Goal: Entertainment & Leisure: Consume media (video, audio)

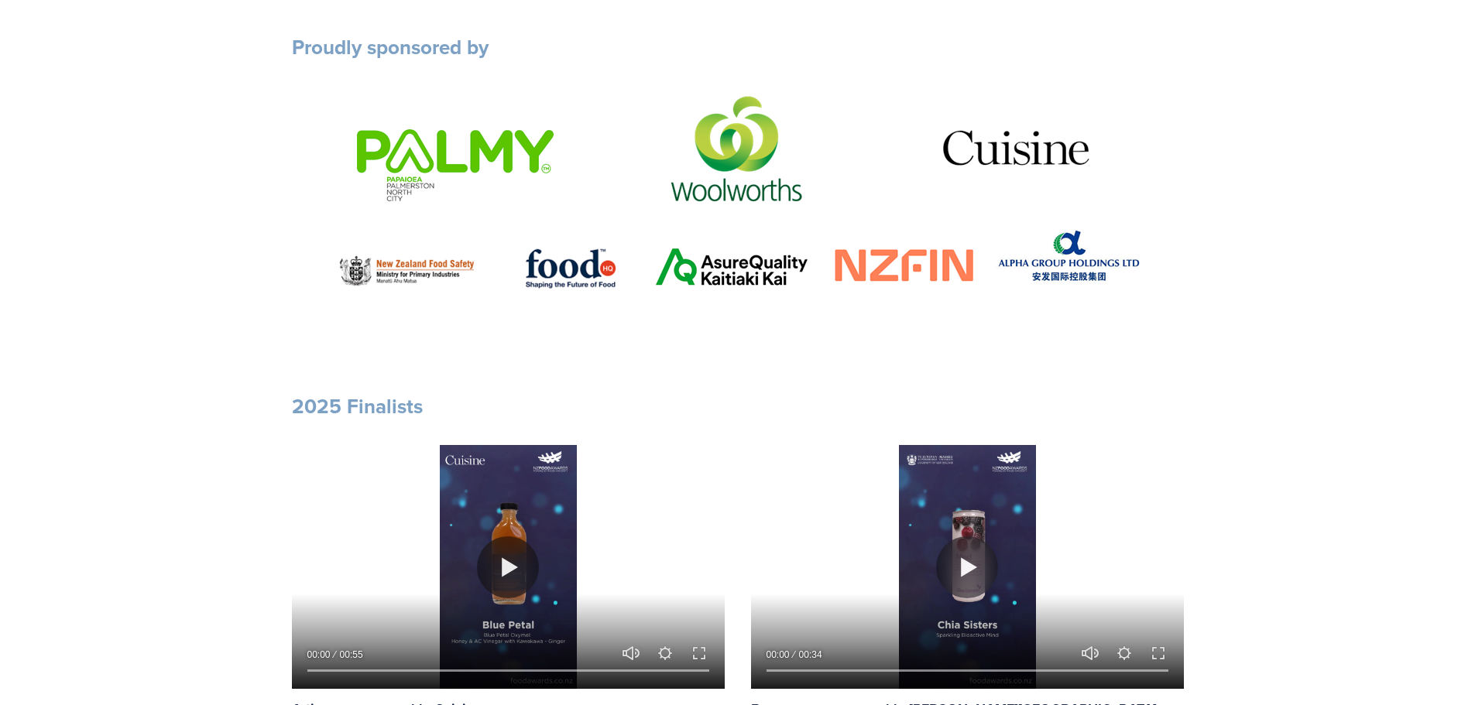
scroll to position [1006, 0]
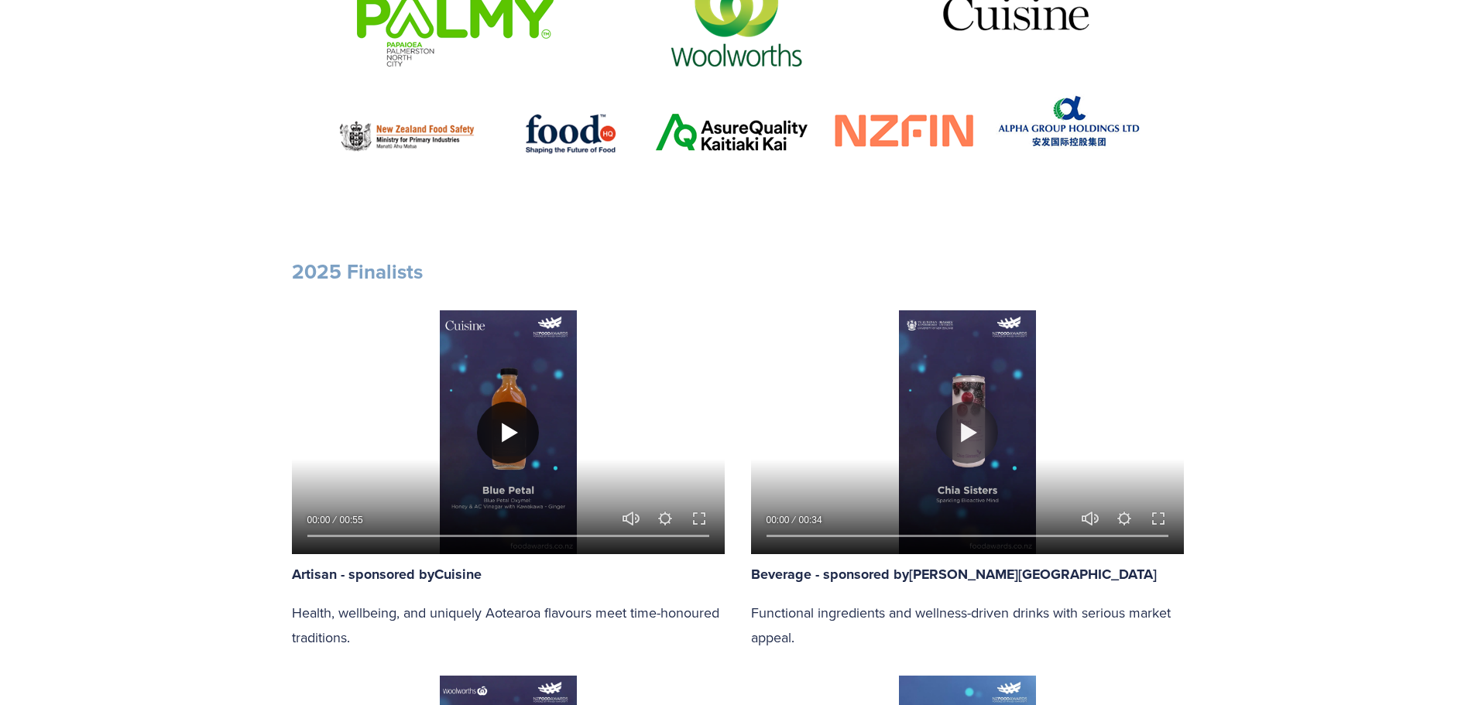
click at [508, 439] on button "Play" at bounding box center [508, 433] width 62 height 62
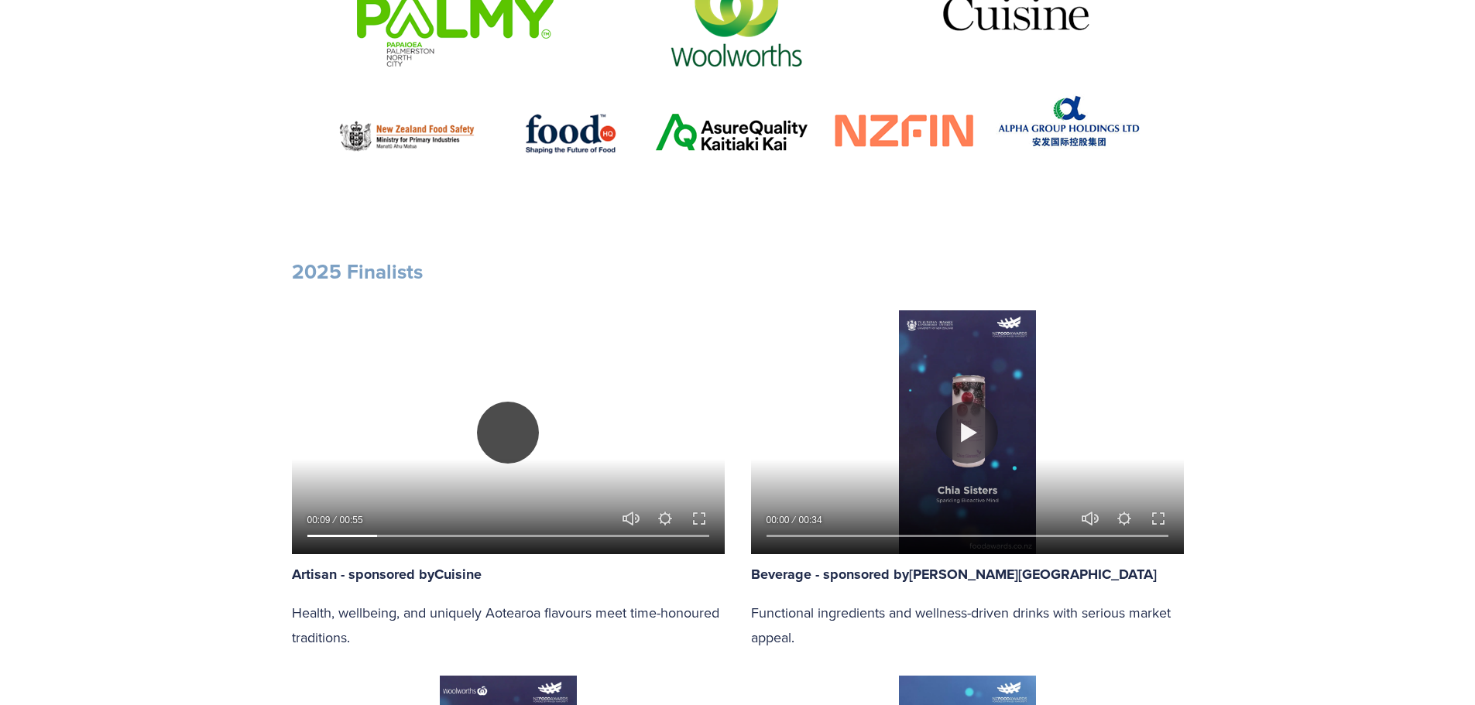
click at [513, 428] on button "Play" at bounding box center [508, 433] width 62 height 62
type input "17.78"
click at [965, 427] on button "Play" at bounding box center [967, 433] width 62 height 62
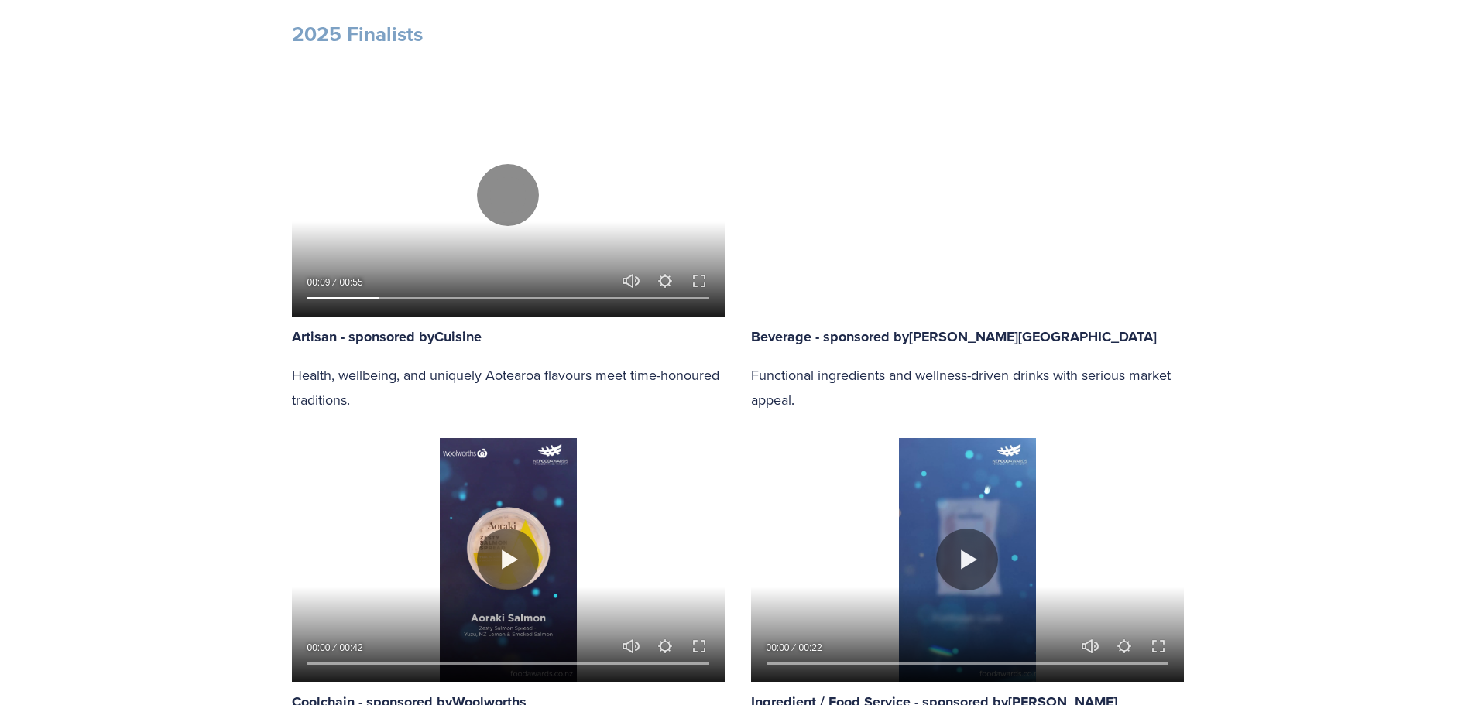
scroll to position [1239, 0]
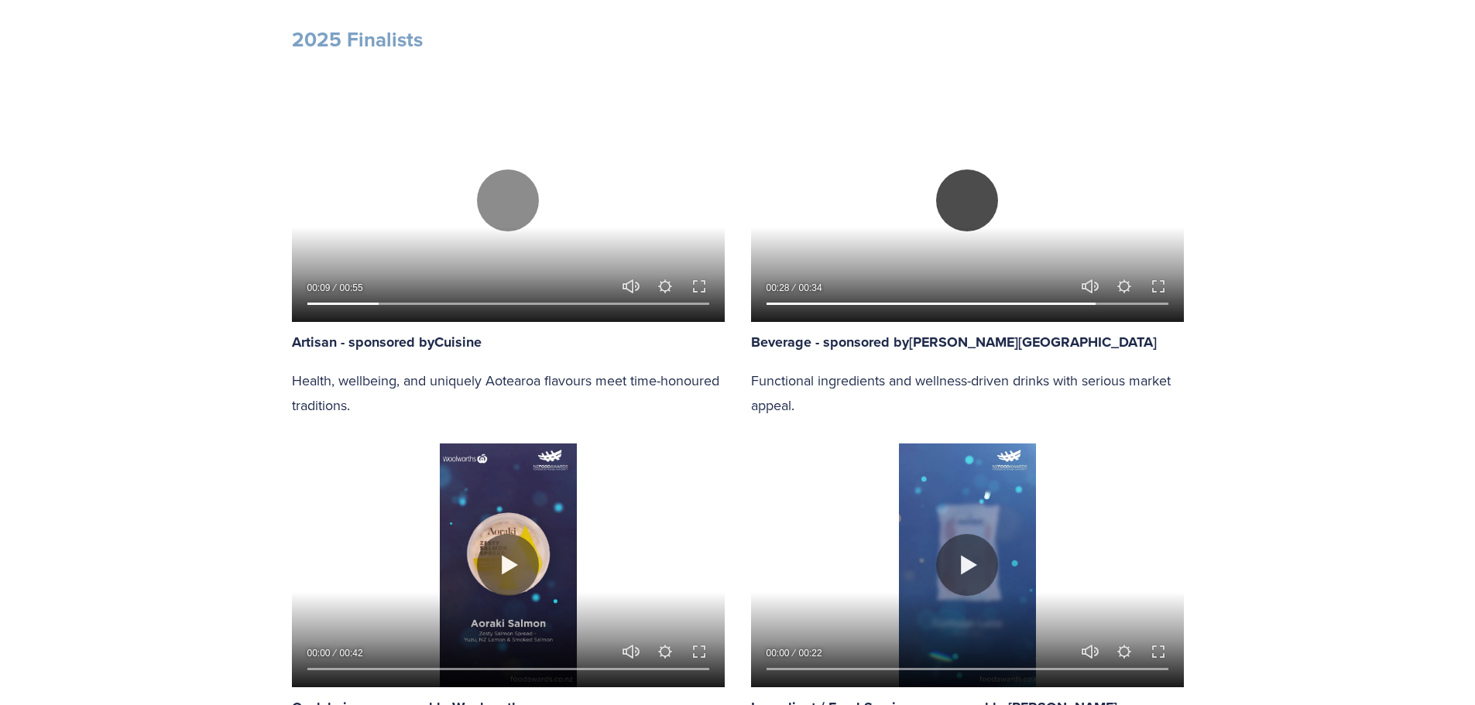
click at [961, 204] on button "Play" at bounding box center [967, 201] width 62 height 62
type input "82.85"
click at [505, 213] on button "Play" at bounding box center [508, 201] width 62 height 62
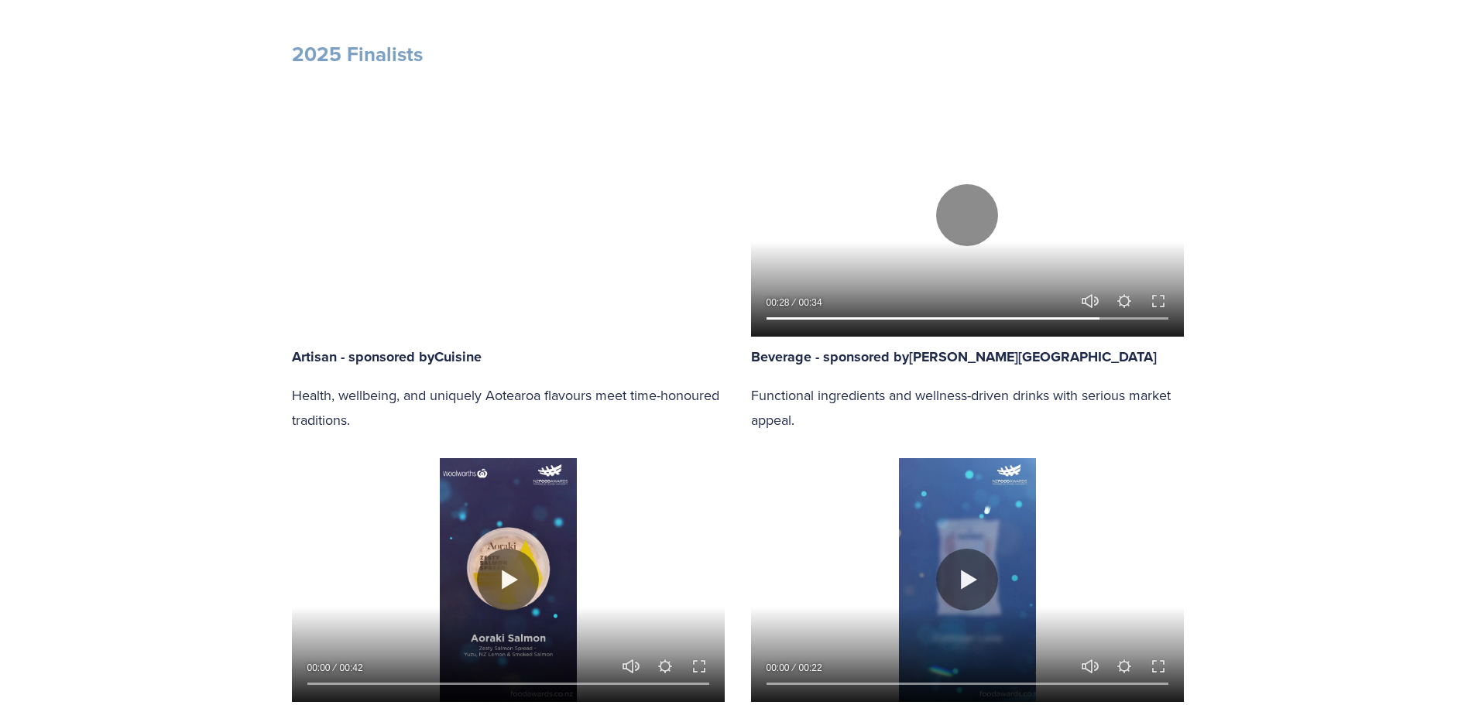
scroll to position [1006, 0]
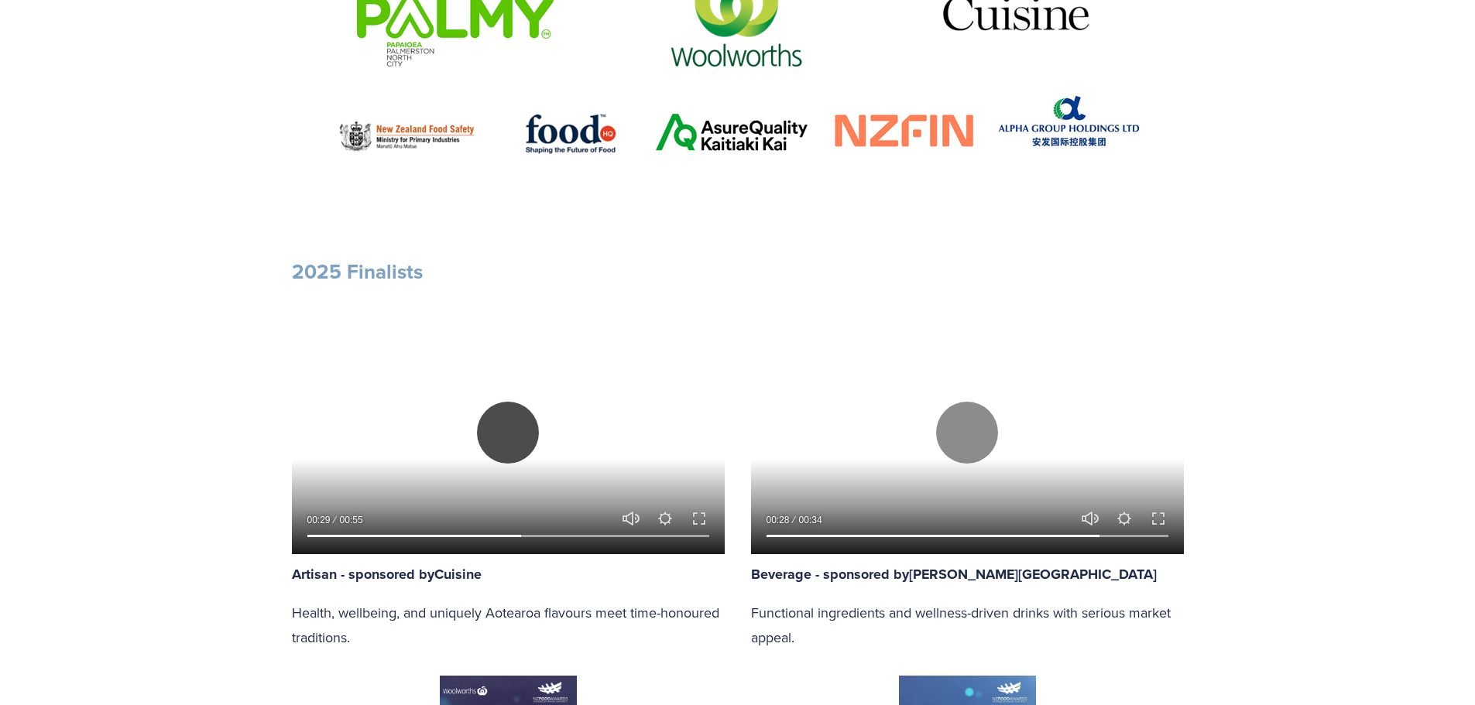
click at [508, 430] on button "Play" at bounding box center [508, 433] width 62 height 62
type input "53.68"
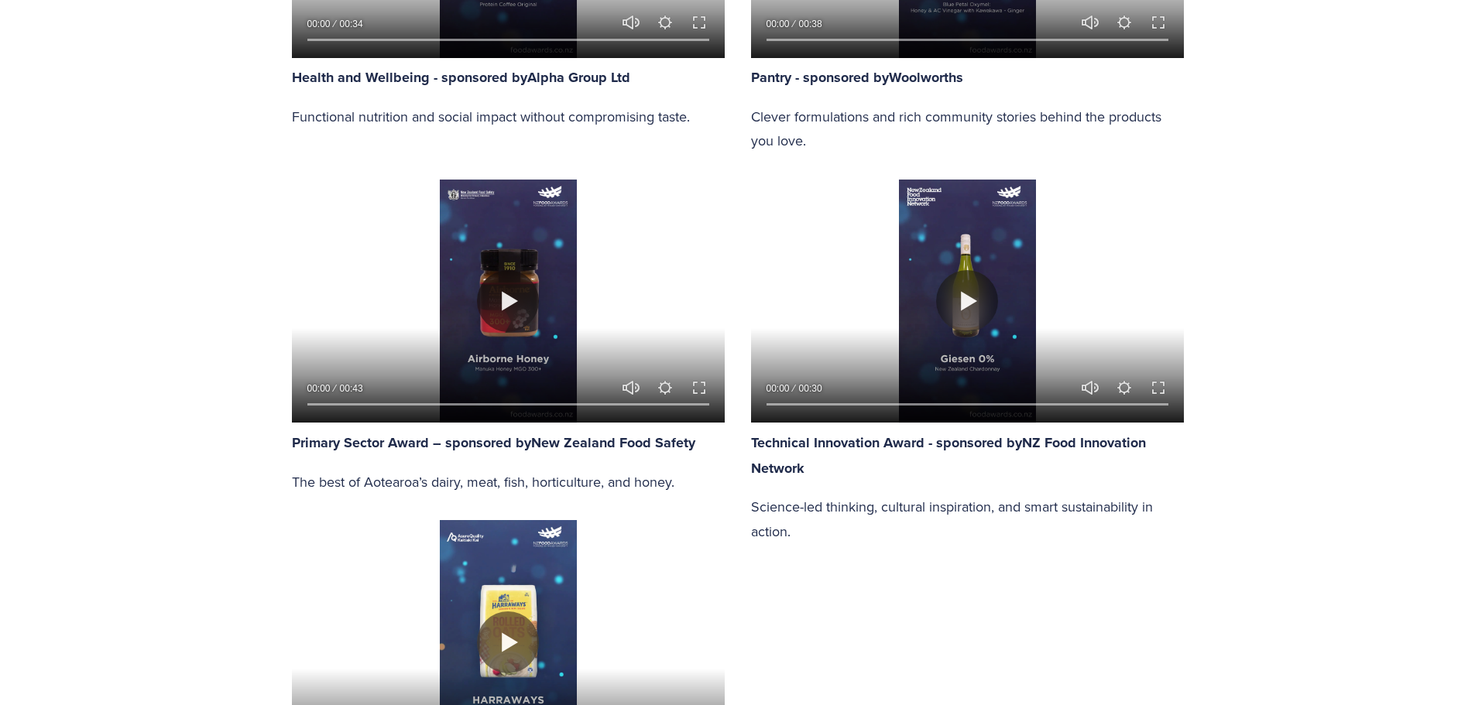
scroll to position [2400, 0]
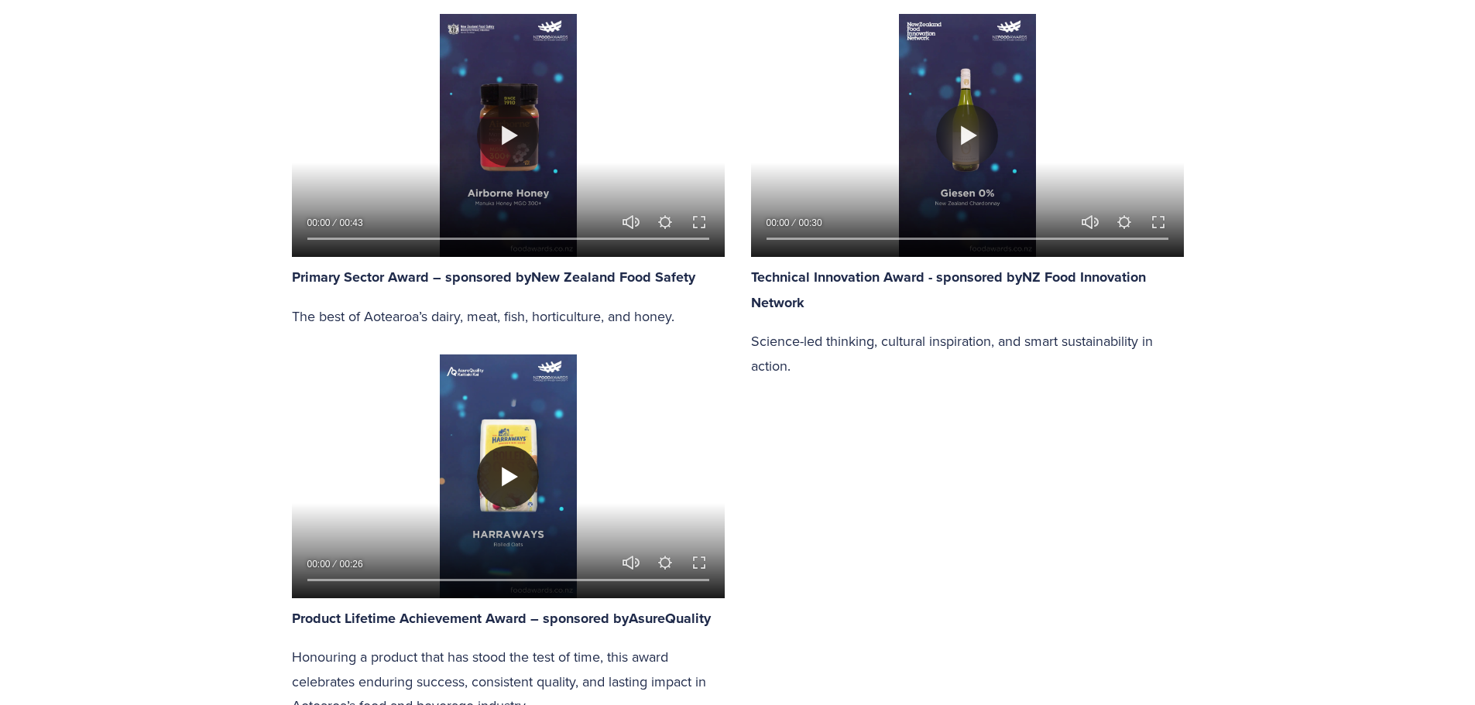
click at [499, 464] on button "Play" at bounding box center [508, 477] width 62 height 62
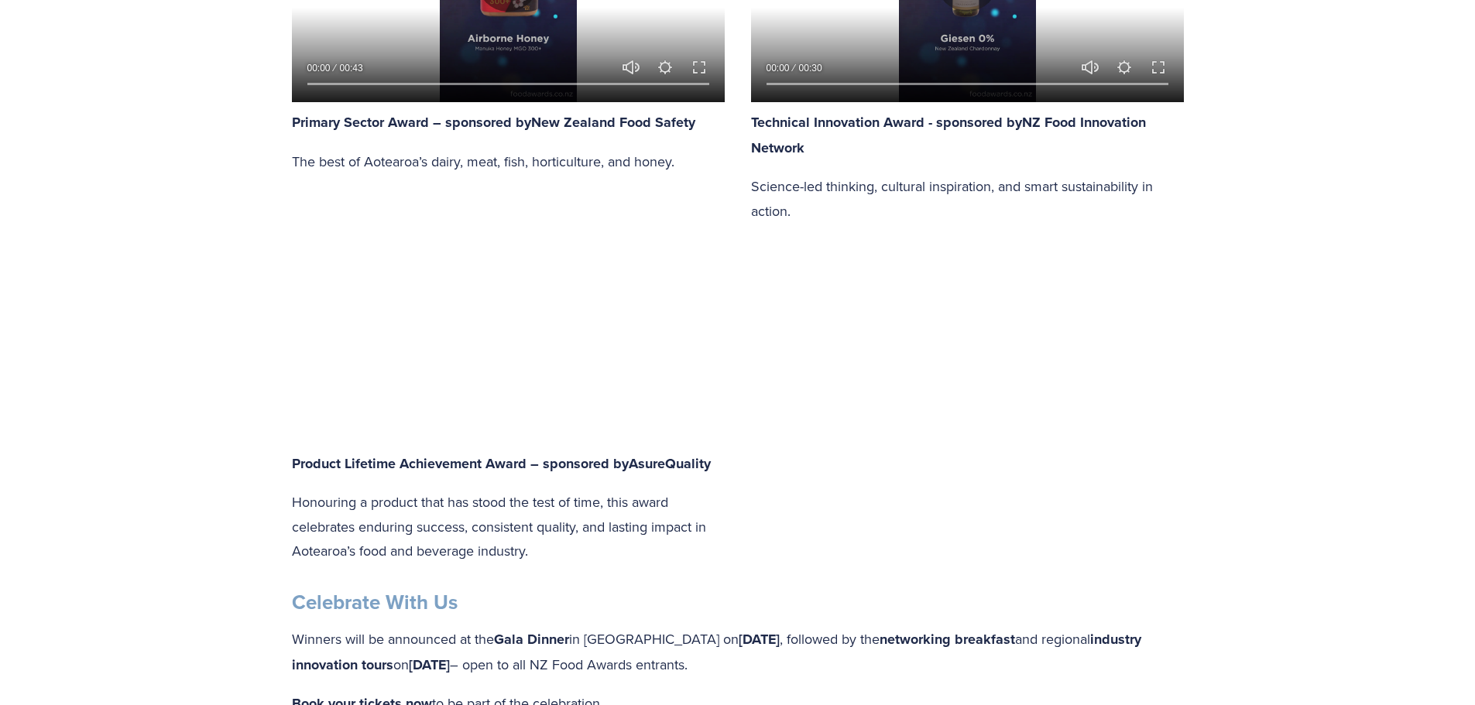
scroll to position [2477, 0]
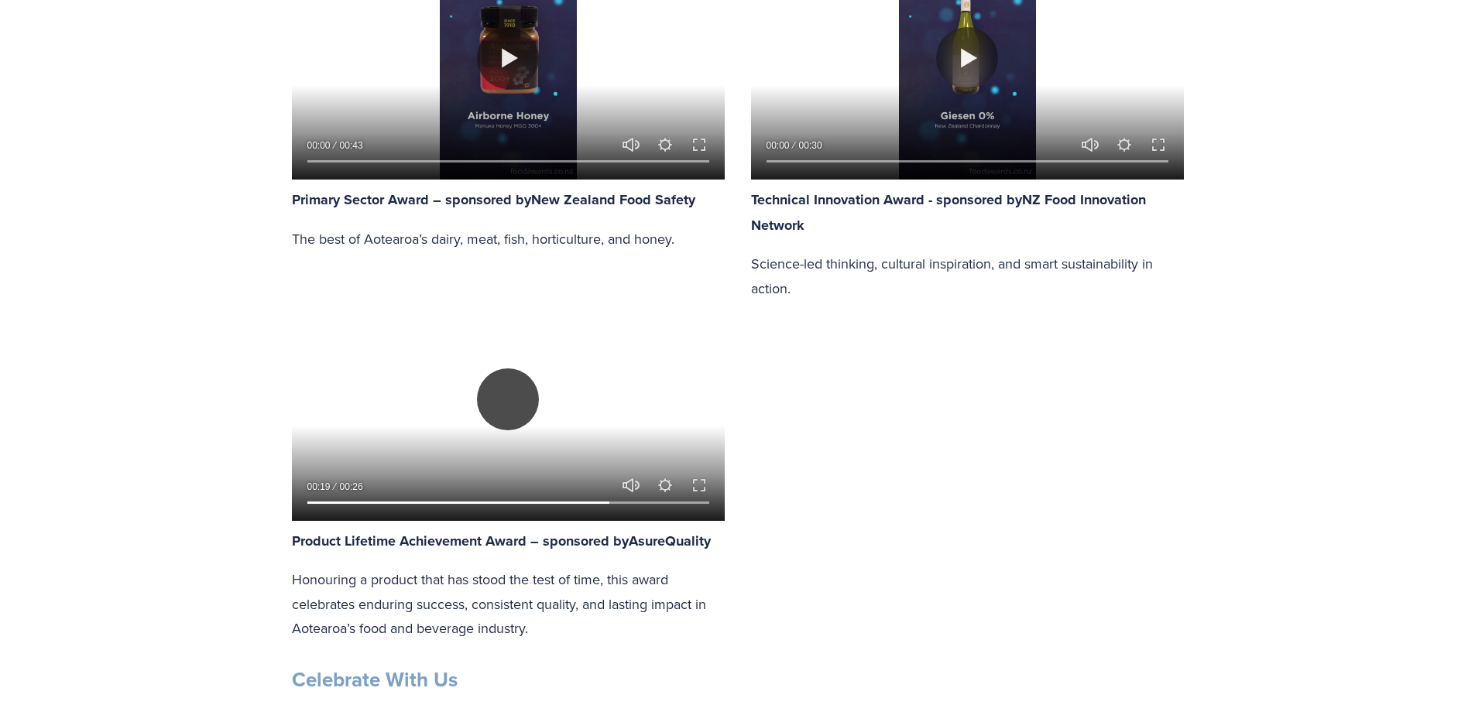
click at [506, 385] on button "Play" at bounding box center [508, 399] width 62 height 62
type input "75.92"
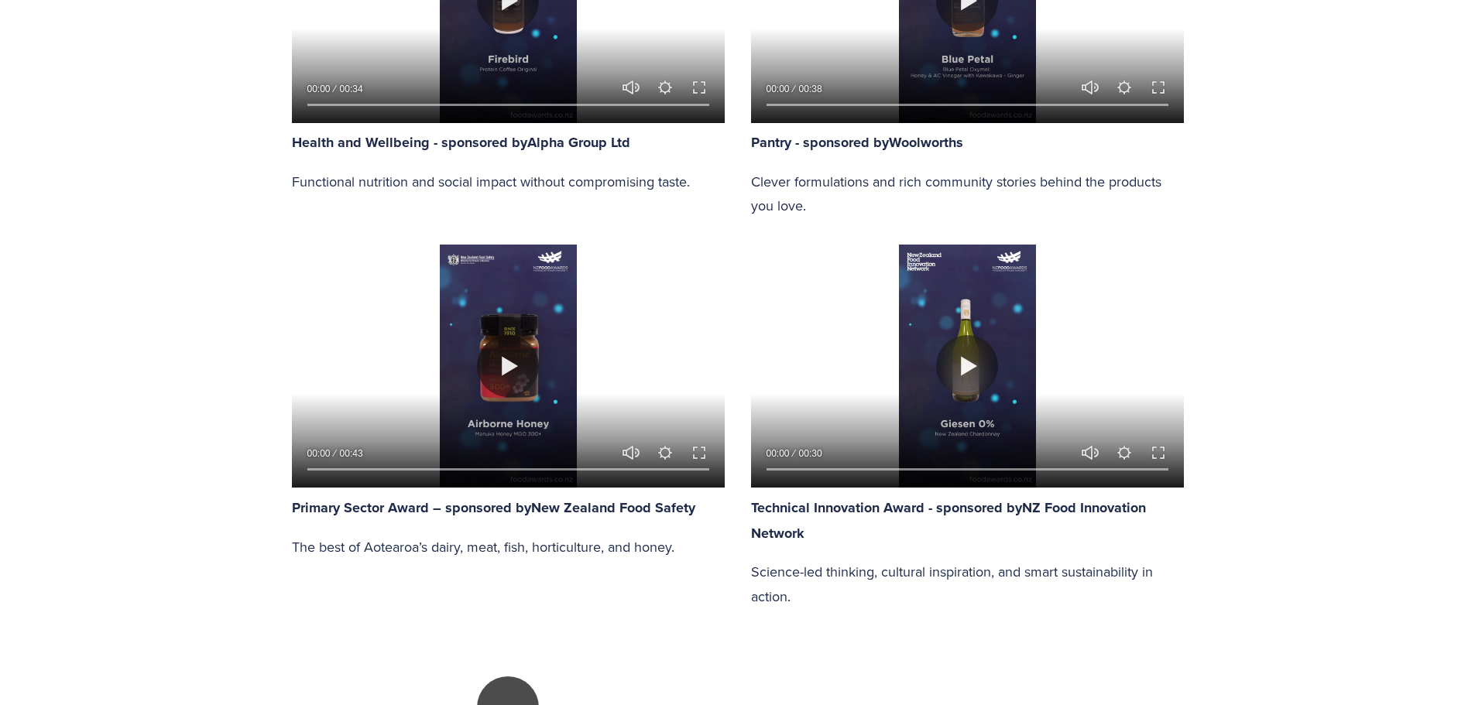
scroll to position [2168, 0]
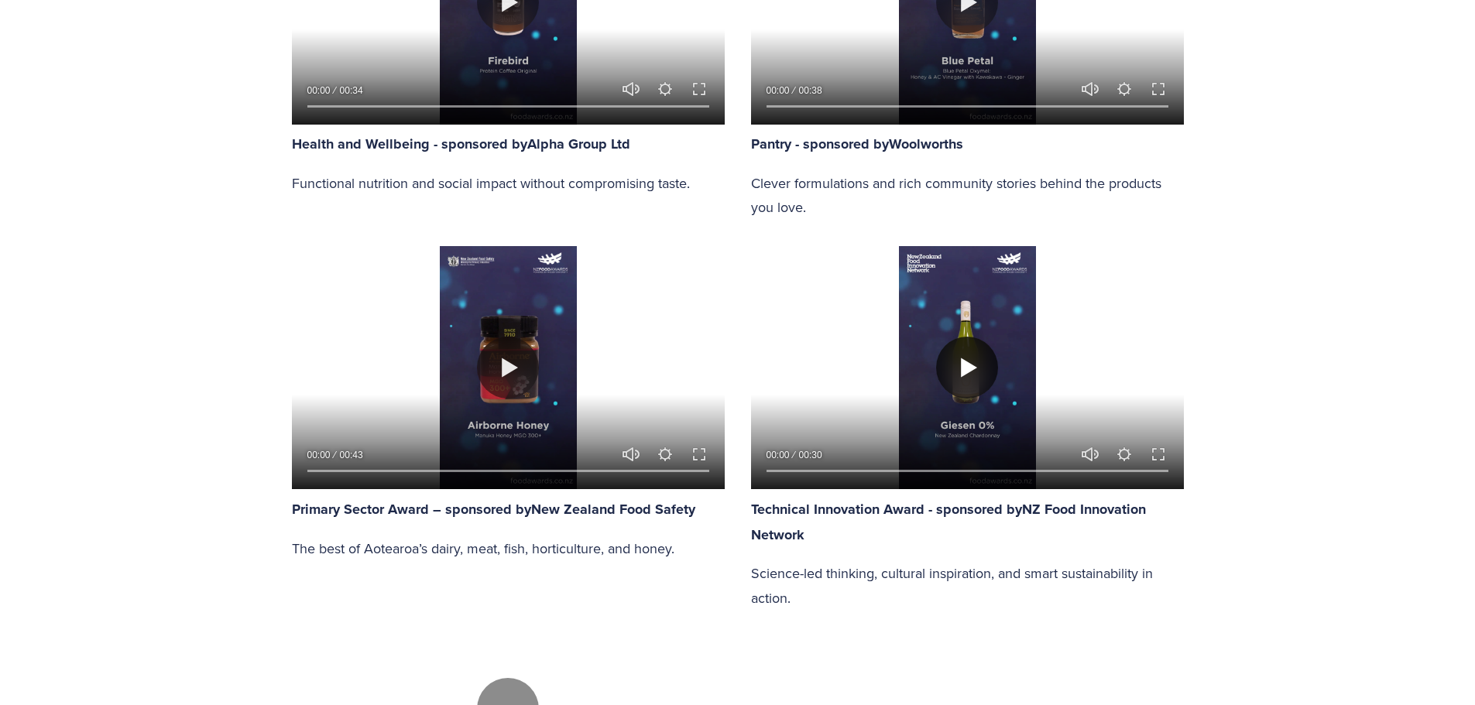
click at [965, 372] on button "Play" at bounding box center [967, 368] width 62 height 62
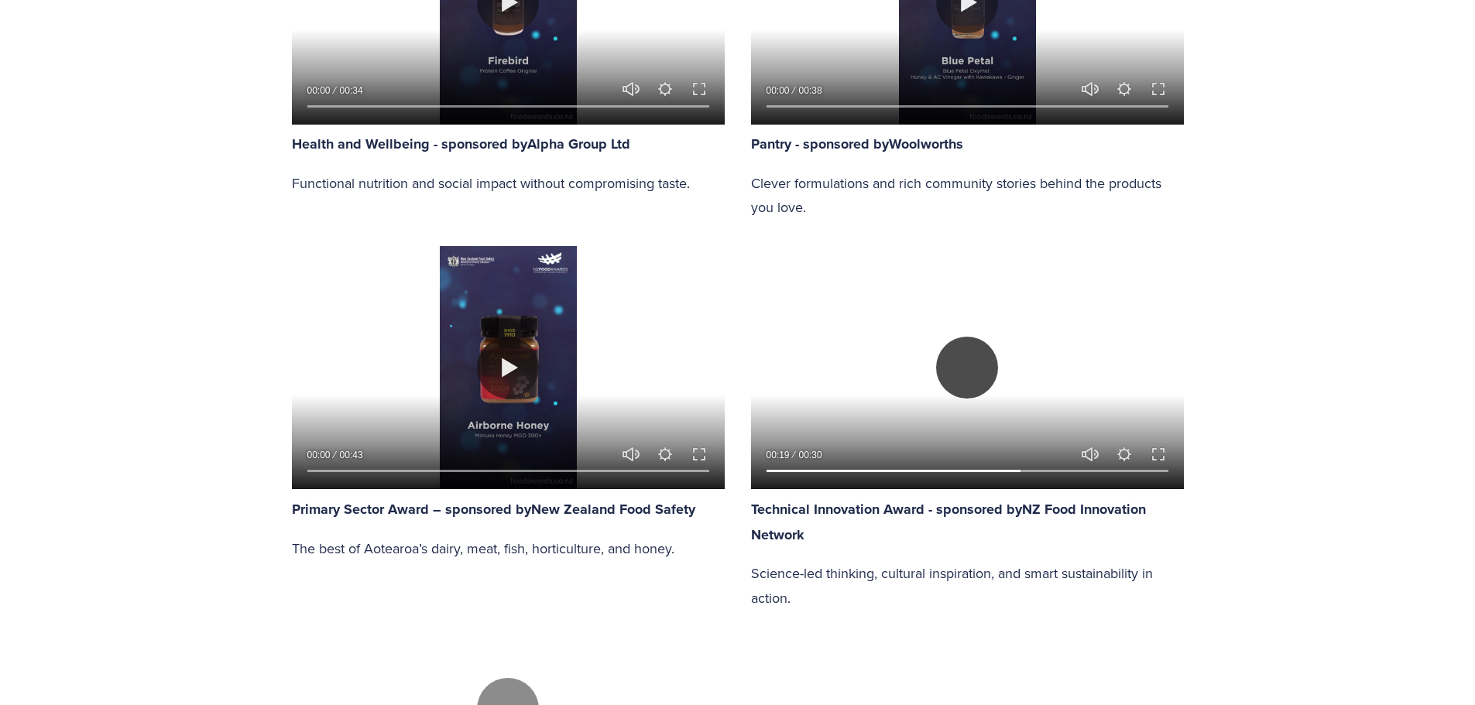
click at [963, 362] on button "Play" at bounding box center [967, 368] width 62 height 62
type input "64.43"
click at [501, 359] on button "Play" at bounding box center [508, 368] width 62 height 62
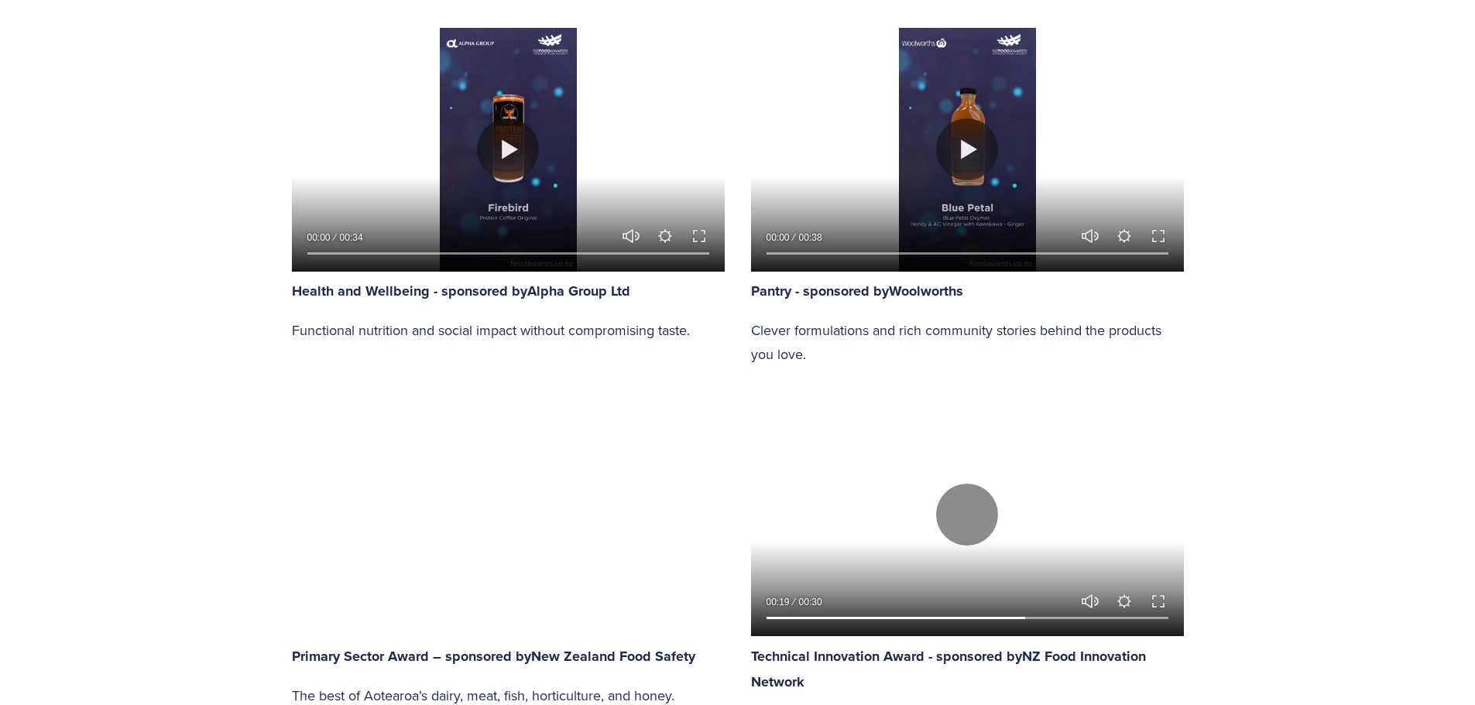
scroll to position [2090, 0]
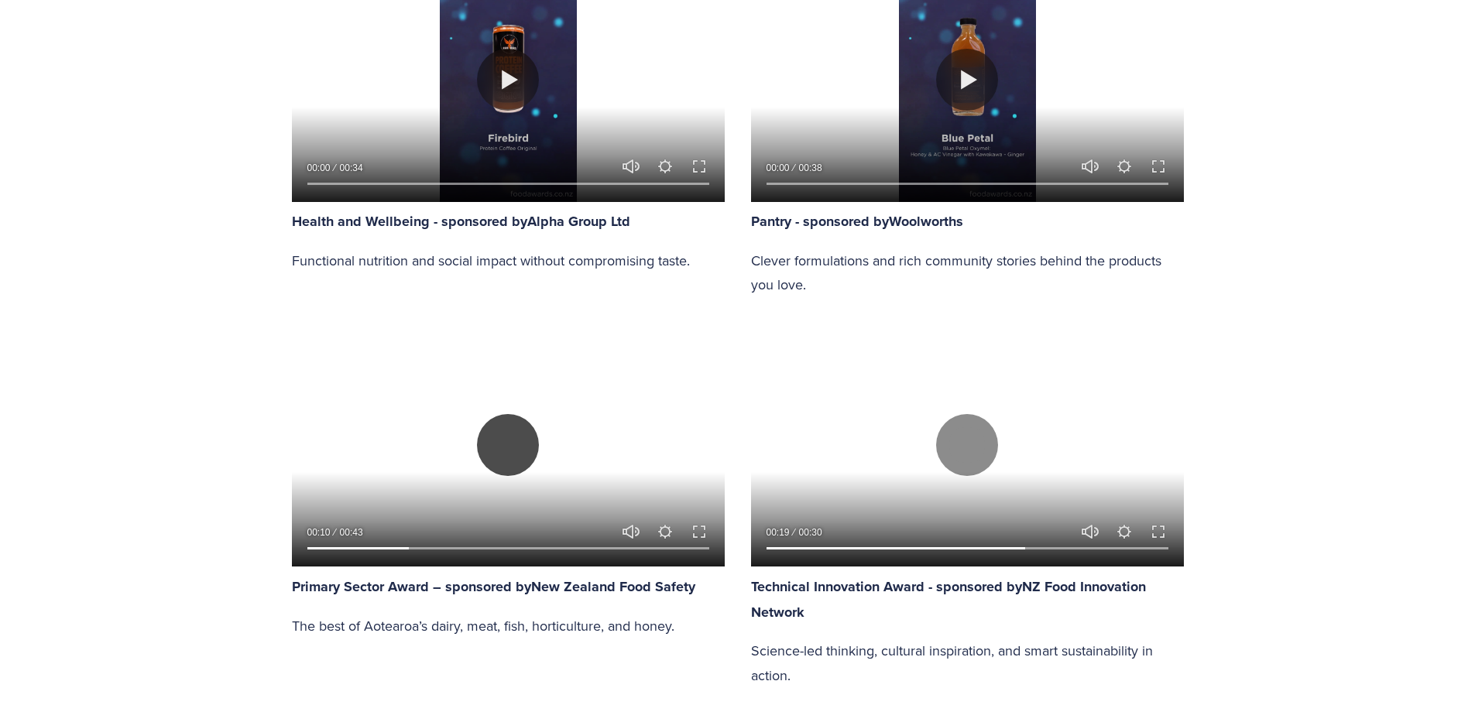
click at [500, 440] on button "Play" at bounding box center [508, 445] width 62 height 62
type input "26.08"
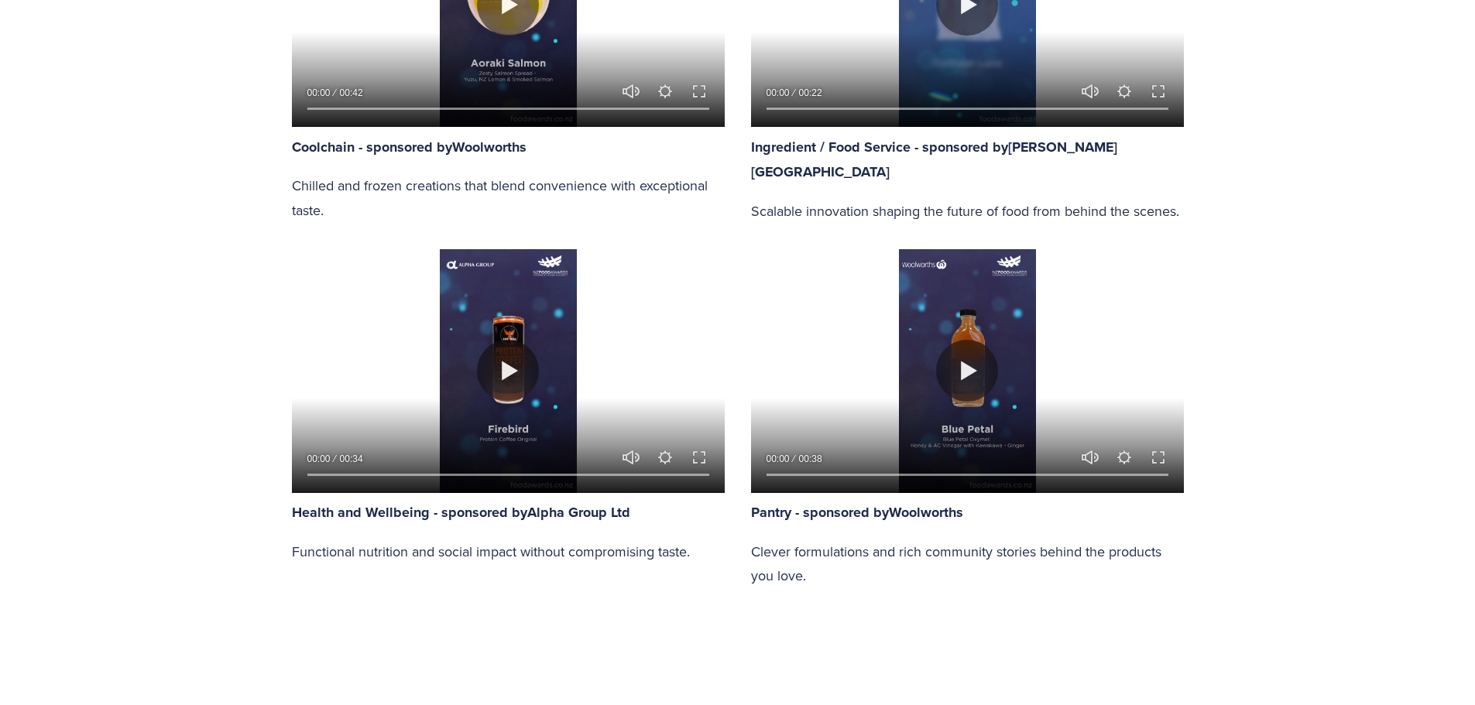
scroll to position [1780, 0]
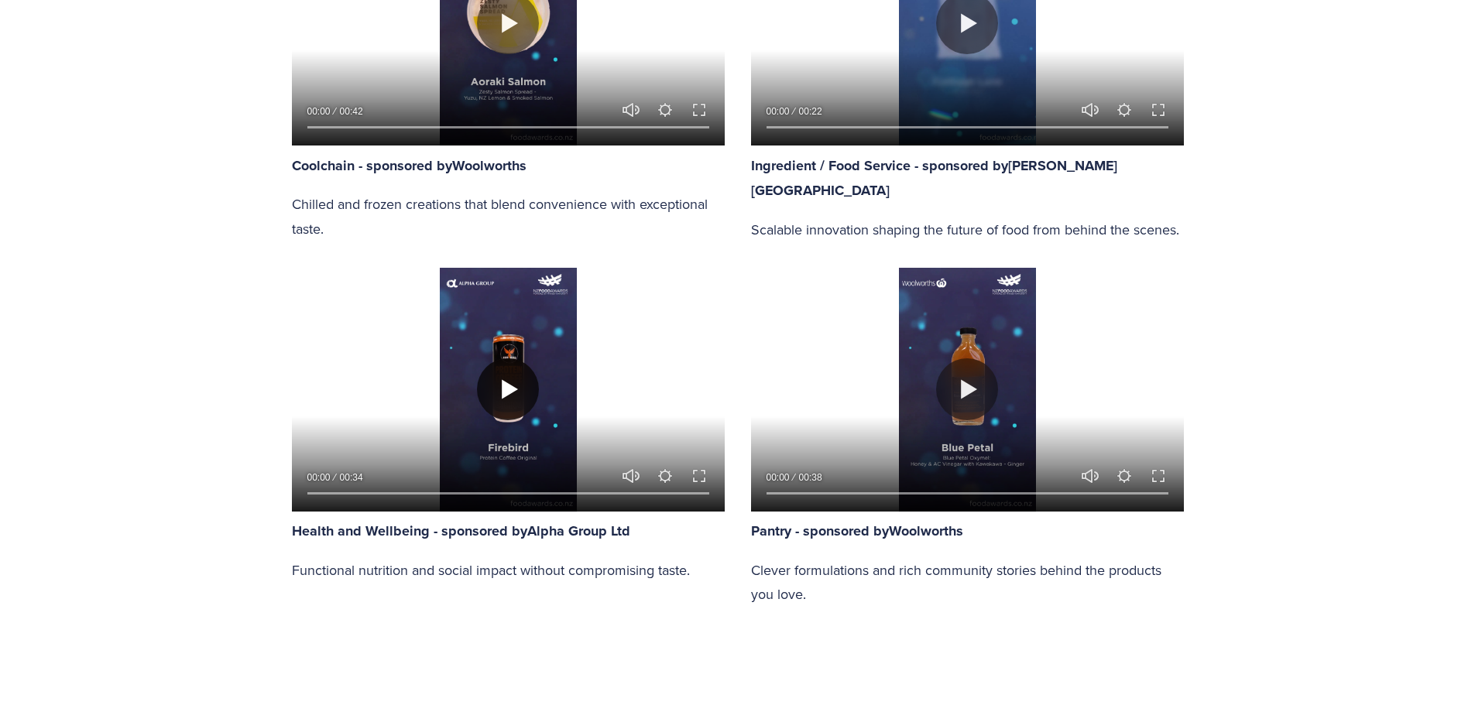
click at [496, 383] on button "Play" at bounding box center [508, 389] width 62 height 62
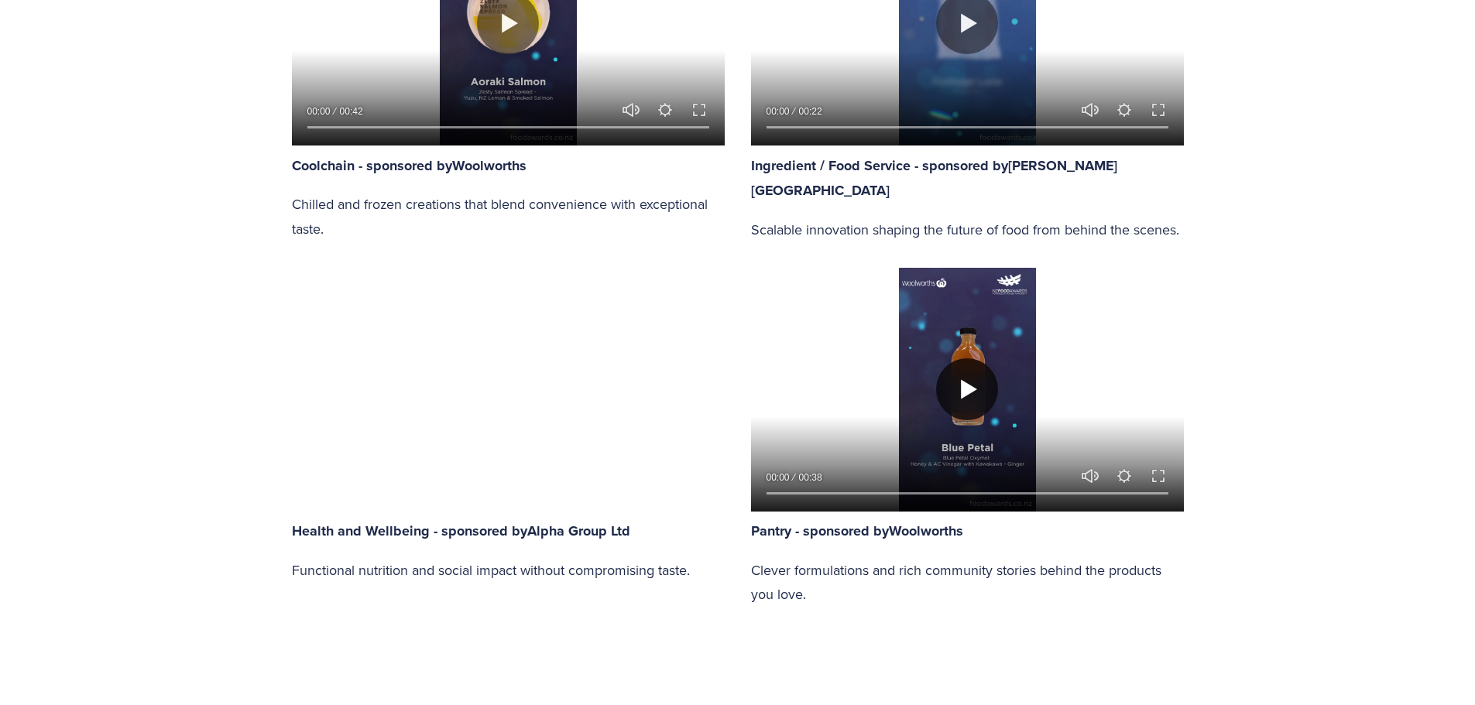
click at [958, 385] on button "Play" at bounding box center [967, 389] width 62 height 62
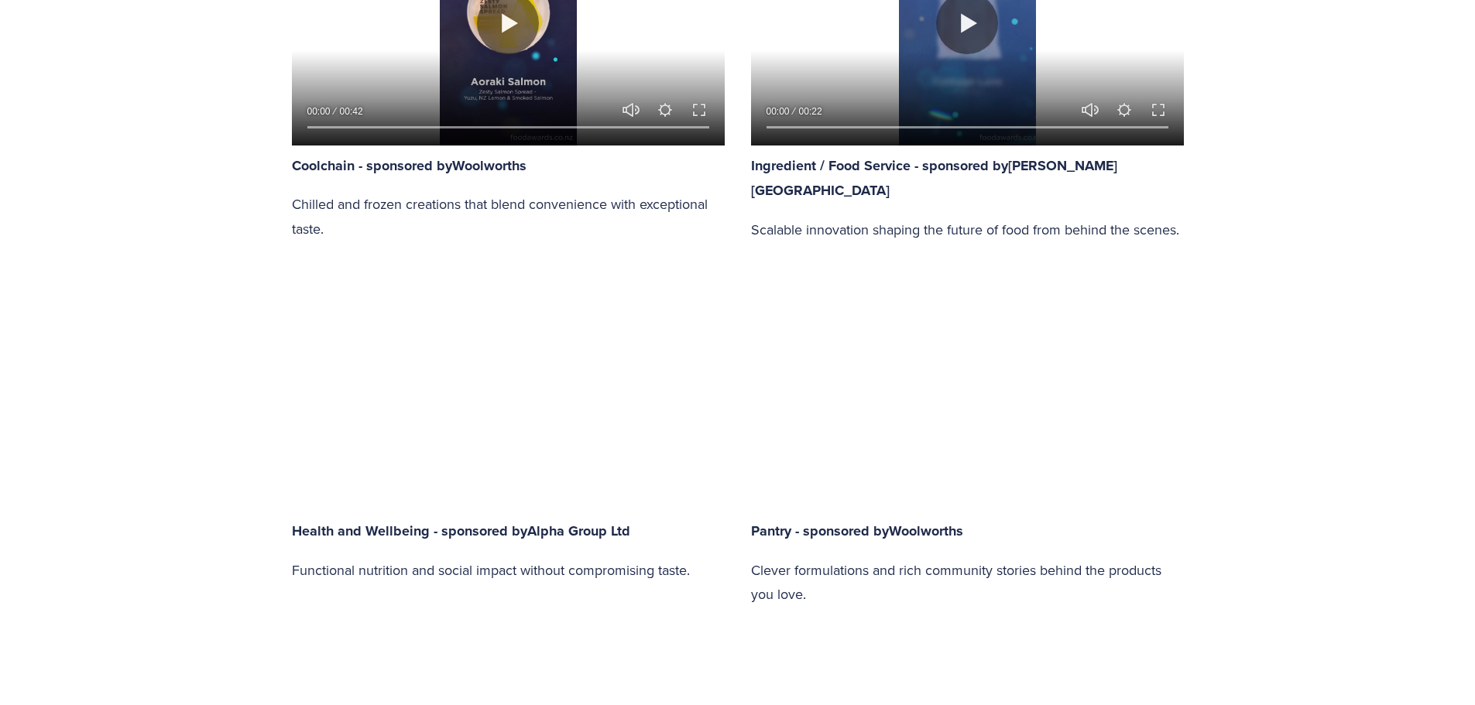
type input "9.77"
type input "0.43"
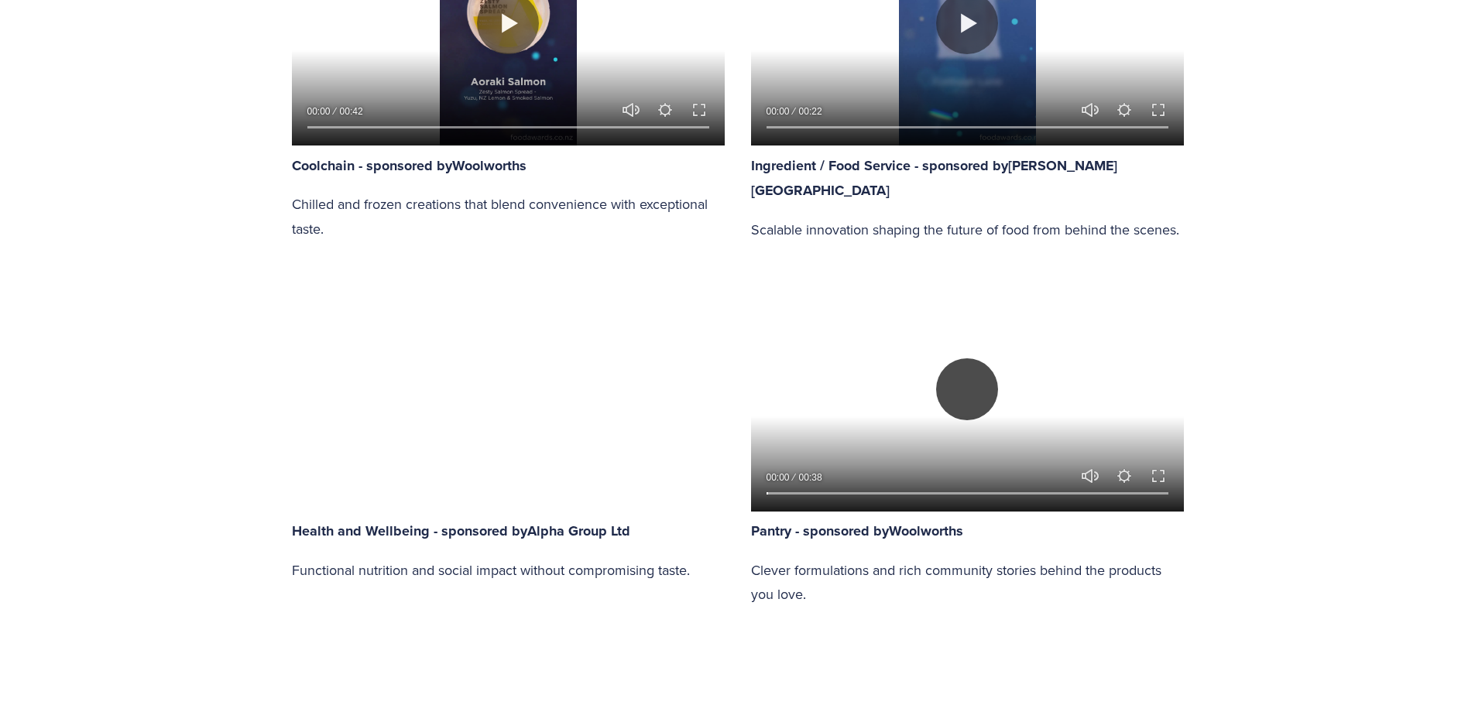
type input "10.51"
type input "1.11"
type input "11.31"
type input "1.8"
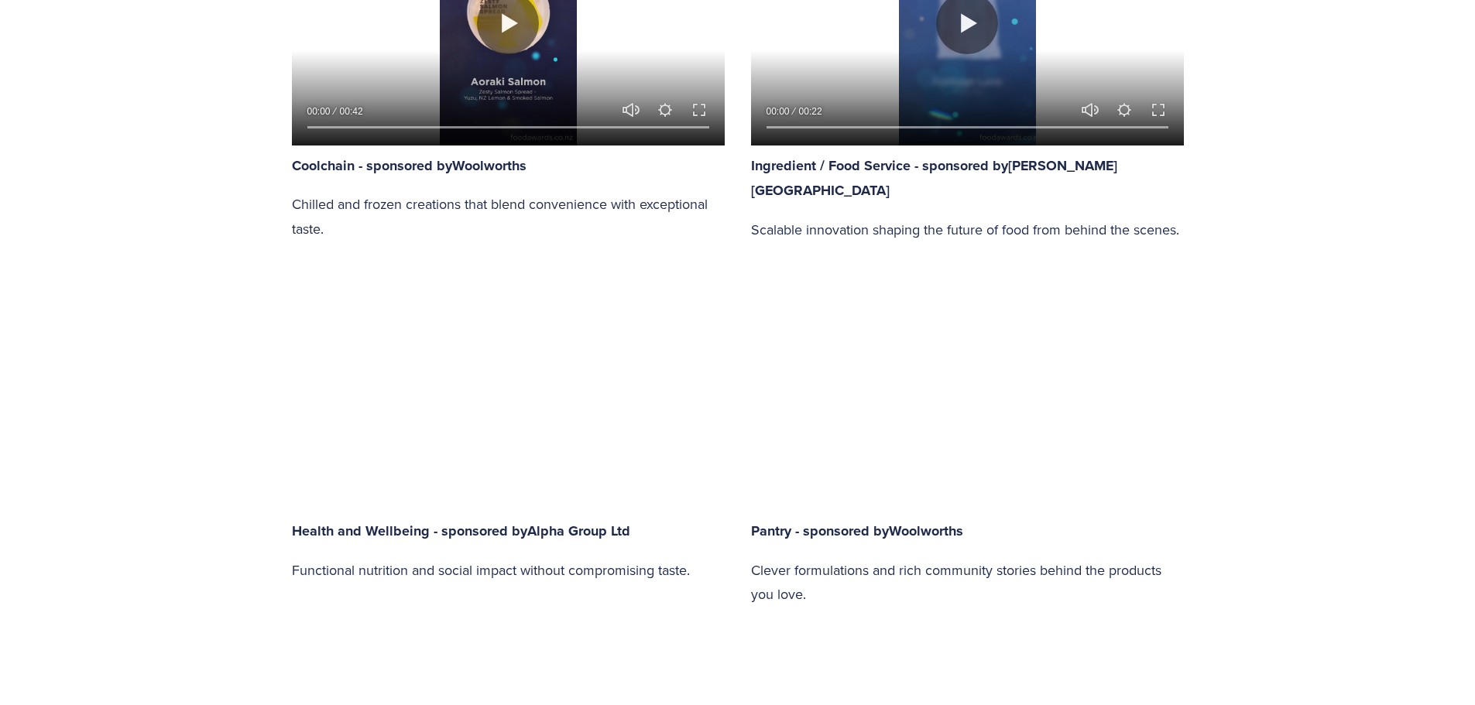
type input "12.08"
type input "2.48"
type input "12.81"
type input "3.17"
type input "13.57"
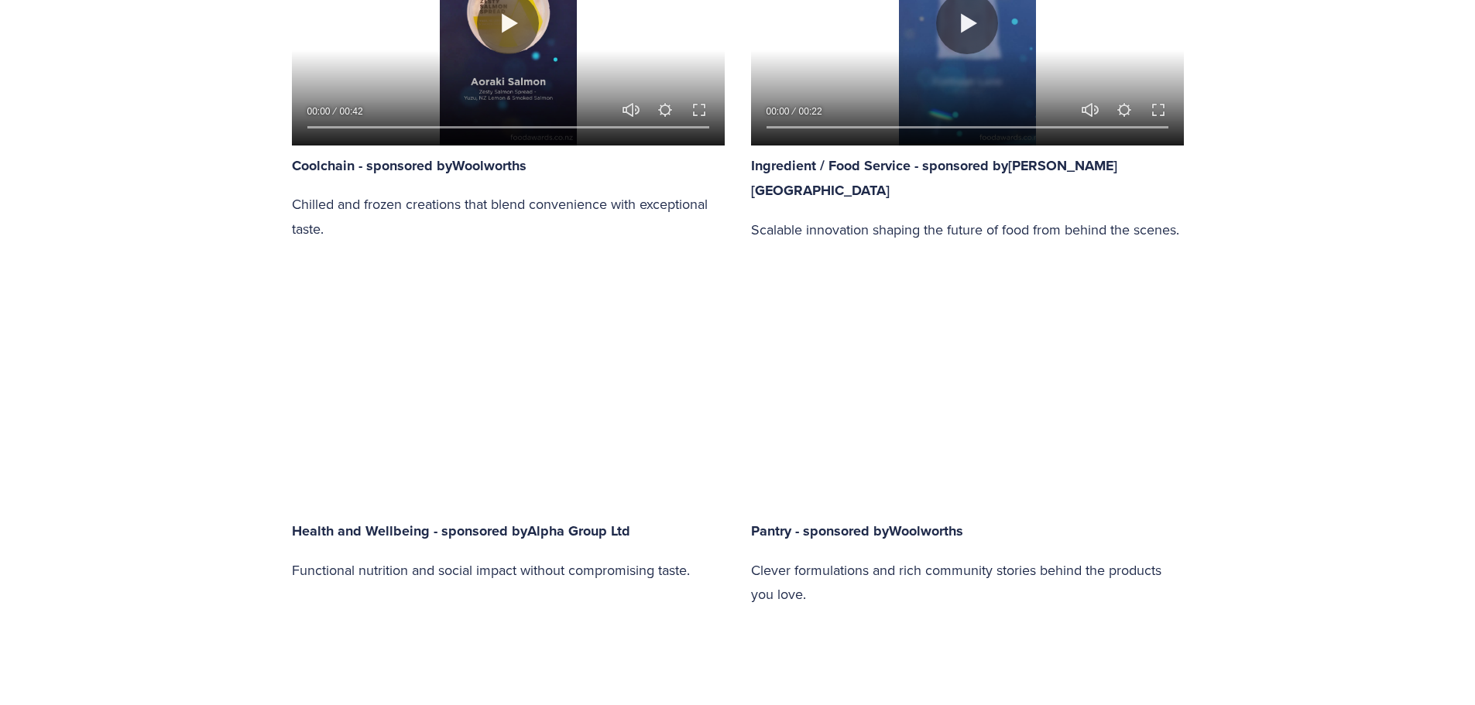
type input "3.84"
type input "14.35"
type input "4.54"
type input "15.11"
type input "5.2"
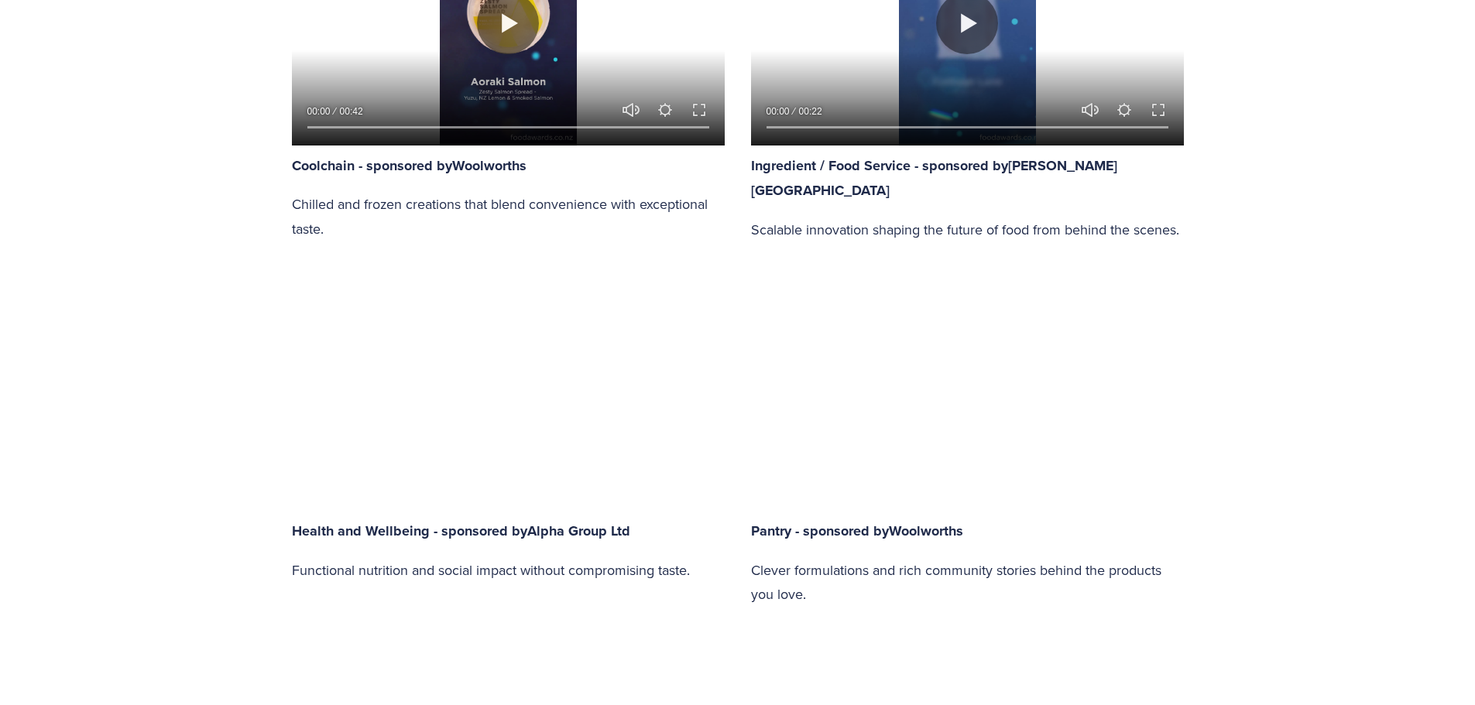
type input "15.87"
type input "5.89"
type input "16.64"
type input "6.57"
type input "17.41"
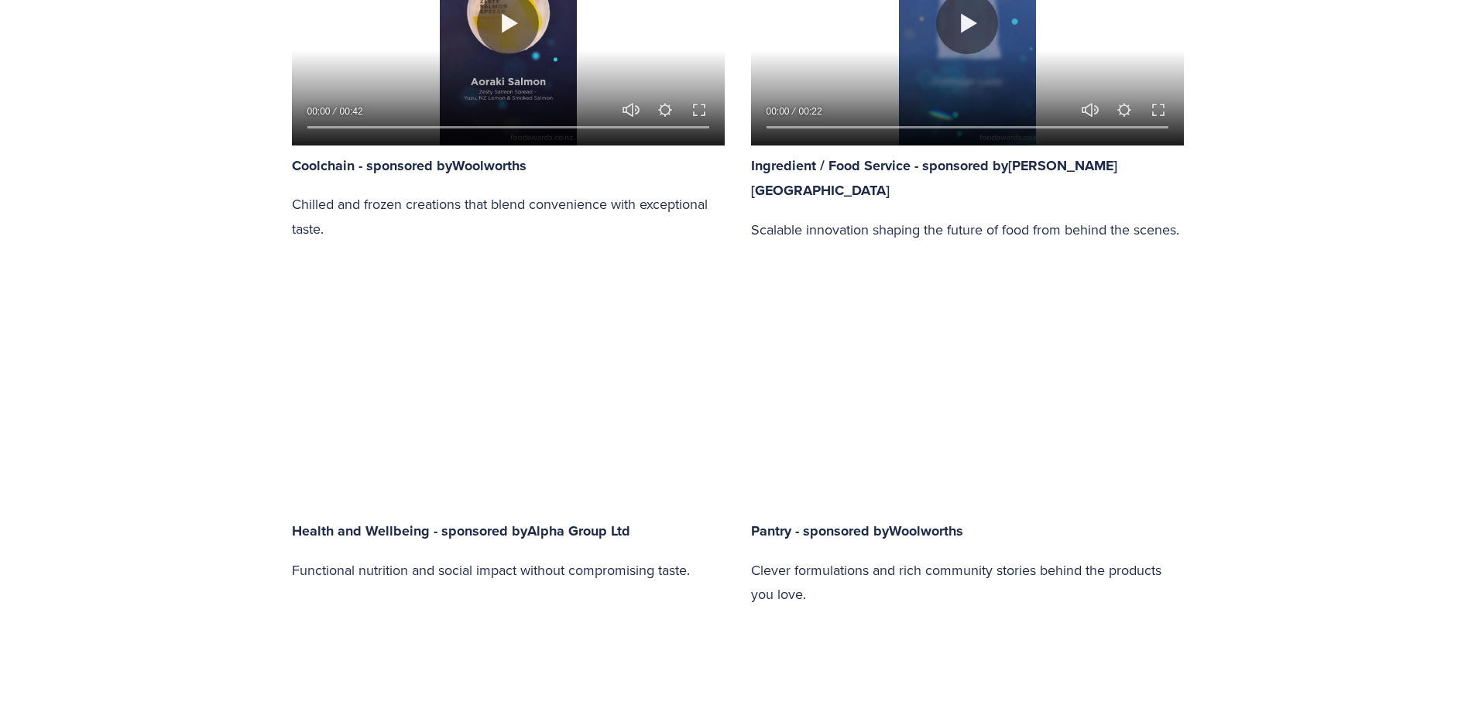
type input "7.26"
type input "18.18"
type input "7.97"
type input "18.95"
type input "8.66"
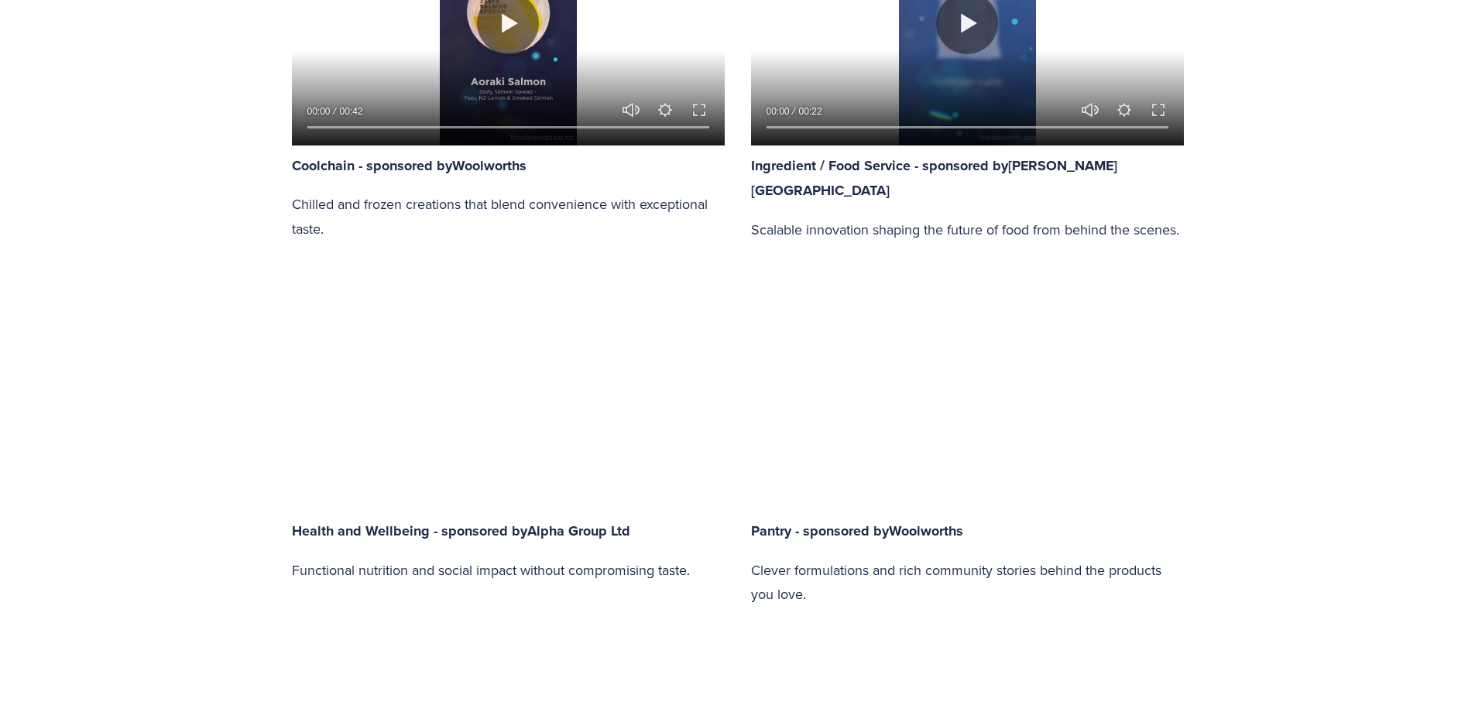
type input "19.72"
type input "9.34"
type input "20.49"
type input "10.02"
type input "21.23"
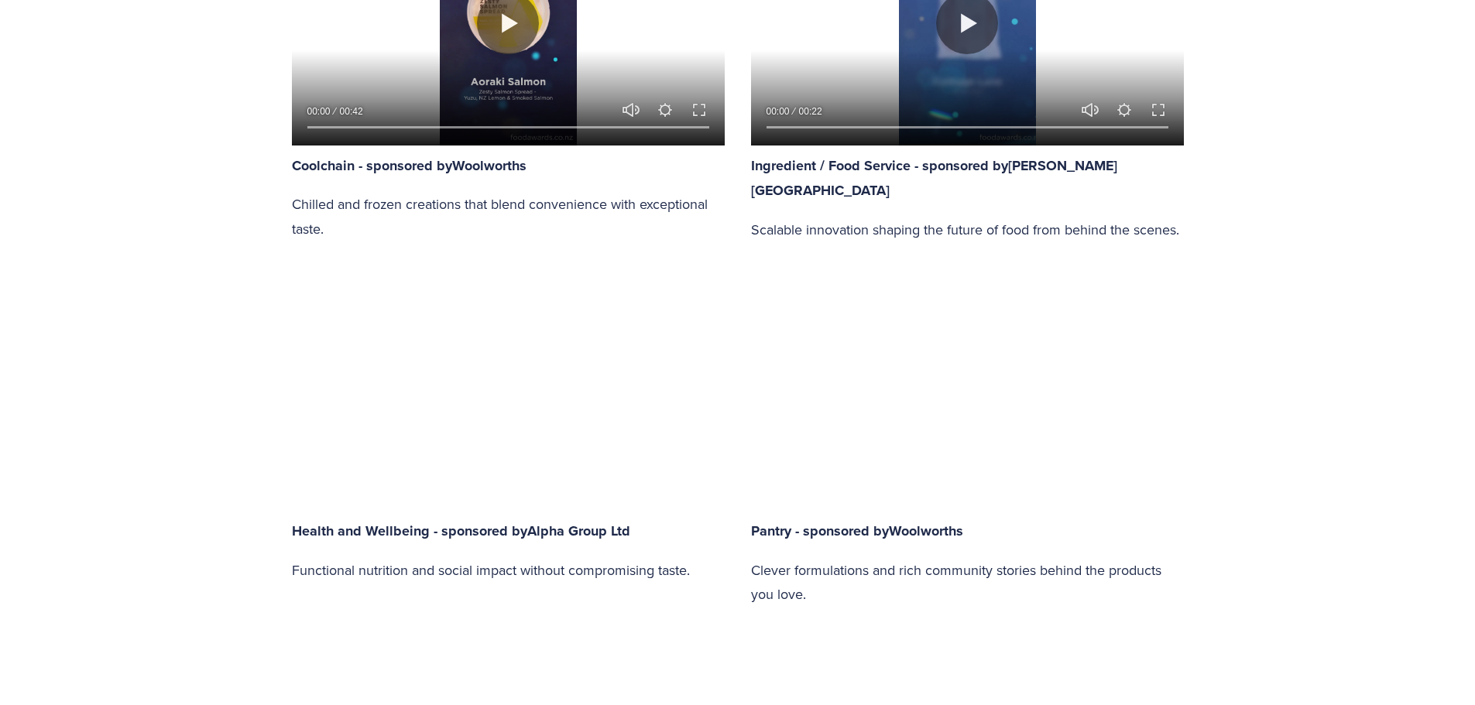
type input "10.71"
type input "22"
type input "11.4"
type input "22.77"
type input "12.08"
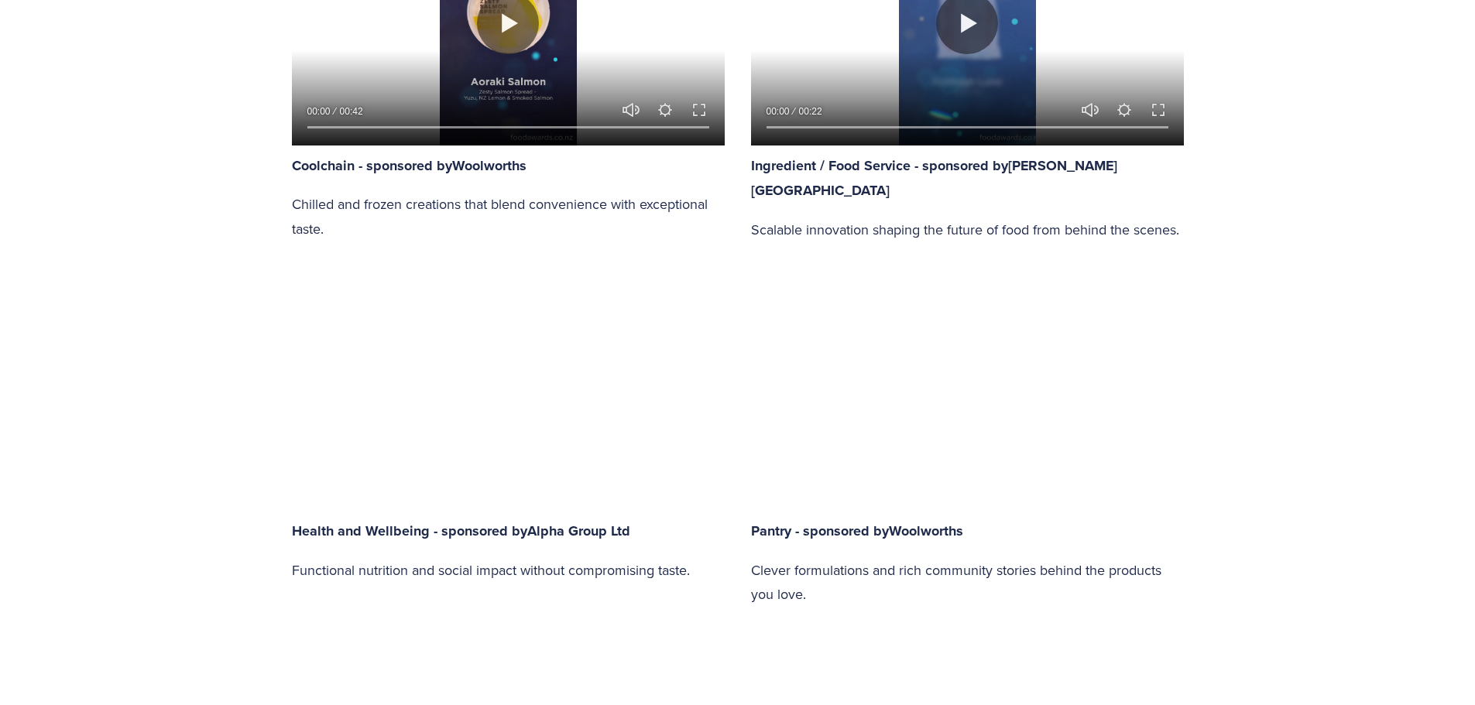
type input "23.53"
type input "12.77"
type input "24.33"
type input "13.46"
type input "25.1"
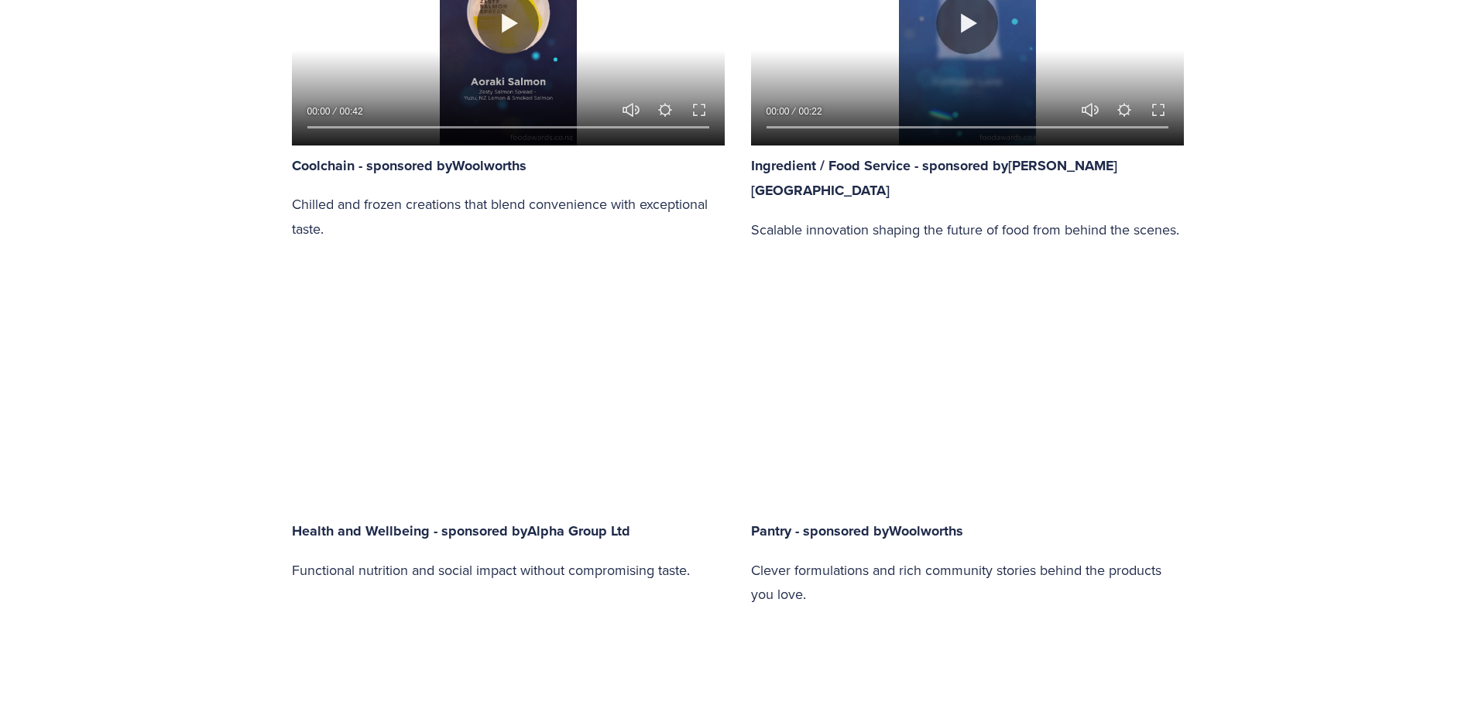
type input "14.14"
type input "25.87"
type input "14.83"
type input "26.64"
type input "15.49"
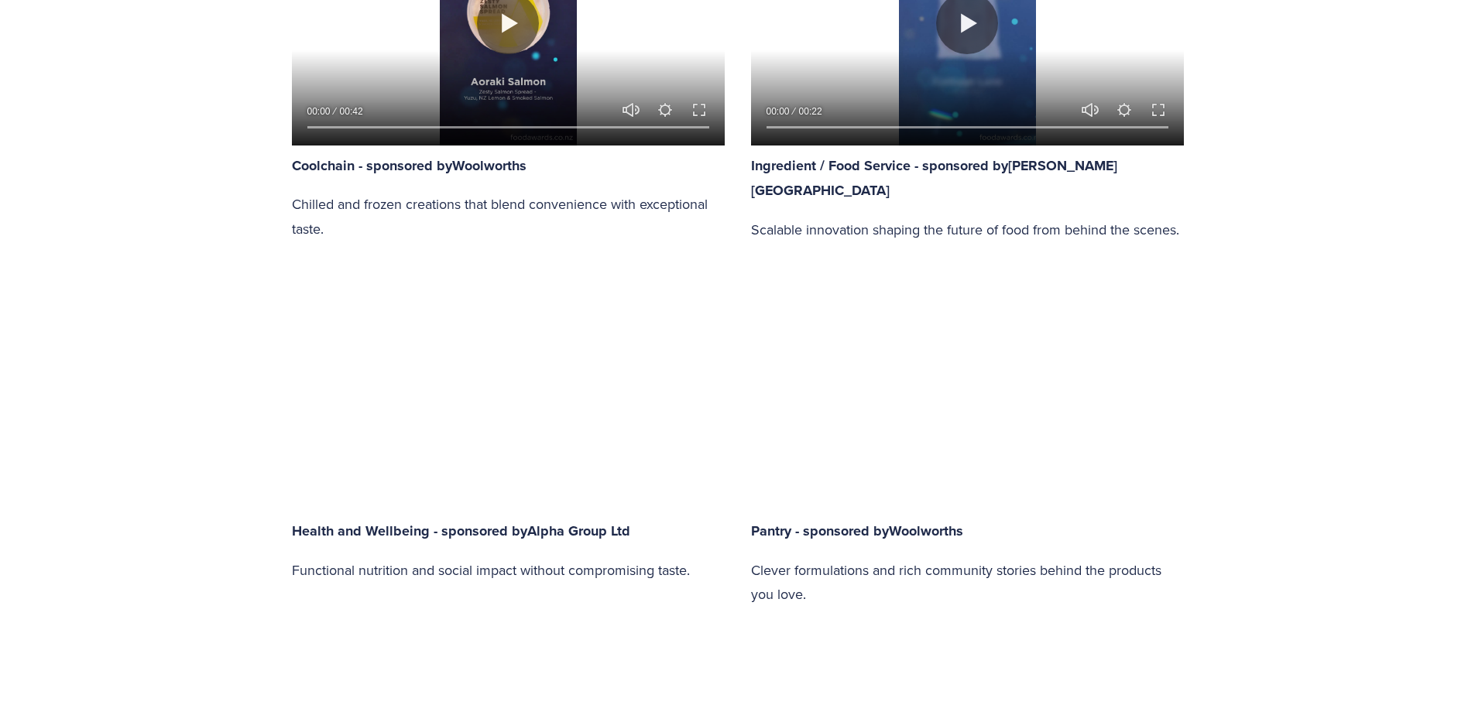
type input "27.36"
type input "16.18"
type input "28.13"
type input "16.86"
type input "28.9"
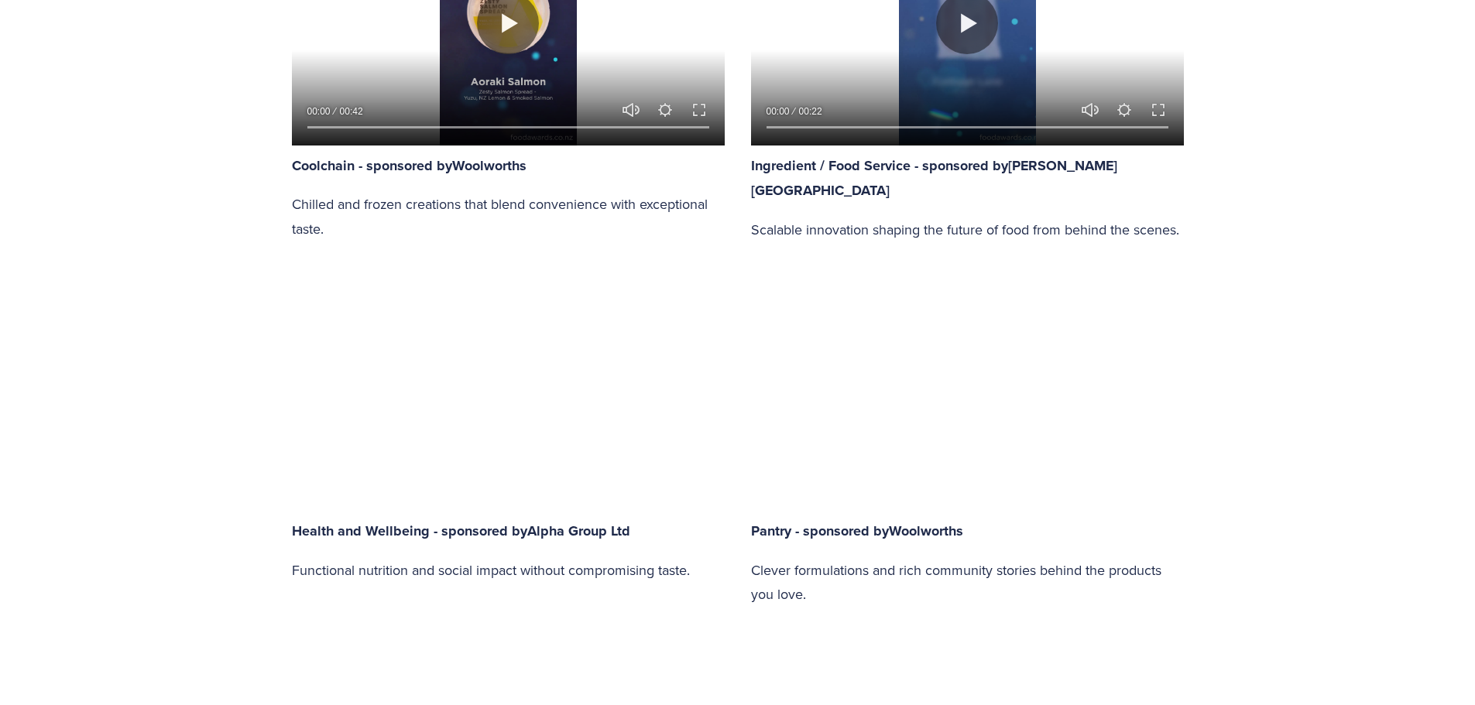
type input "17.54"
type input "29.67"
type input "18.22"
type input "30.44"
type input "18.94"
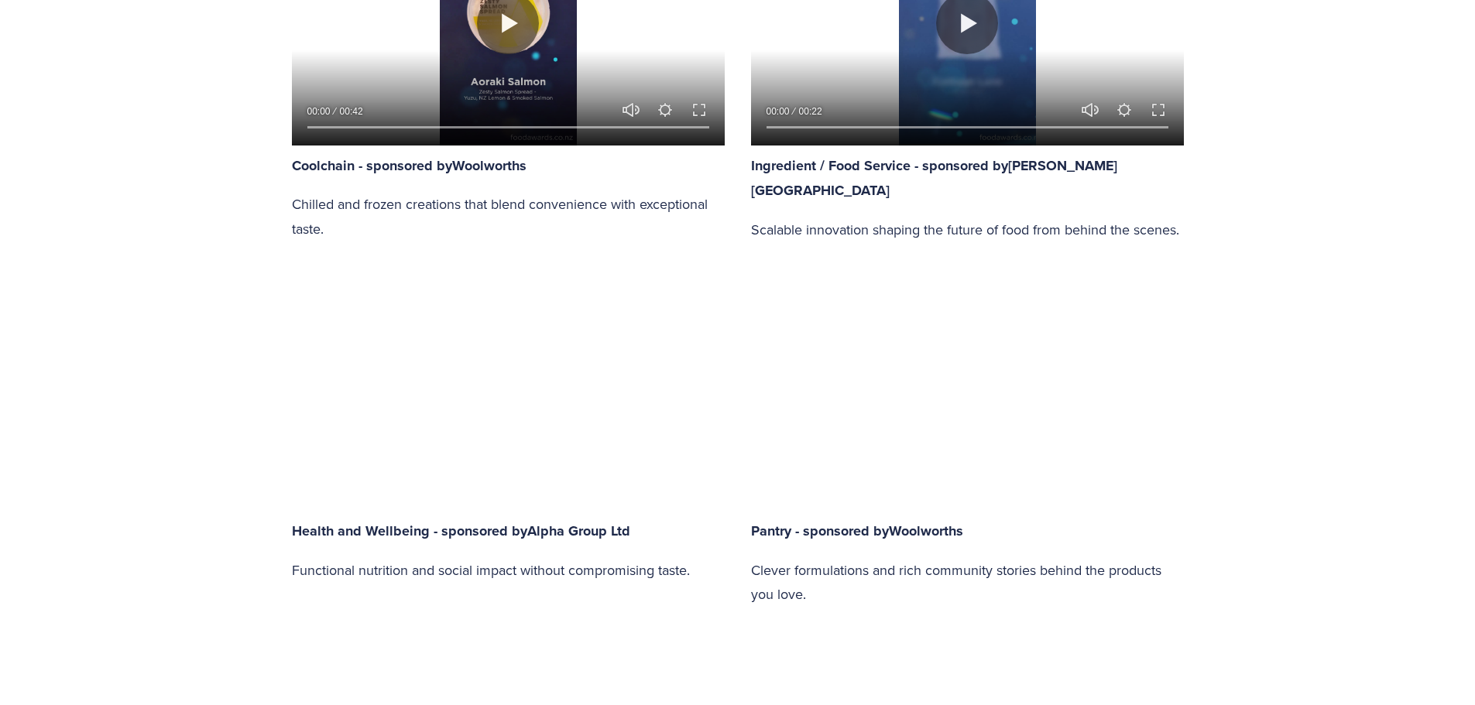
type input "31.2"
type input "19.63"
type input "31.97"
type input "20.31"
type input "32.73"
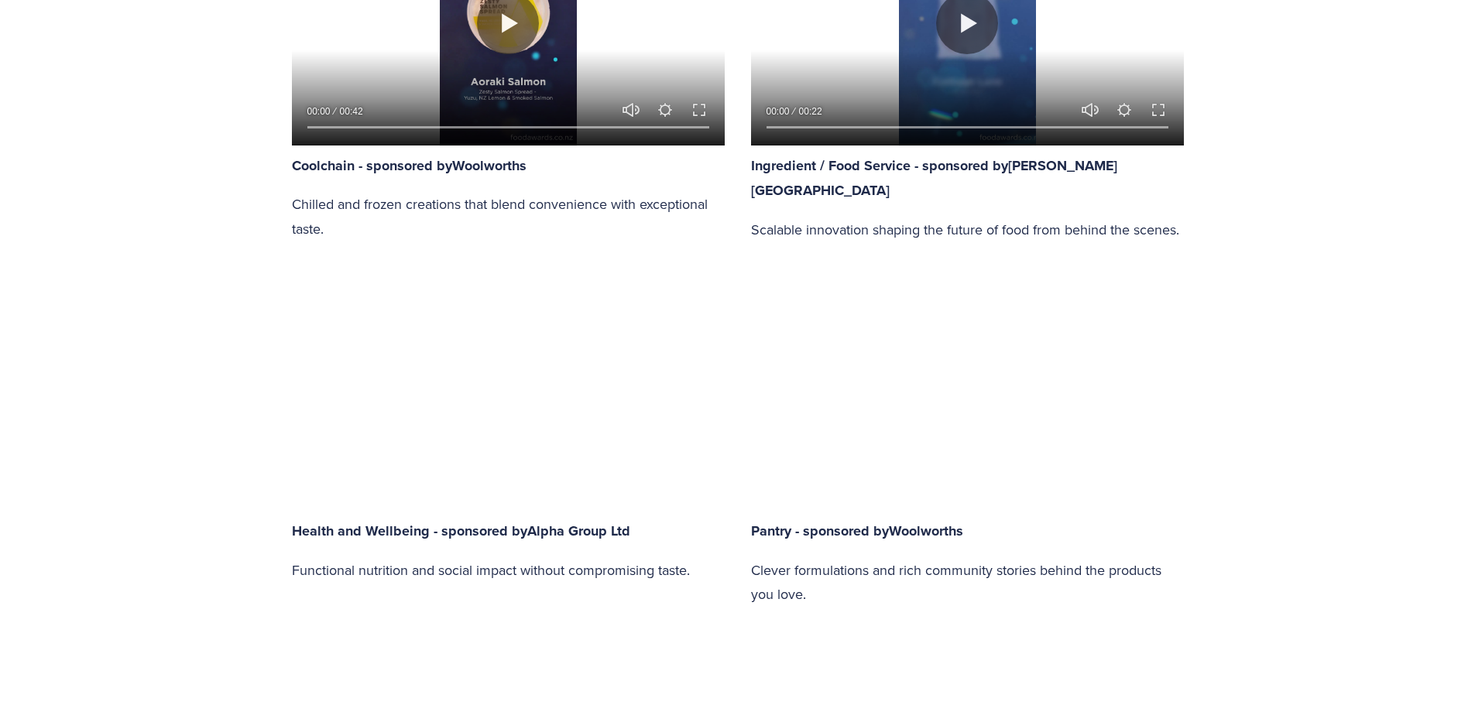
type input "20.96"
type input "33.49"
type input "21.64"
type input "34.25"
type input "22.33"
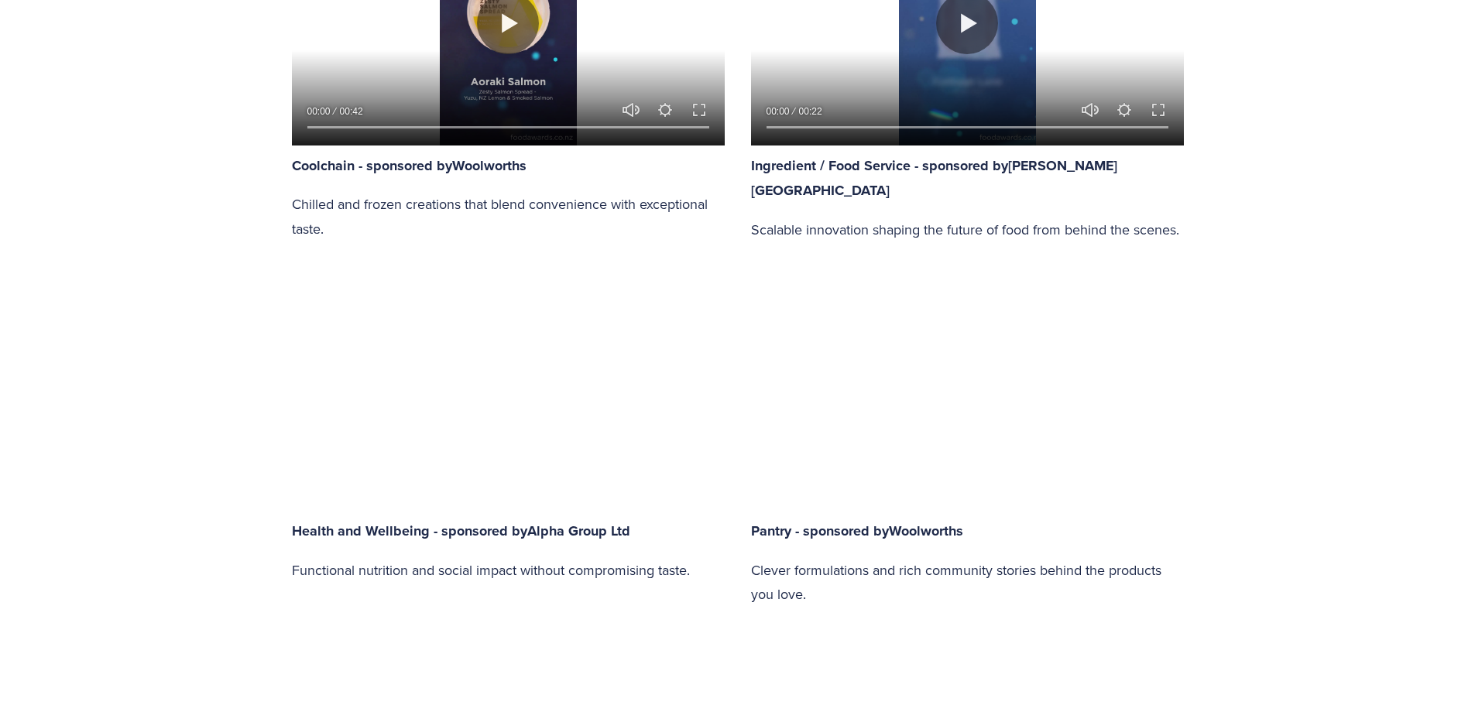
type input "35.02"
type input "23.02"
type input "35.79"
type input "23.69"
type input "36.59"
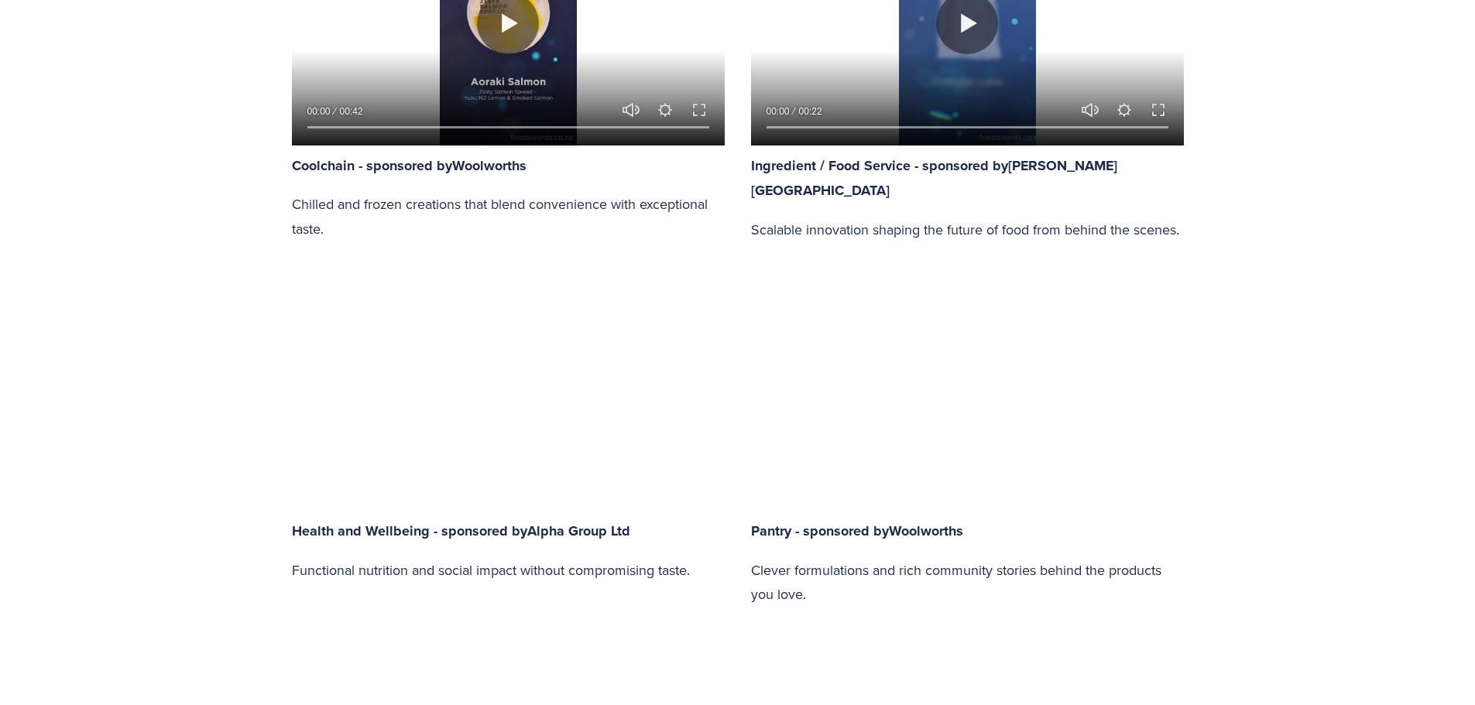
type input "24.39"
type input "37.36"
type input "25.07"
type input "38.09"
type input "25.77"
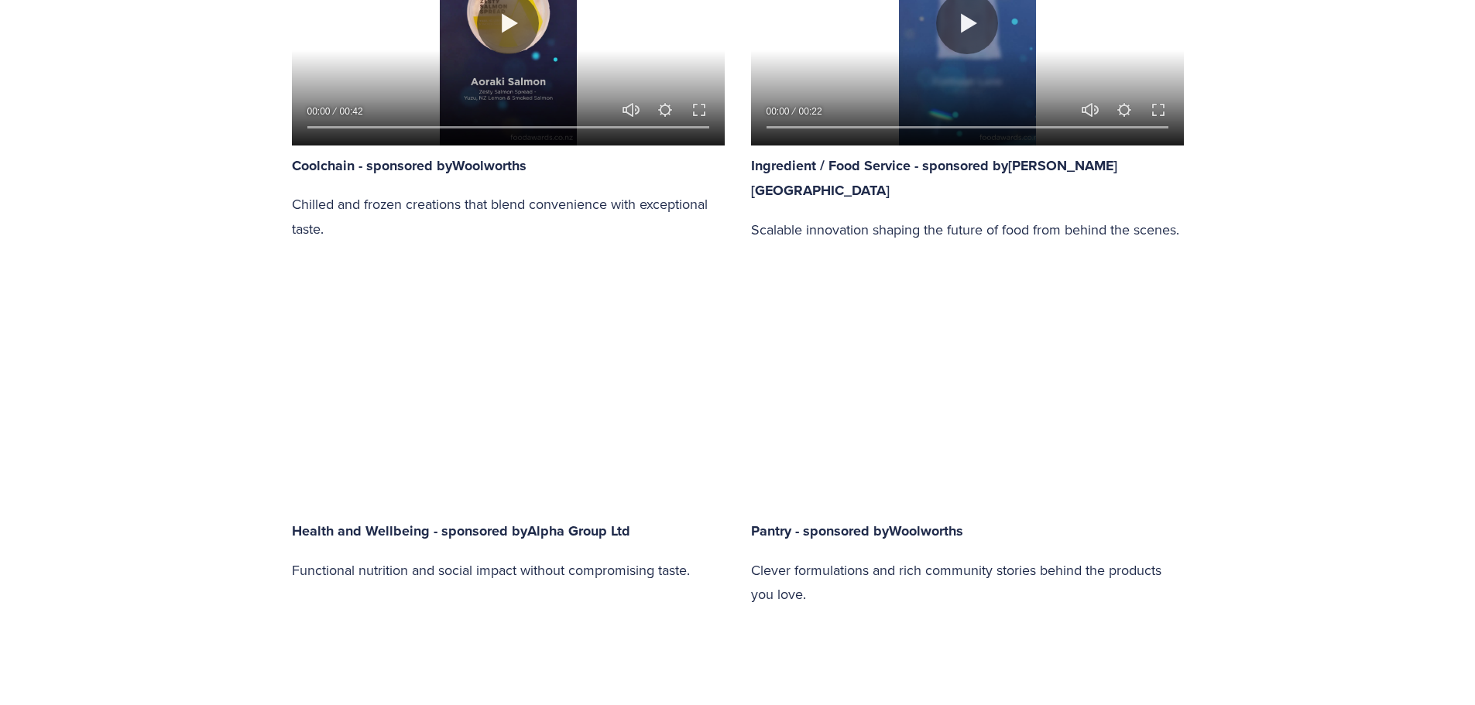
type input "38.85"
type input "26.45"
type input "39.62"
type input "27.11"
type input "40.38"
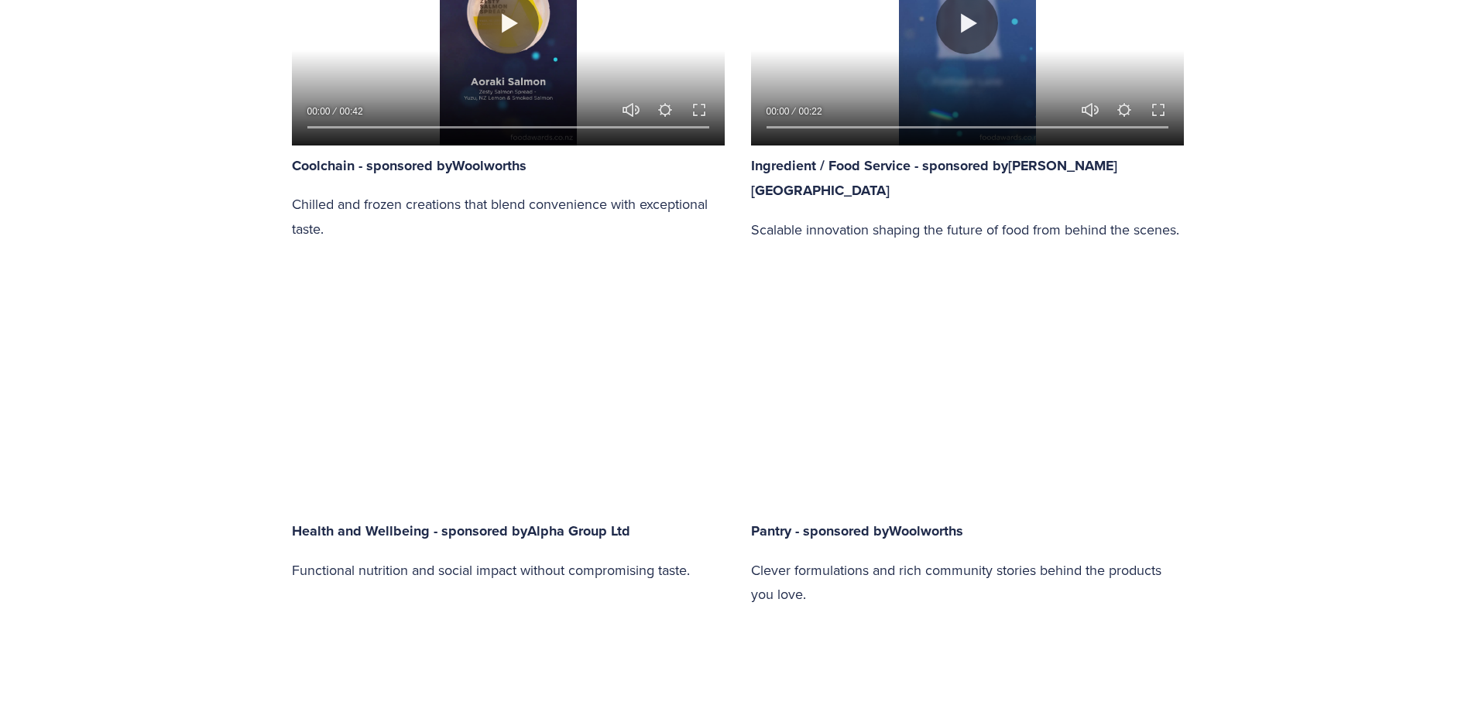
type input "27.79"
type input "41.16"
type input "28.5"
type input "41.92"
type input "29.19"
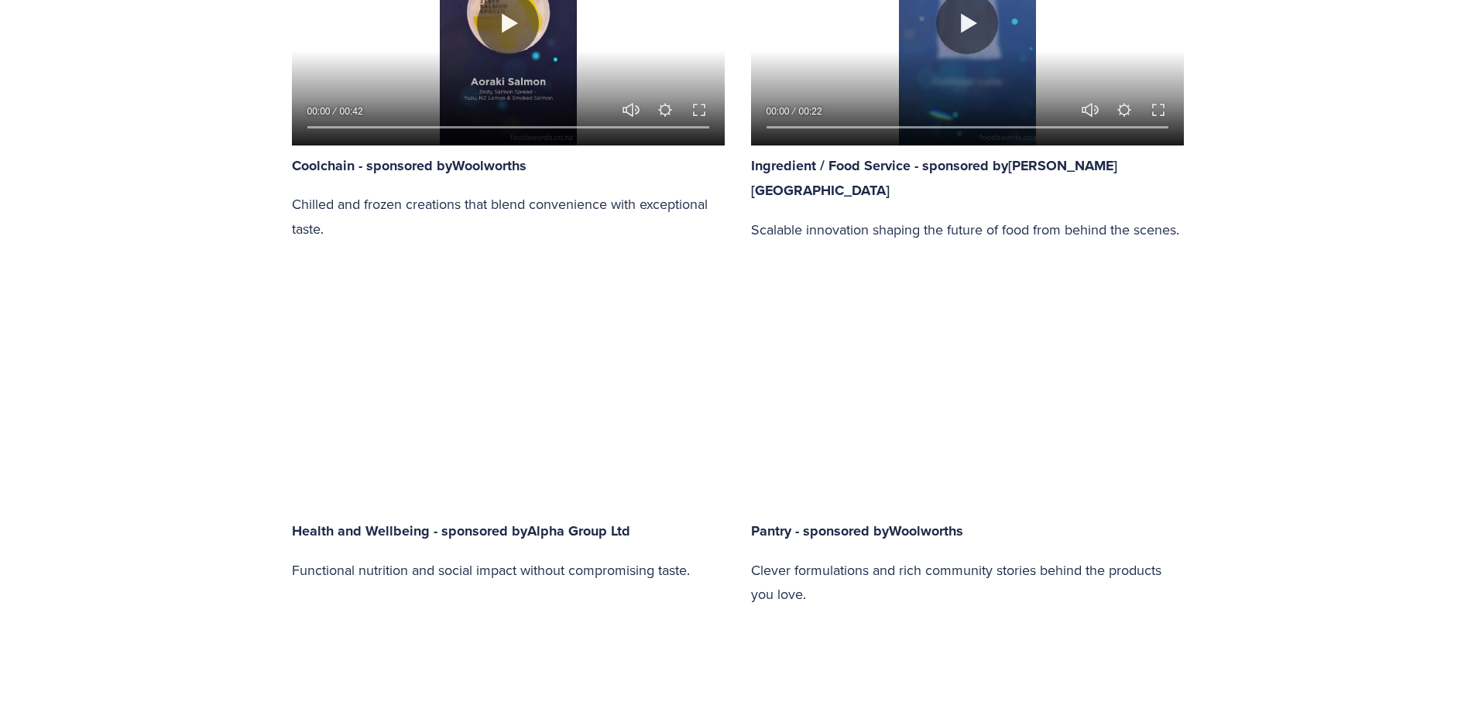
type input "42.69"
type input "29.87"
type input "43.46"
type input "30.52"
type input "44.23"
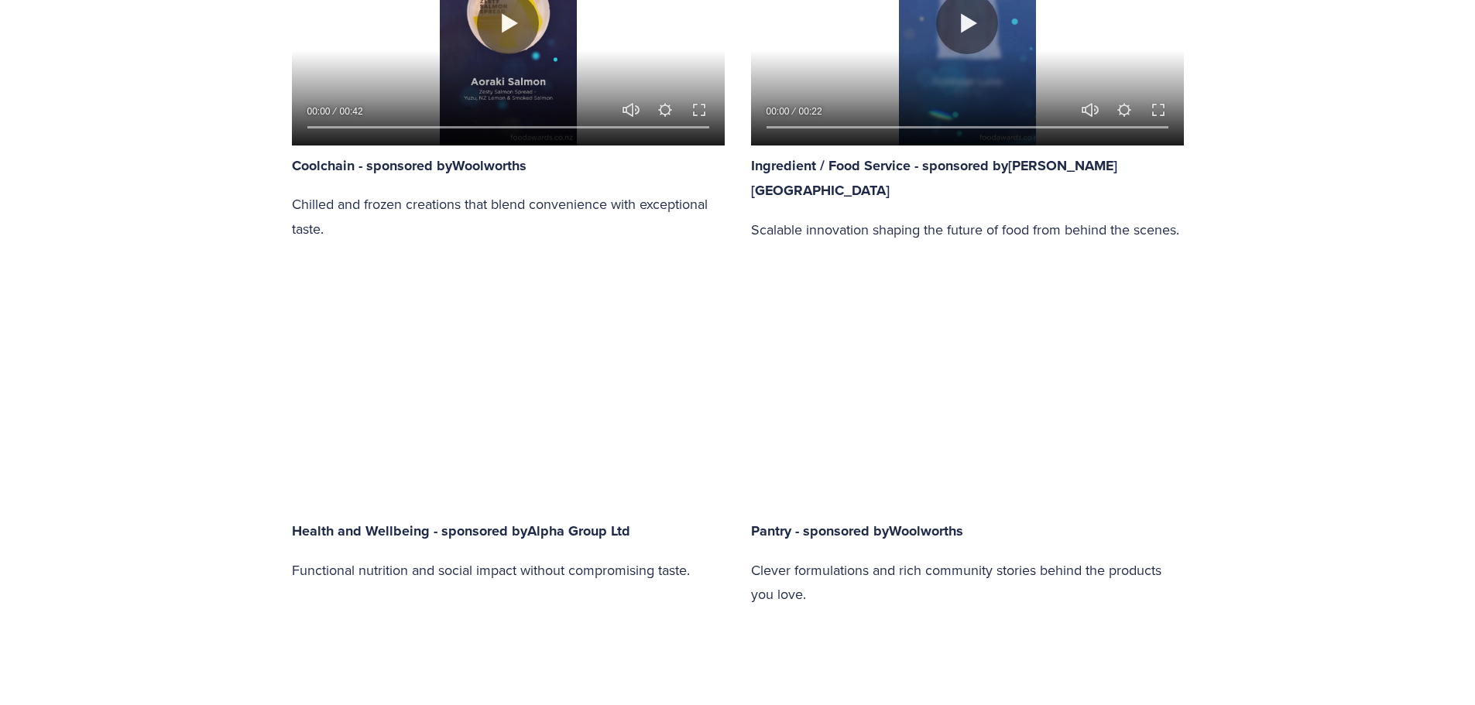
type input "31.21"
type input "45"
type input "31.89"
type input "45.74"
type input "32.57"
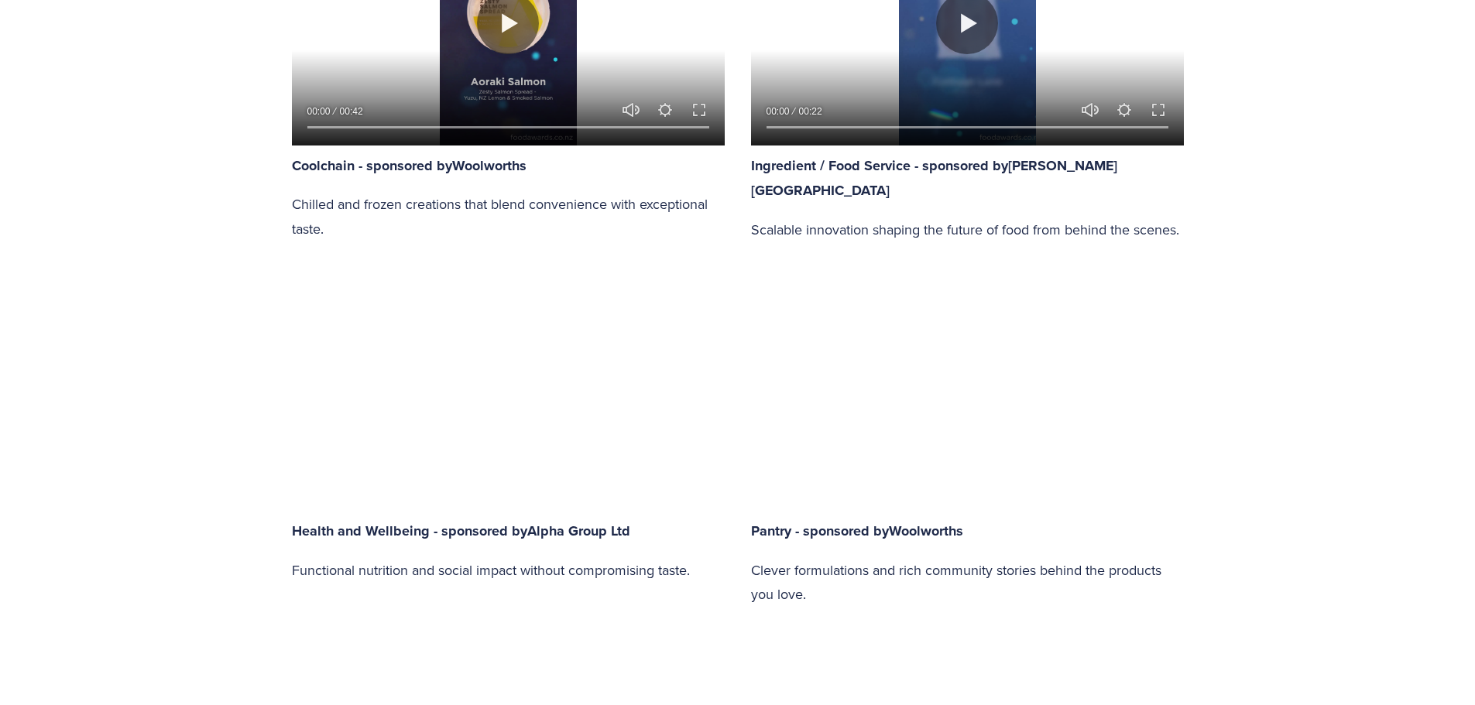
type input "46.51"
type input "33.26"
type input "47.28"
type input "33.94"
type input "48.04"
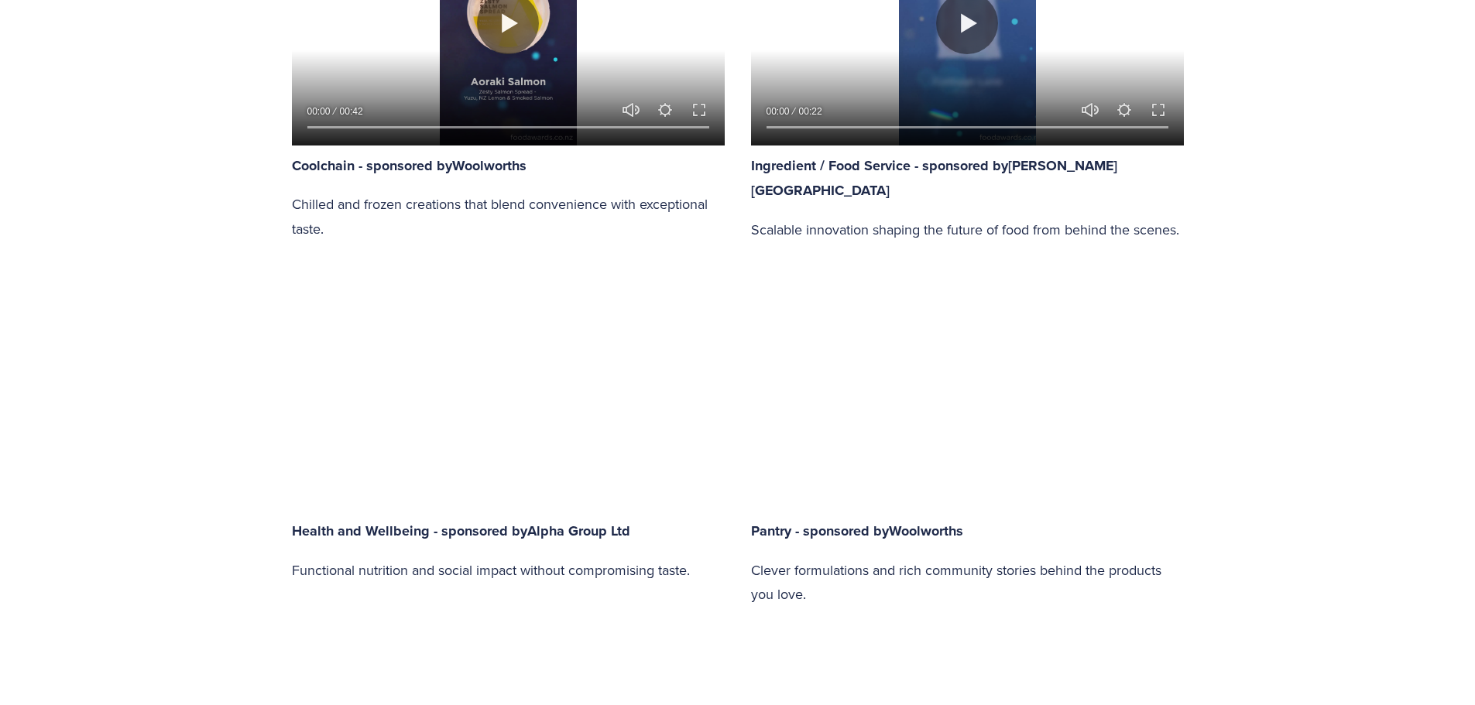
type input "34.63"
type input "48.81"
type input "35.32"
type input "49.61"
type input "36.01"
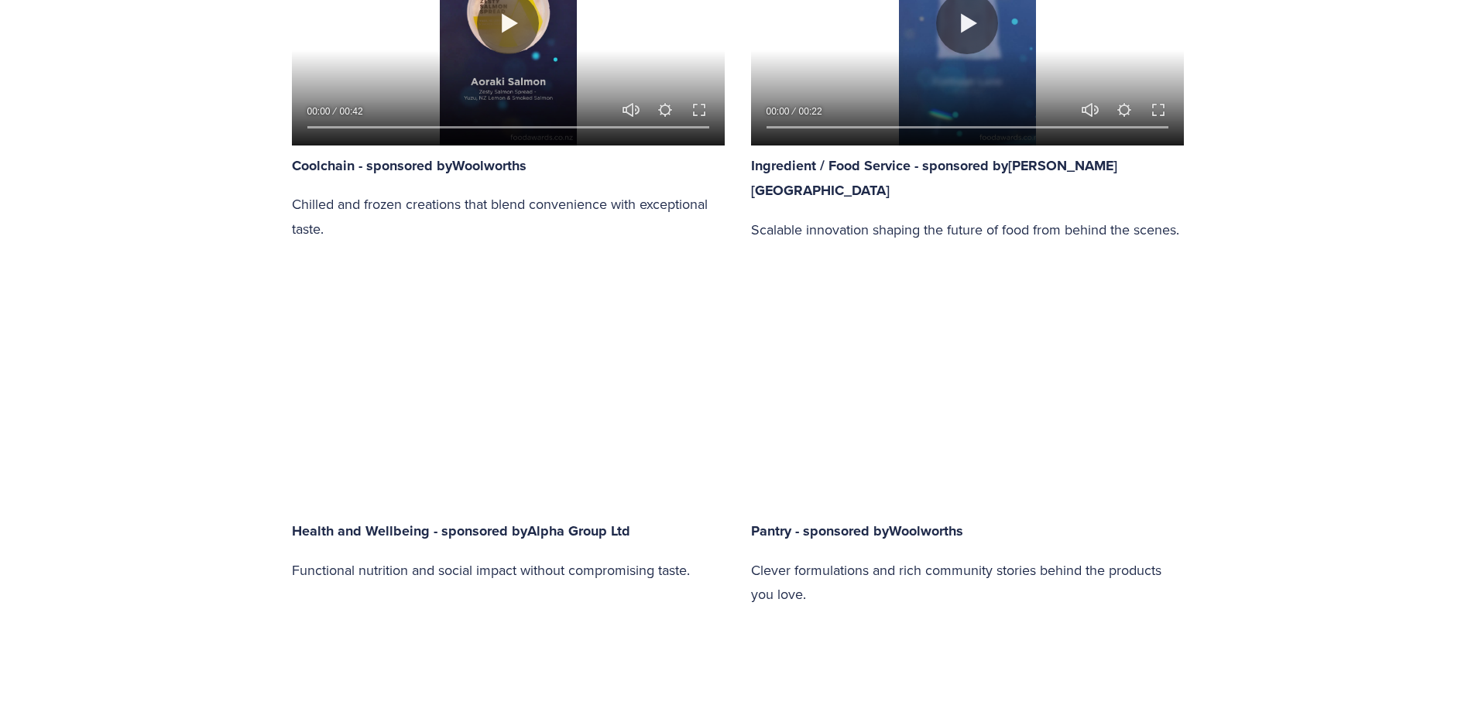
type input "50.38"
type input "36.69"
type input "51.15"
type input "37.36"
type input "51.92"
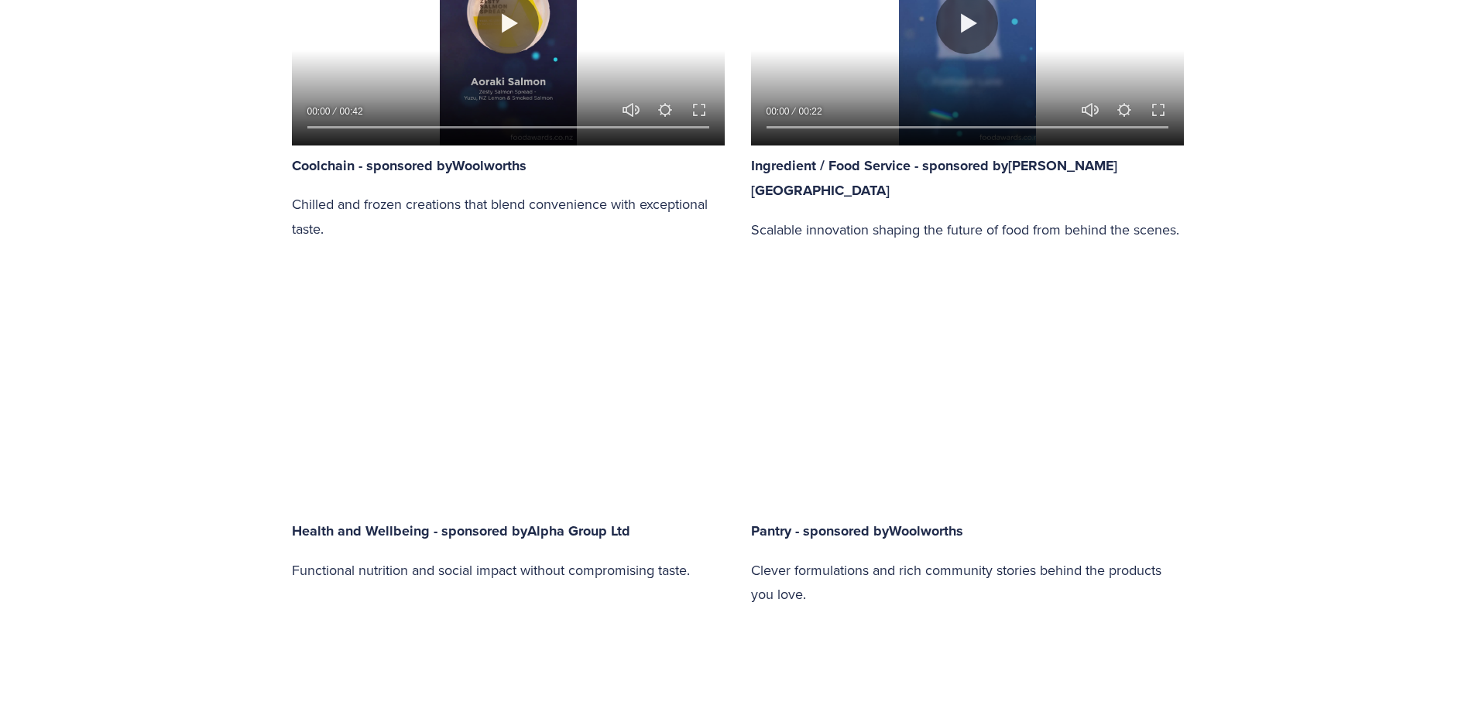
type input "38.04"
type input "52.69"
type input "38.72"
type input "53.46"
type input "39.43"
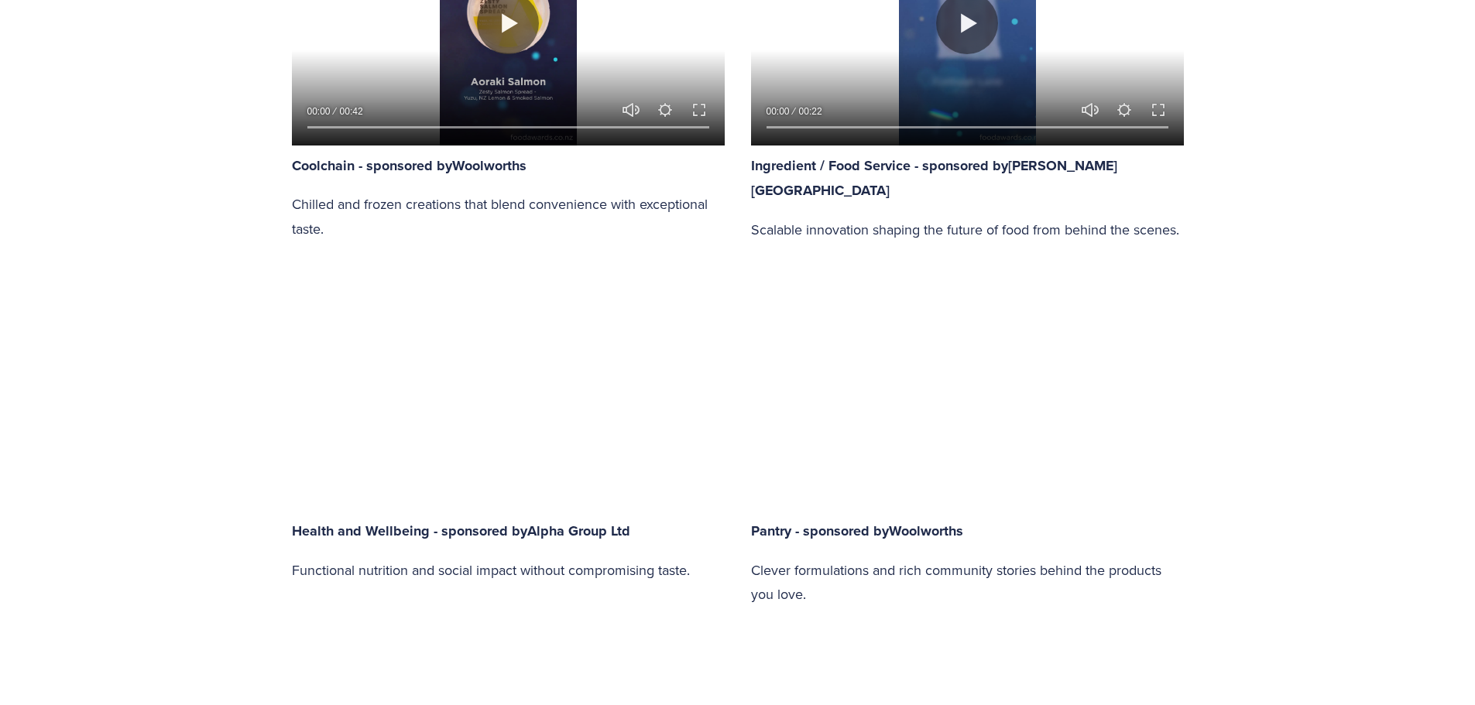
type input "54.23"
type input "40.12"
type input "54.99"
type input "40.81"
type input "55.76"
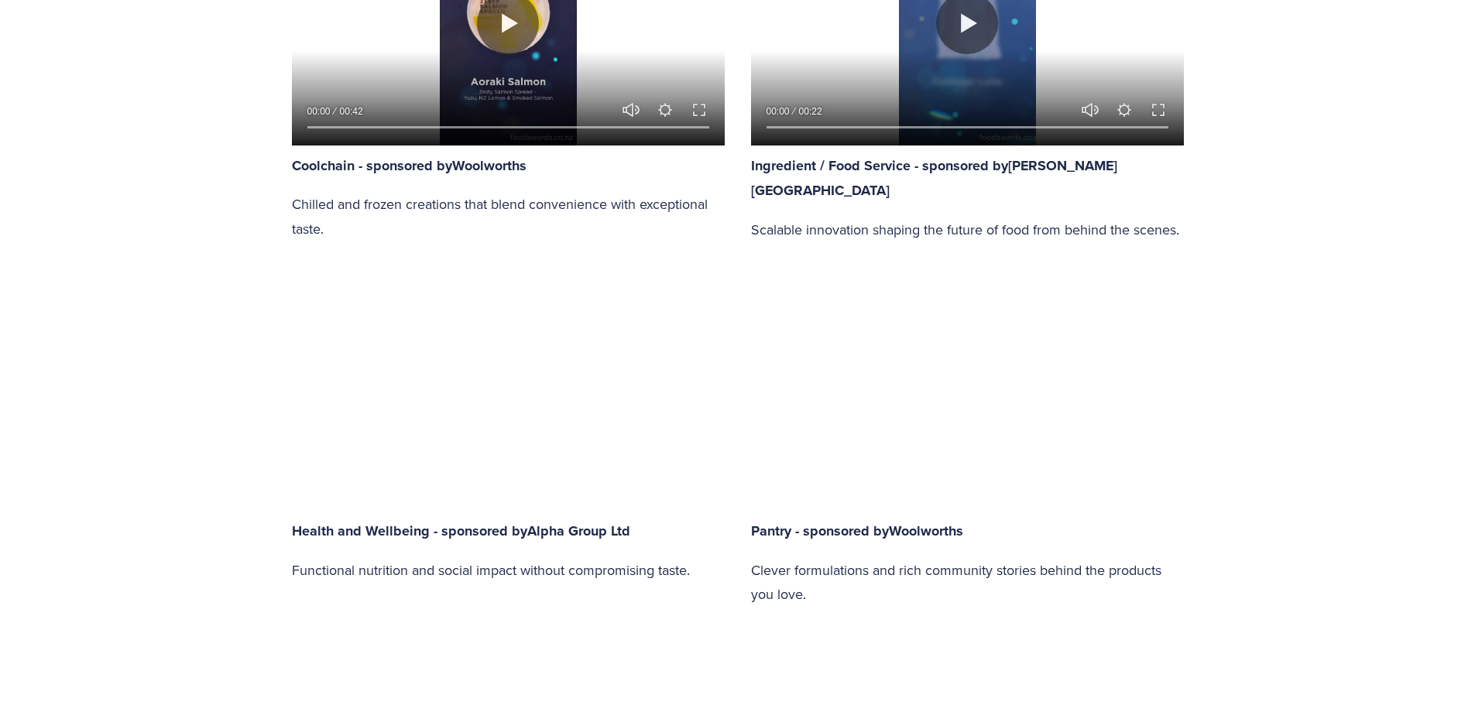
type input "41.49"
type input "56.53"
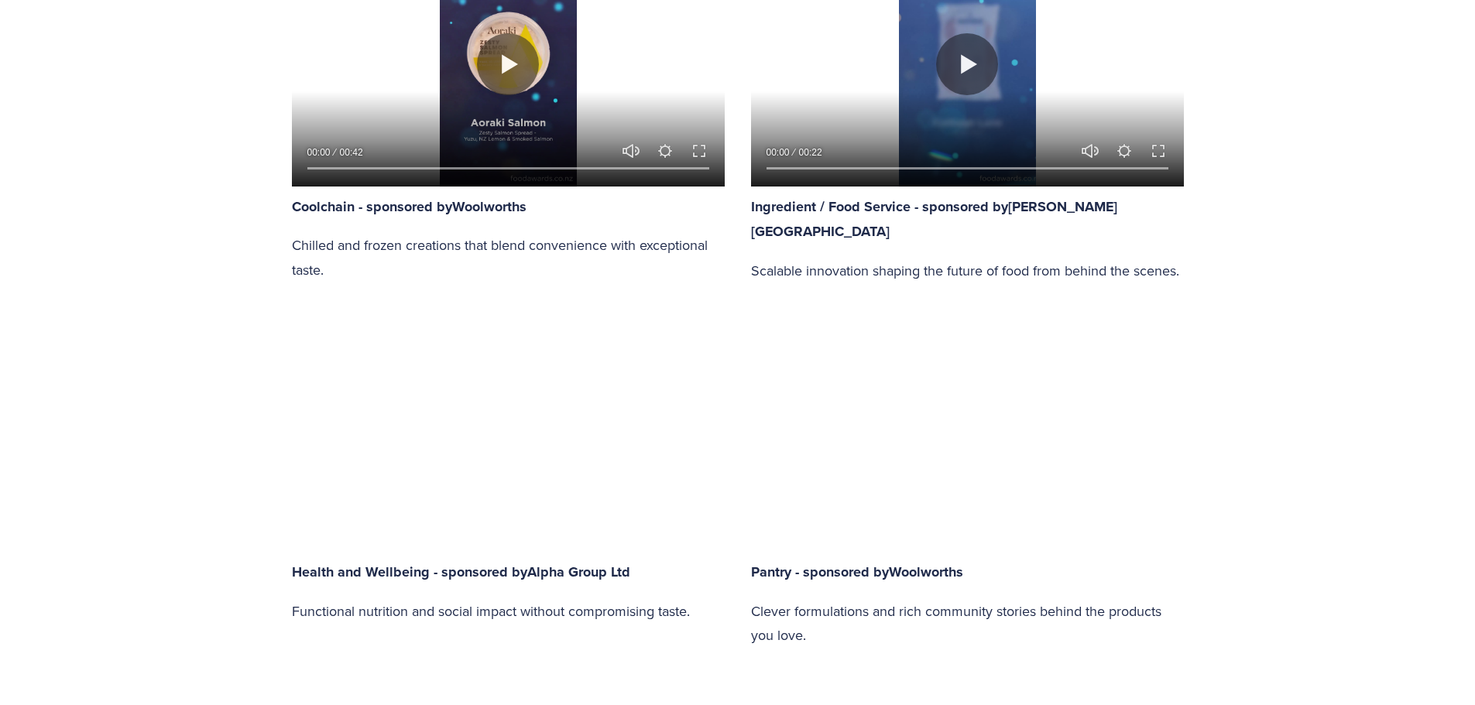
type input "42.15"
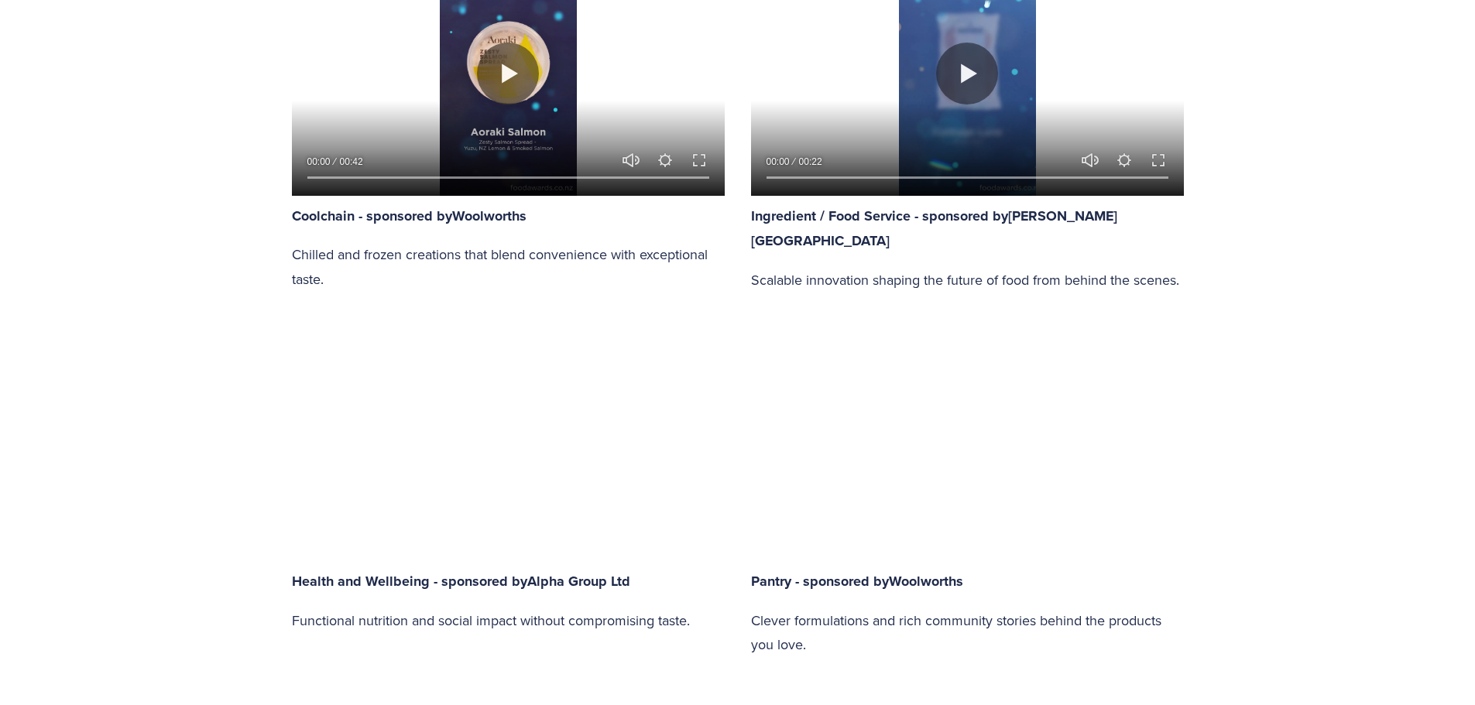
type input "57.28"
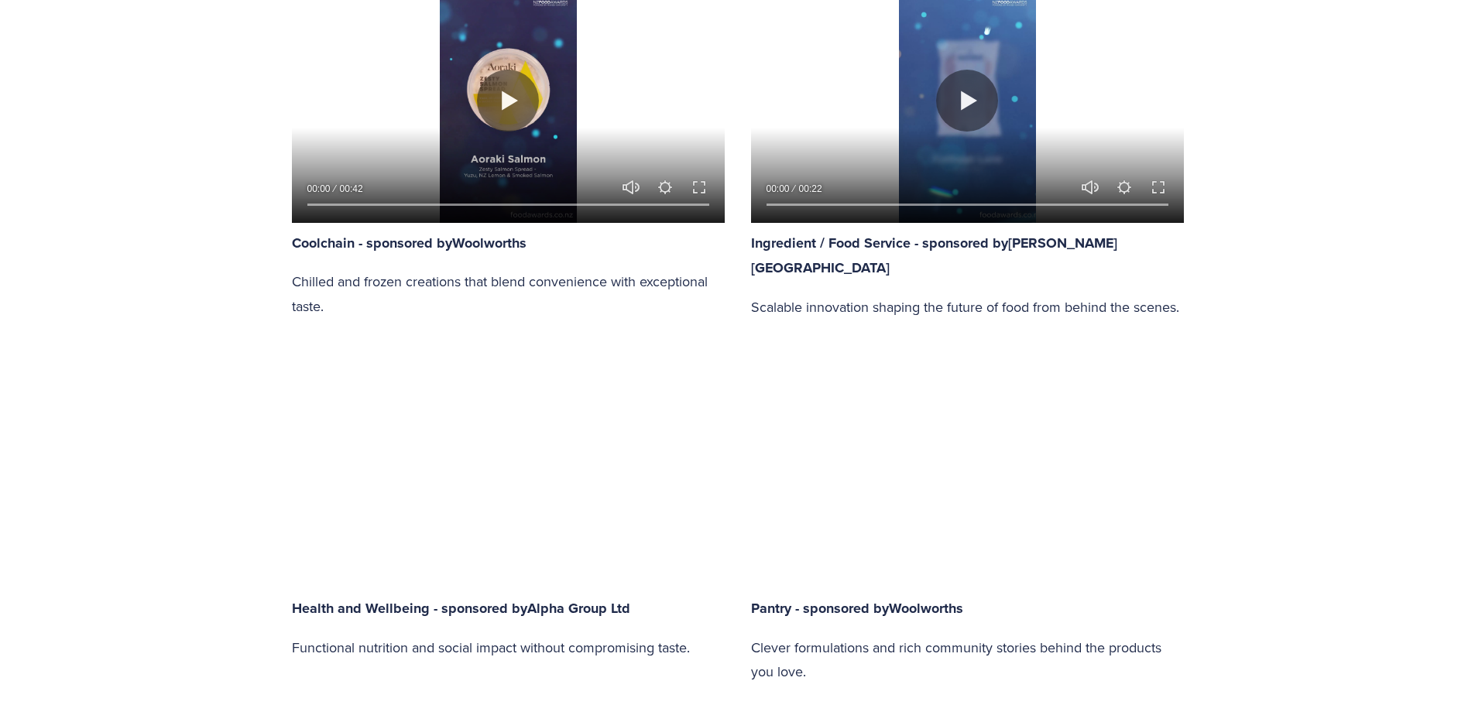
type input "42.82"
type input "58.06"
type input "43.51"
type input "58.81"
type input "44.19"
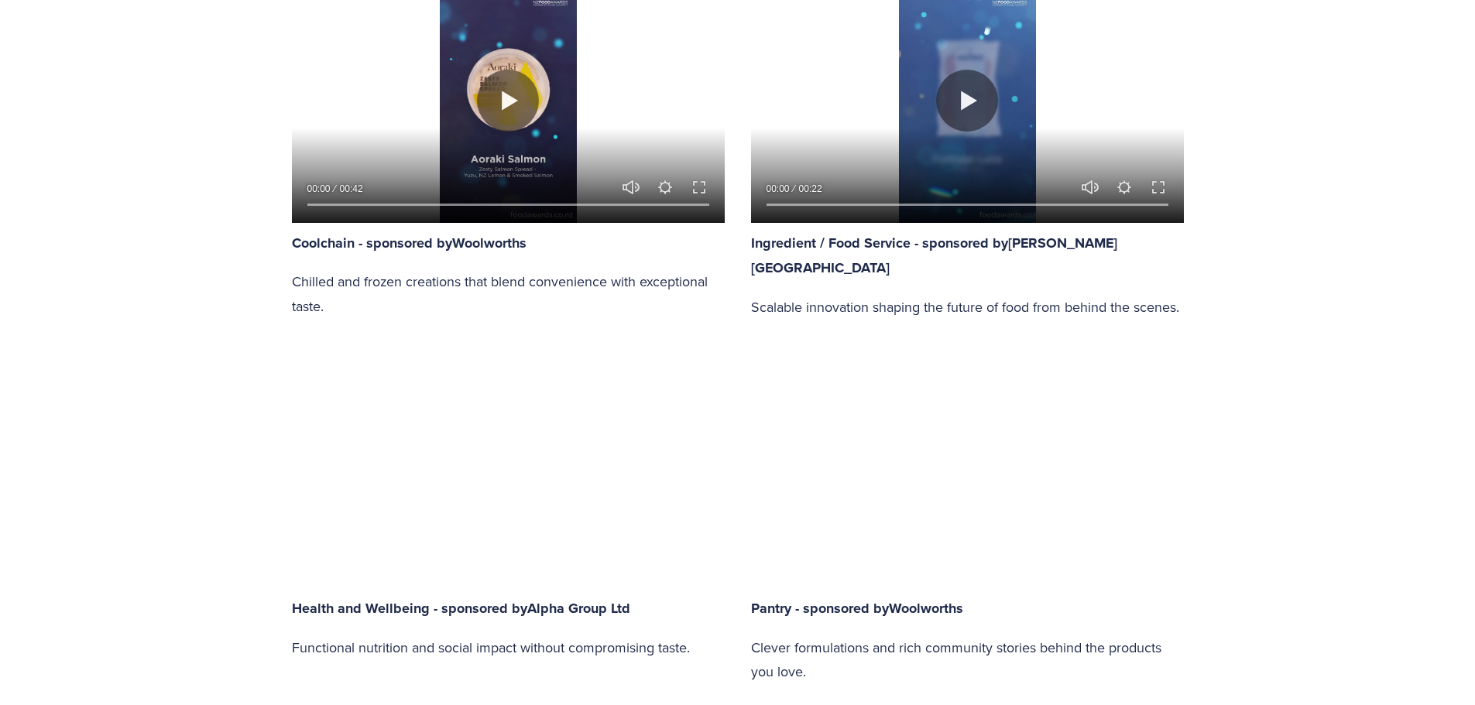
type input "59.58"
type input "44.88"
type input "60.37"
type input "45.56"
type input "61.15"
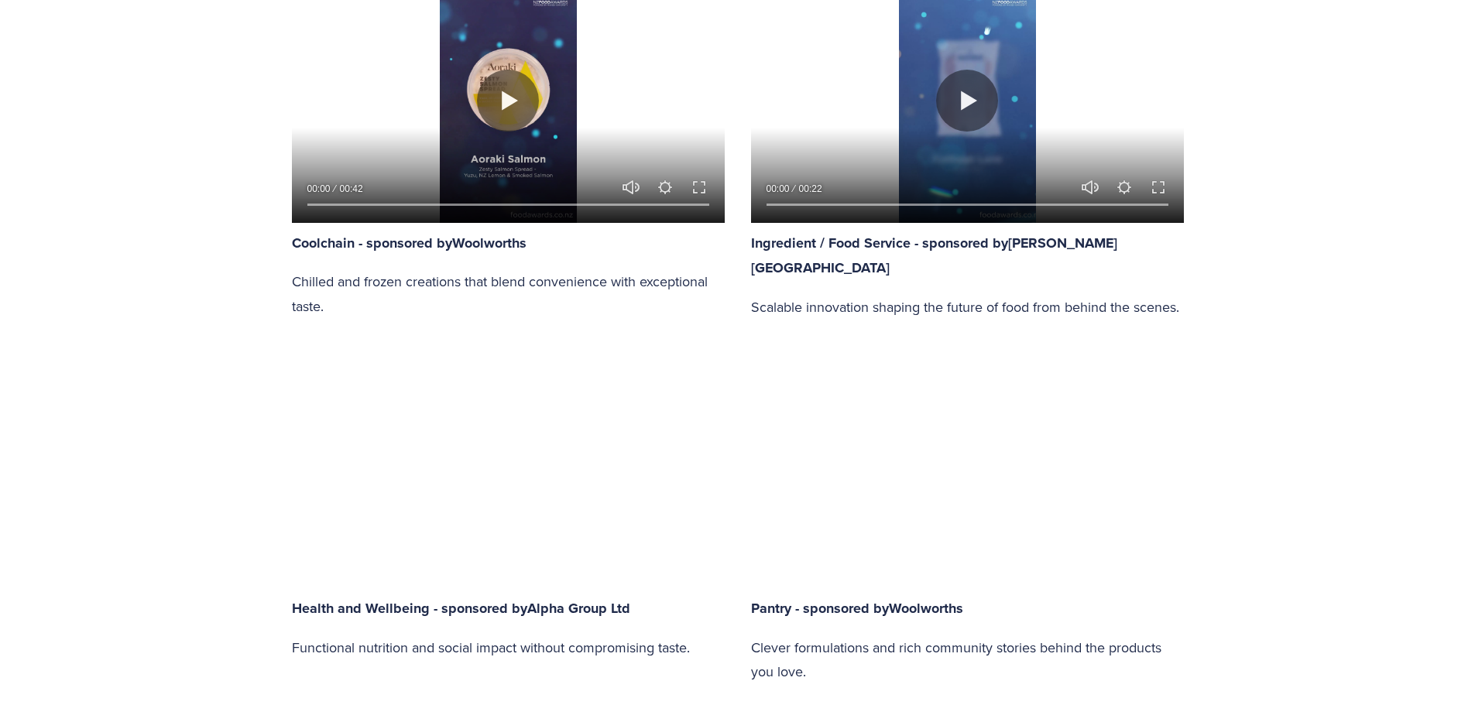
type input "46.25"
type input "61.91"
type input "46.94"
type input "62.68"
type input "47.61"
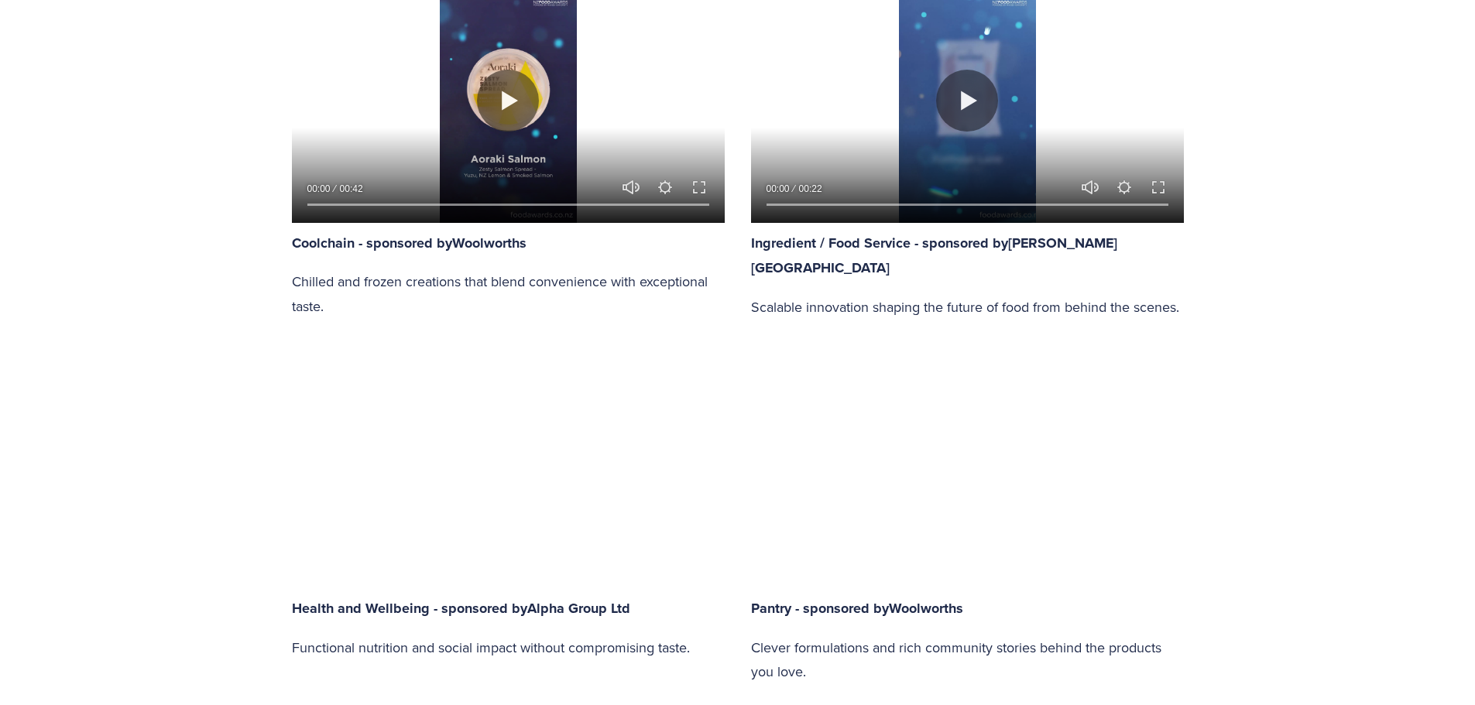
type input "63.41"
type input "48.29"
type input "64.17"
type input "48.97"
type input "64.95"
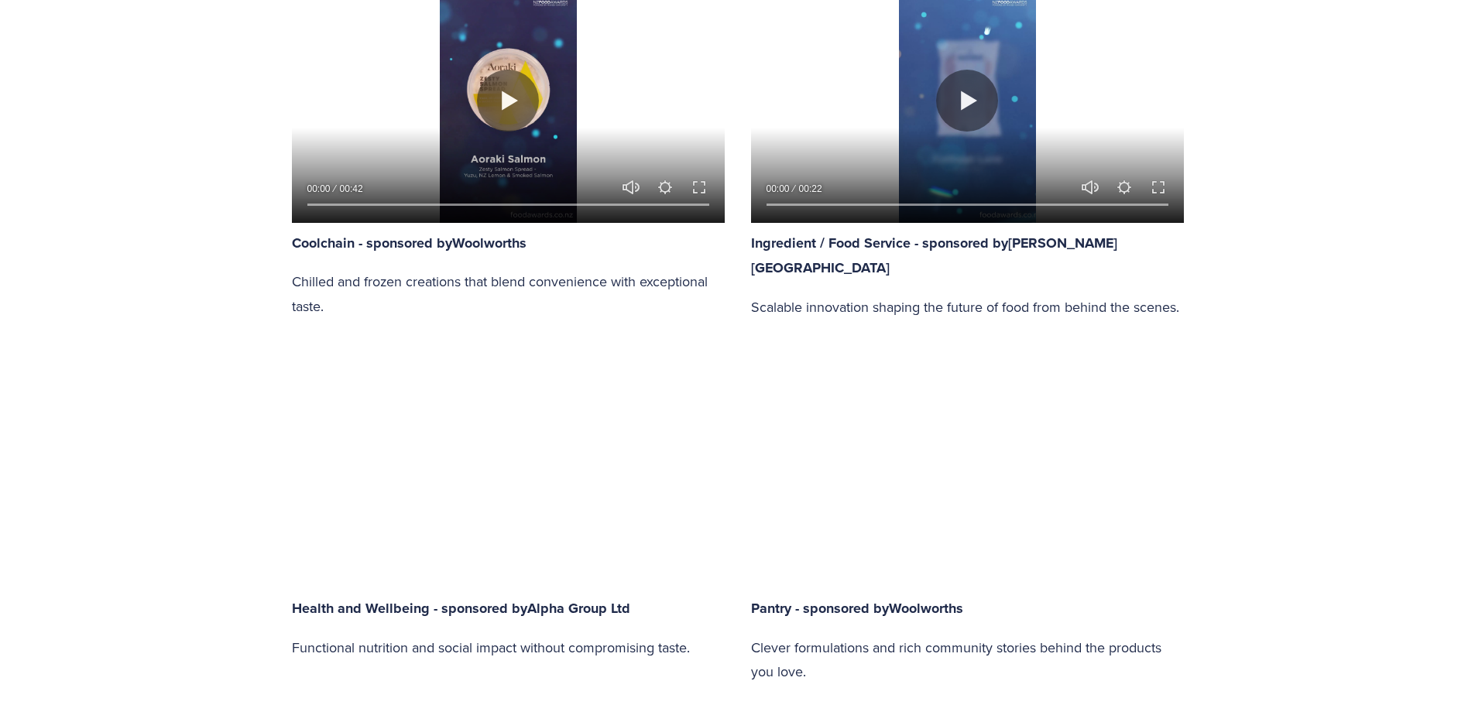
type input "49.65"
type input "65.71"
type input "50.34"
type input "66.49"
type input "51.05"
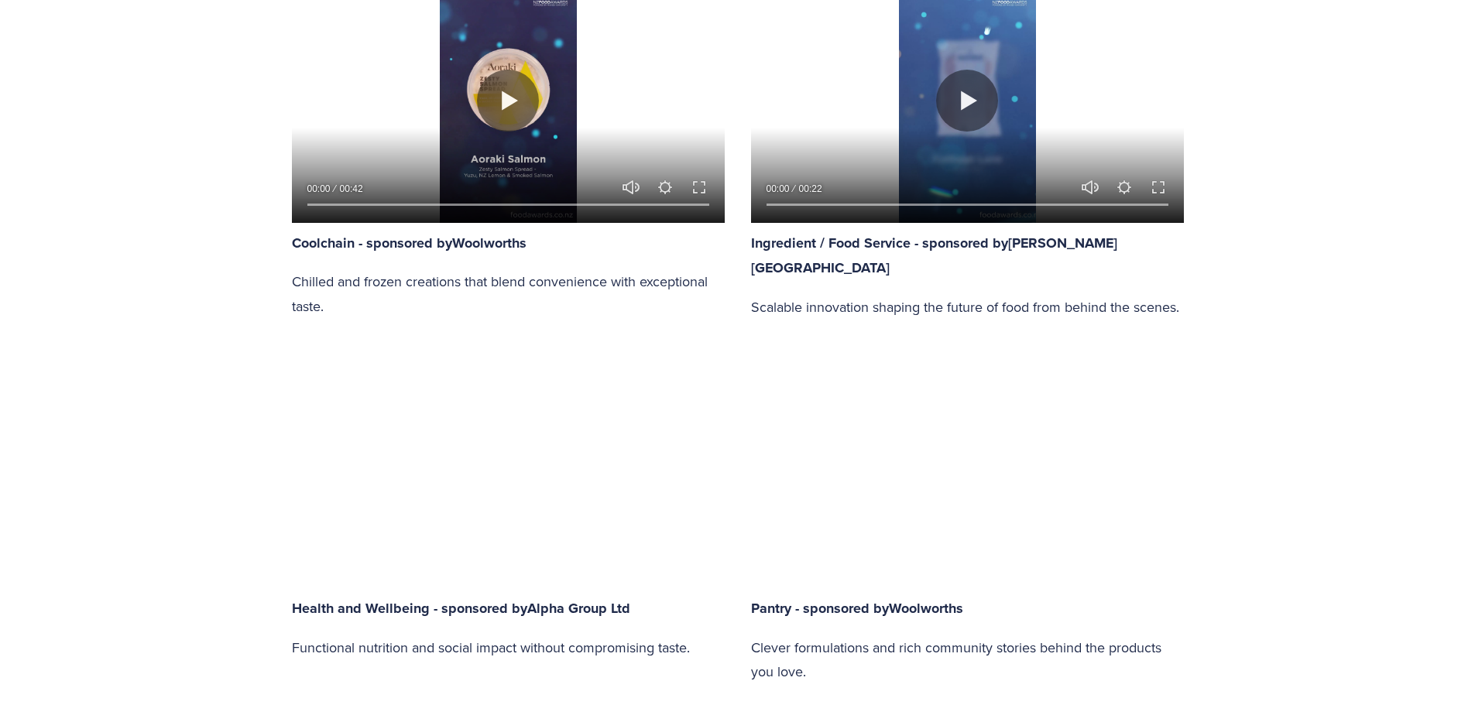
type input "67.25"
type input "51.74"
type input "68.02"
type input "52.42"
type input "68.77"
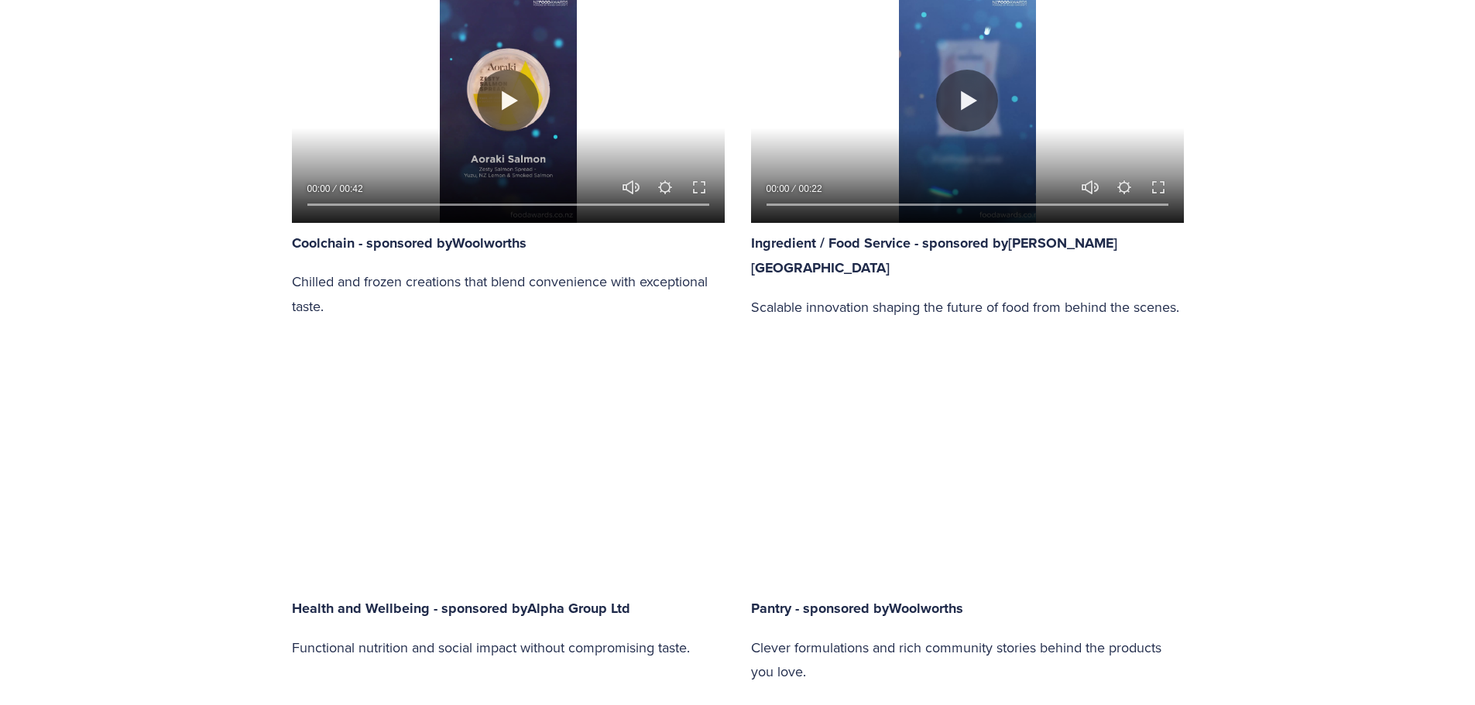
type input "53.11"
type input "69.53"
type input "53.75"
type input "70.3"
type input "54.44"
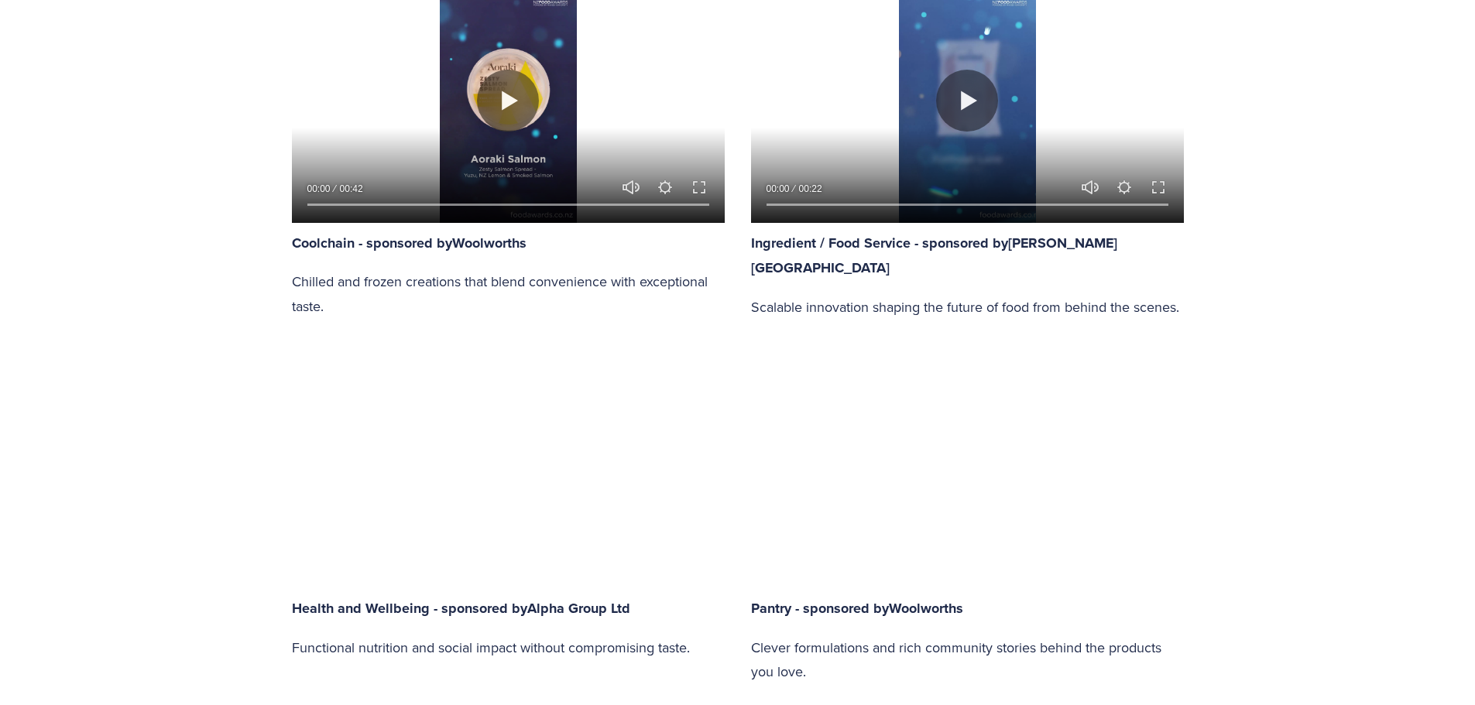
type input "71.06"
type input "55.13"
type input "71.83"
type input "55.81"
type input "72.63"
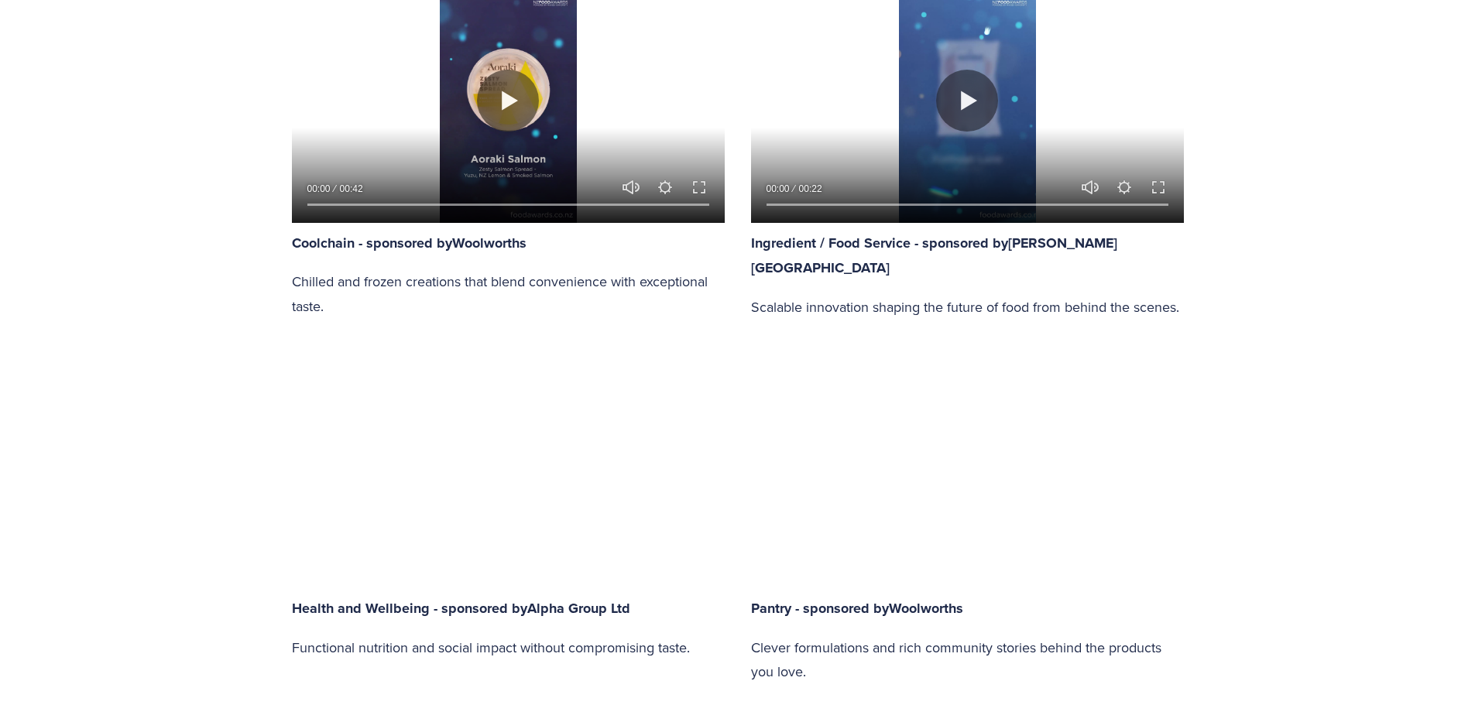
type input "56.5"
type input "73.4"
type input "57.18"
type input "74.17"
type input "57.87"
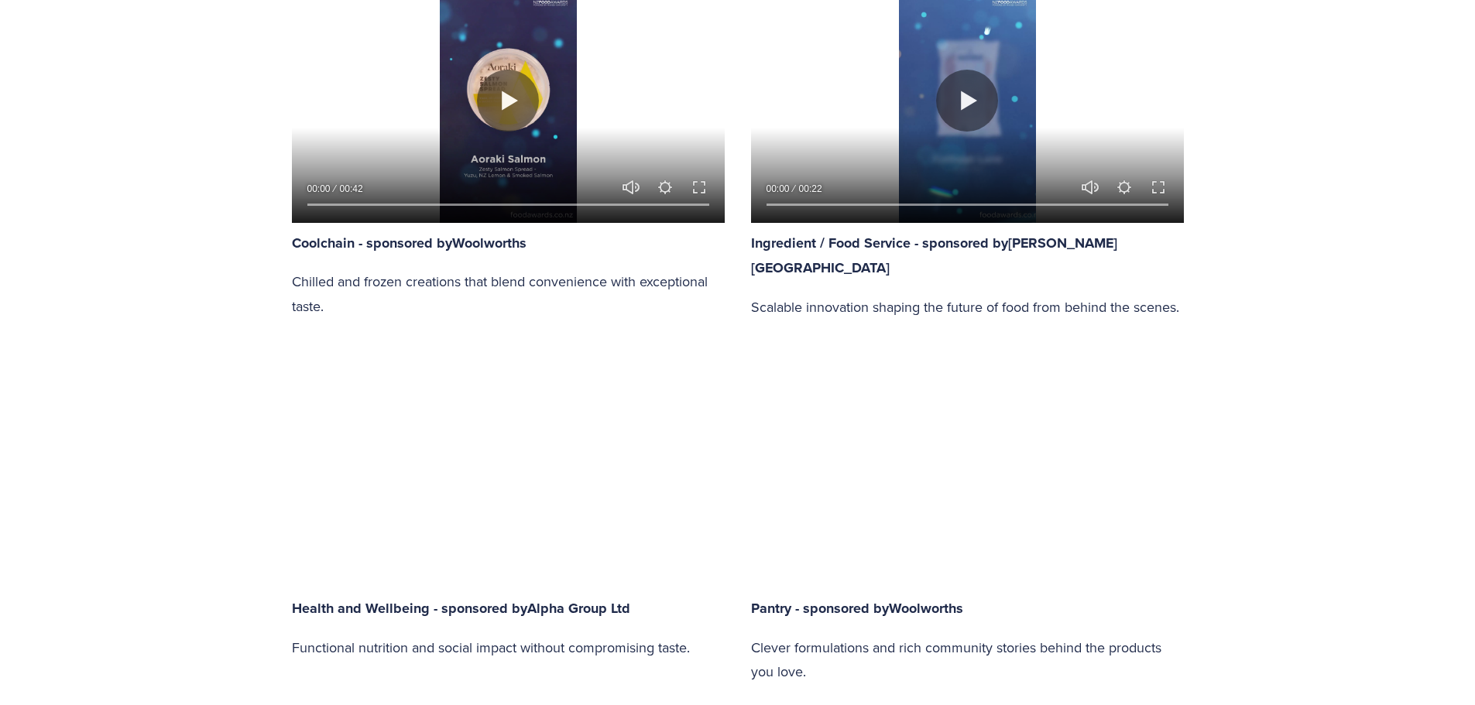
type input "74.94"
type input "58.54"
type input "75.66"
type input "59.22"
type input "76.43"
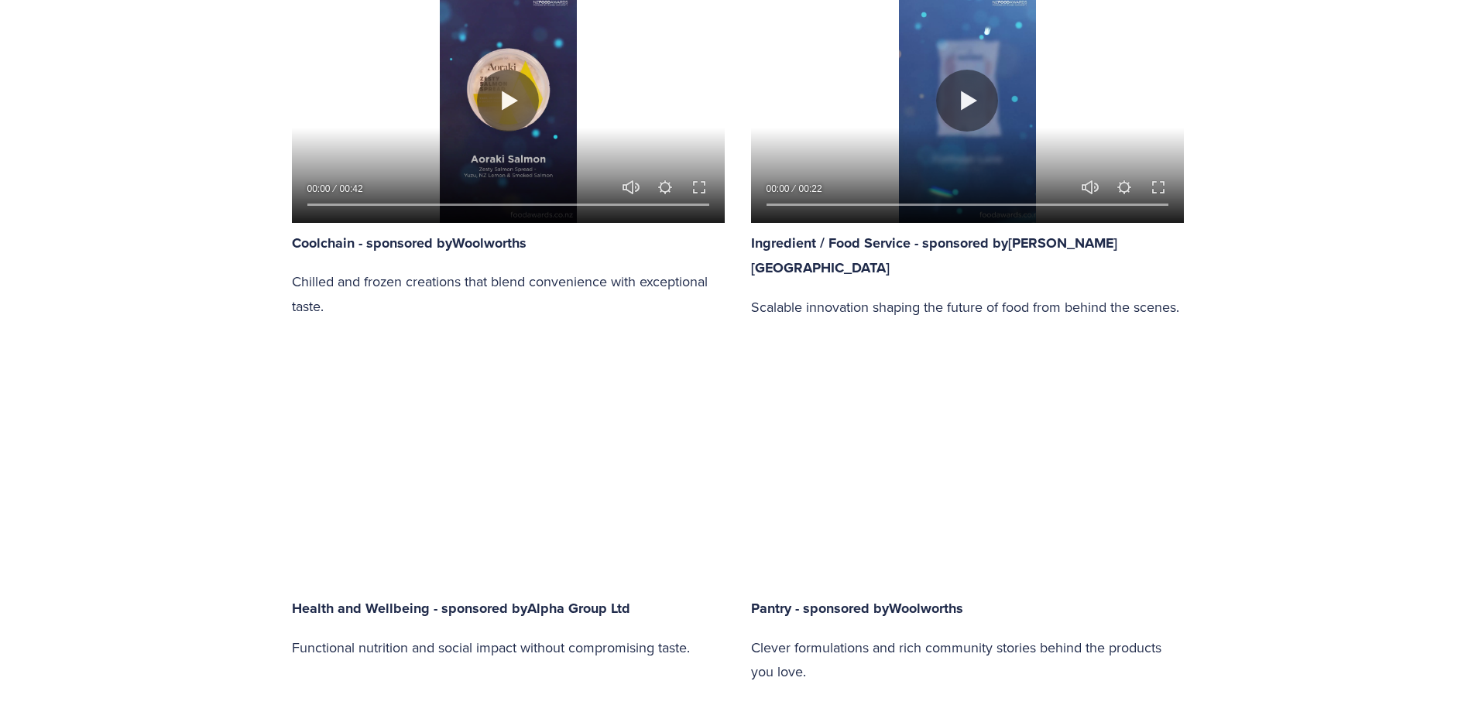
type input "59.9"
type input "77.2"
type input "60.59"
type input "77.97"
type input "61.3"
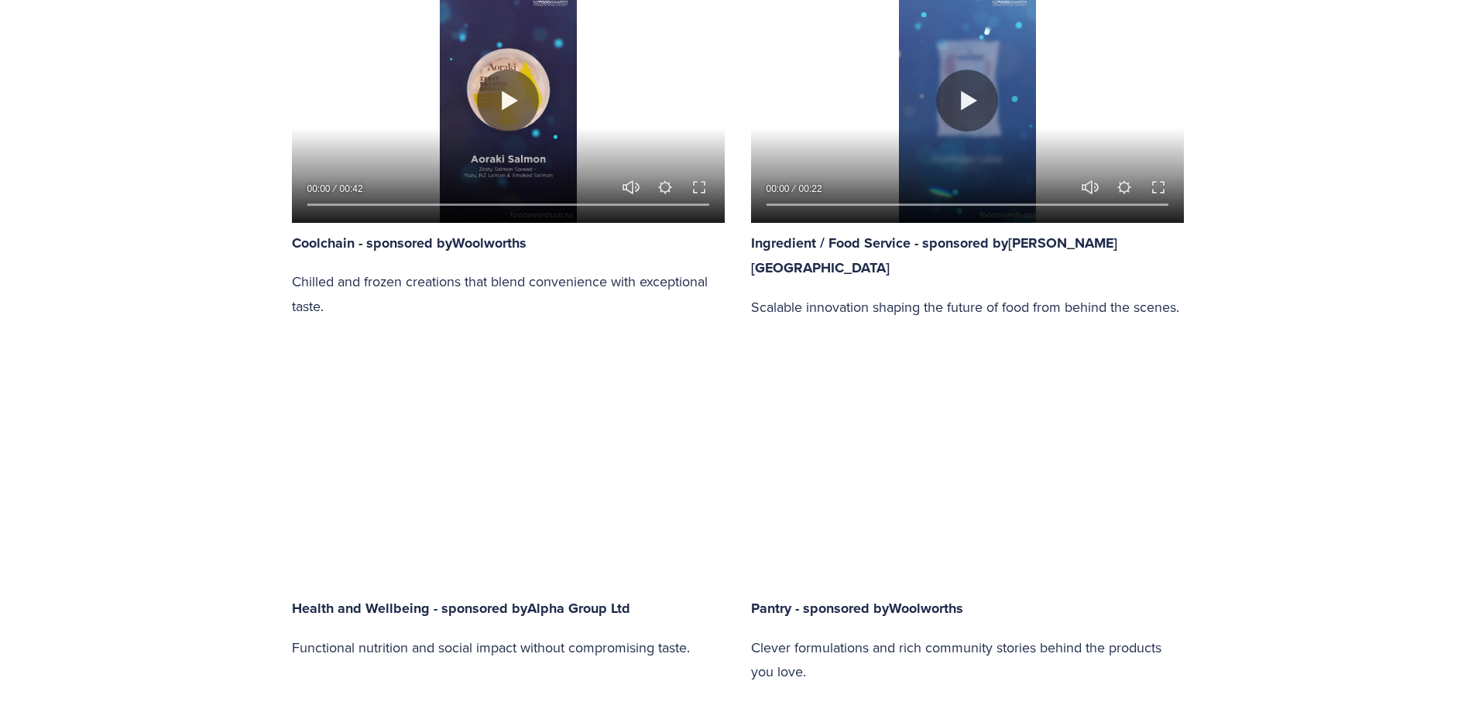
type input "78.74"
type input "61.98"
type input "79.51"
type input "62.67"
type input "80.25"
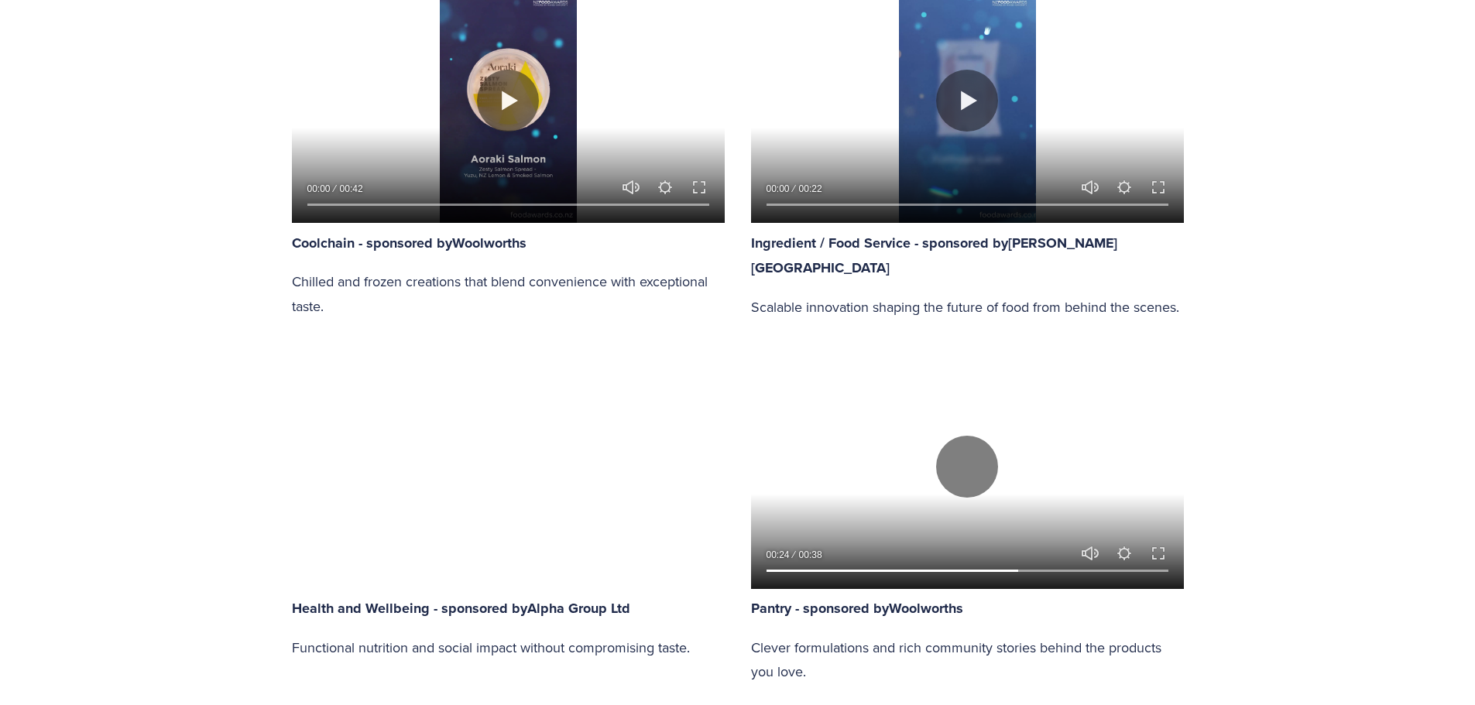
type input "63.32"
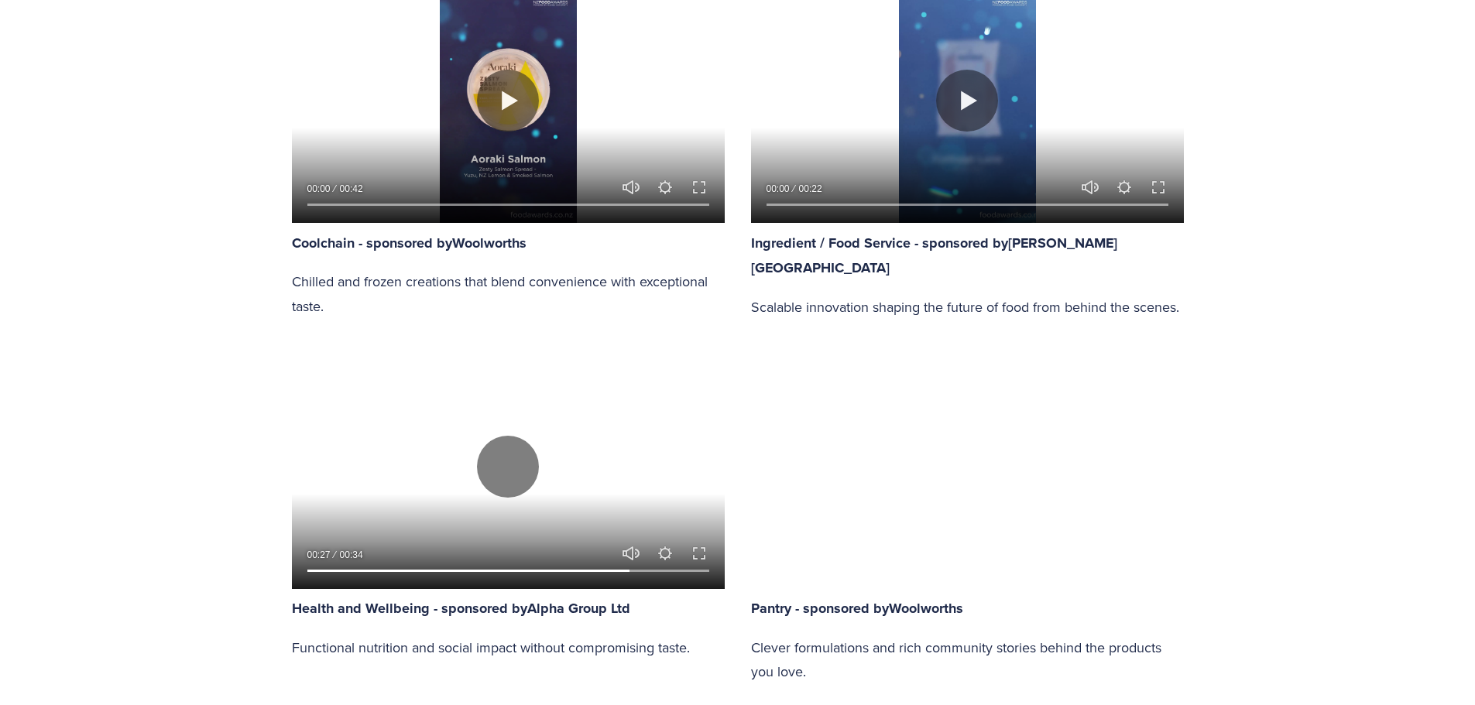
type input "81.05"
type input "64"
type input "81.82"
type input "64.69"
click at [507, 469] on button "Play" at bounding box center [508, 467] width 62 height 62
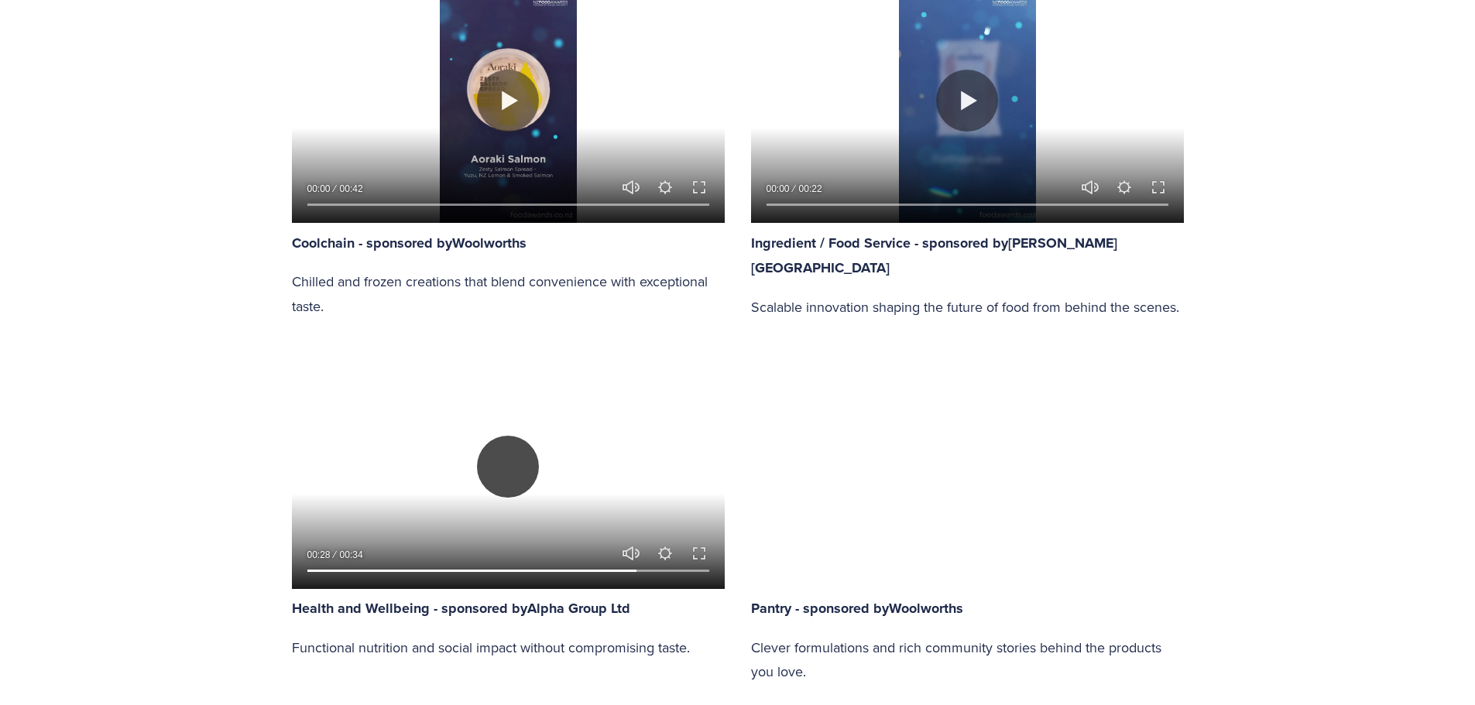
type input "82.82"
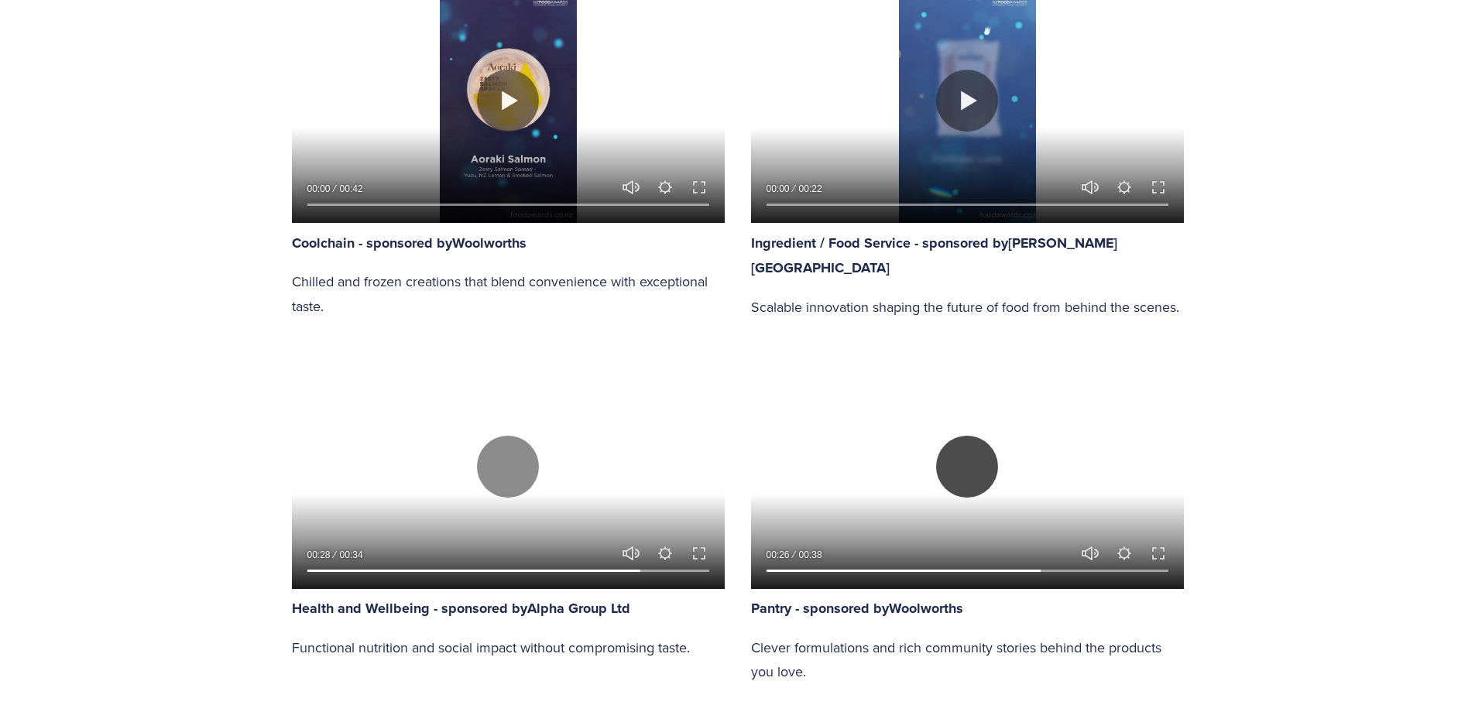
click at [961, 464] on button "Play" at bounding box center [967, 467] width 62 height 62
type input "68.23"
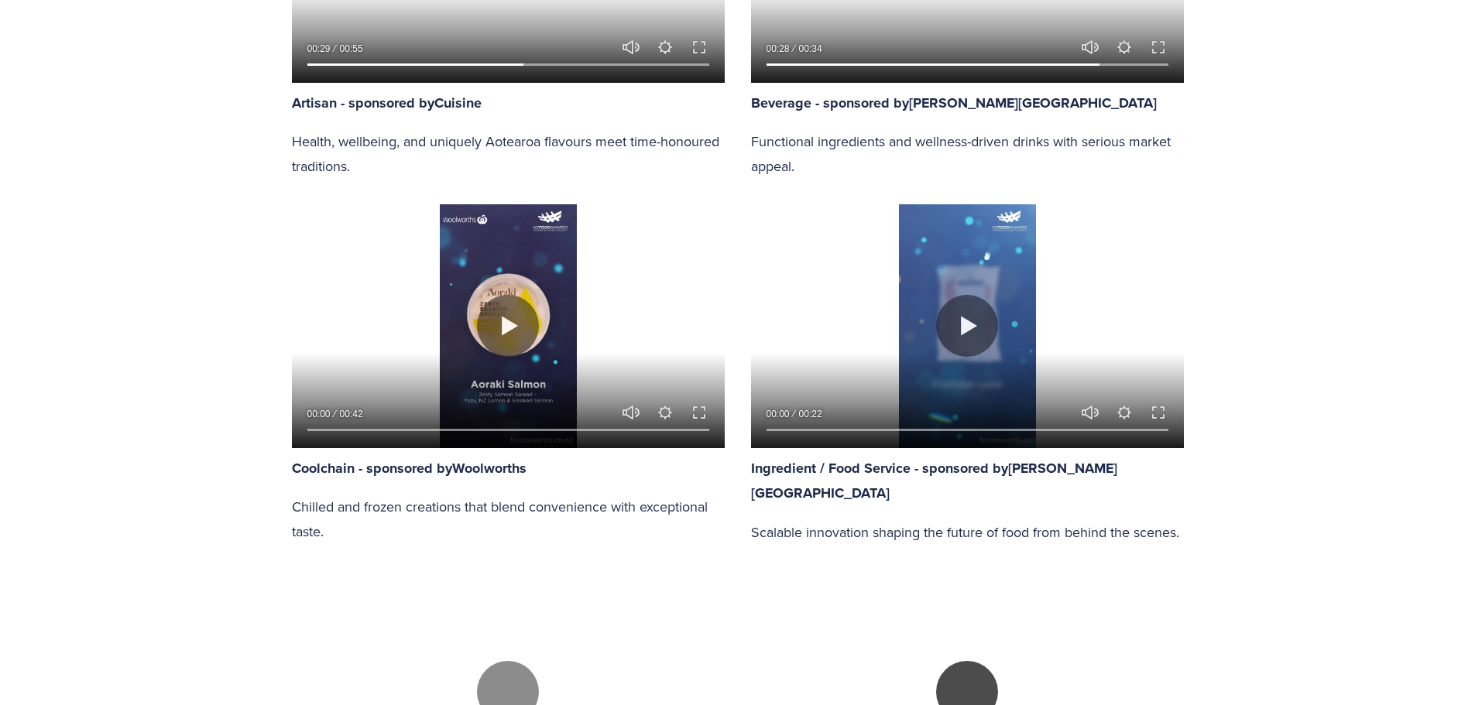
scroll to position [1471, 0]
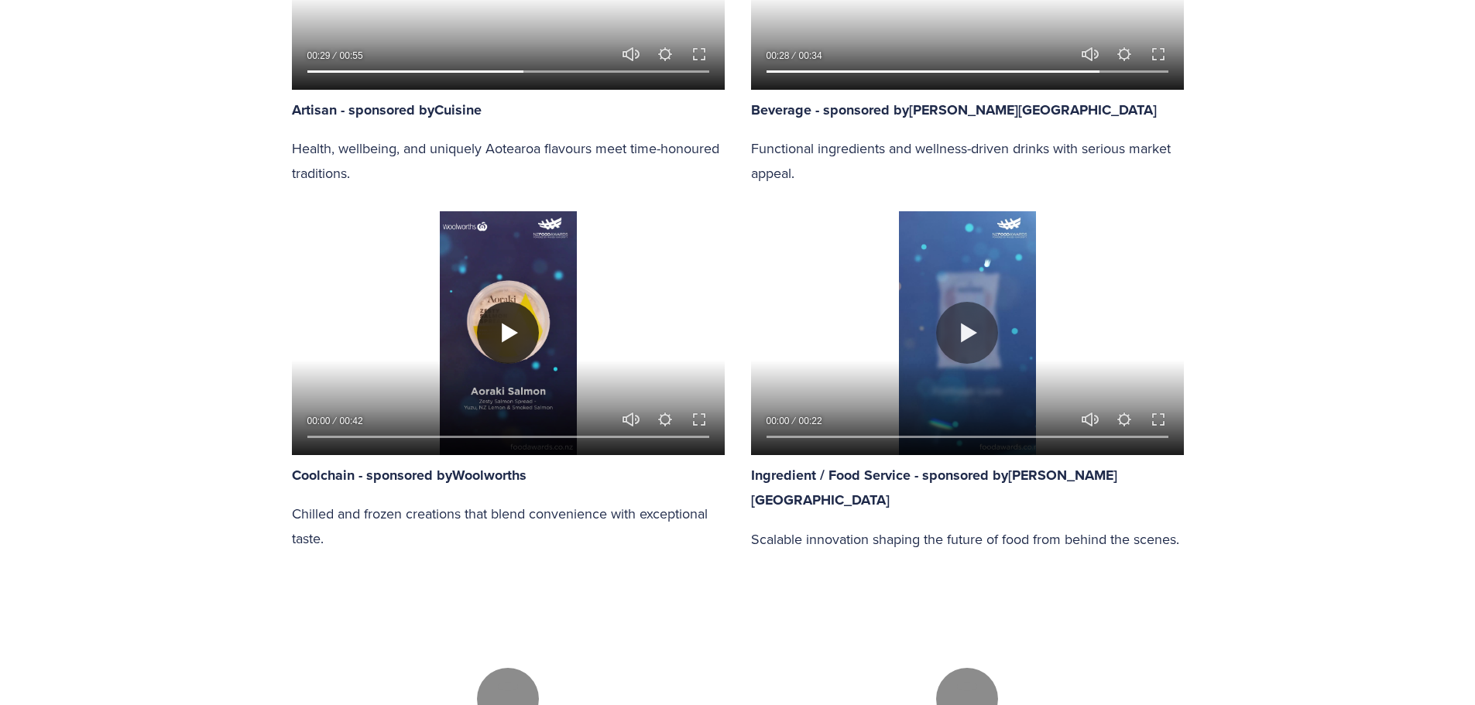
click at [512, 330] on button "Play" at bounding box center [508, 333] width 62 height 62
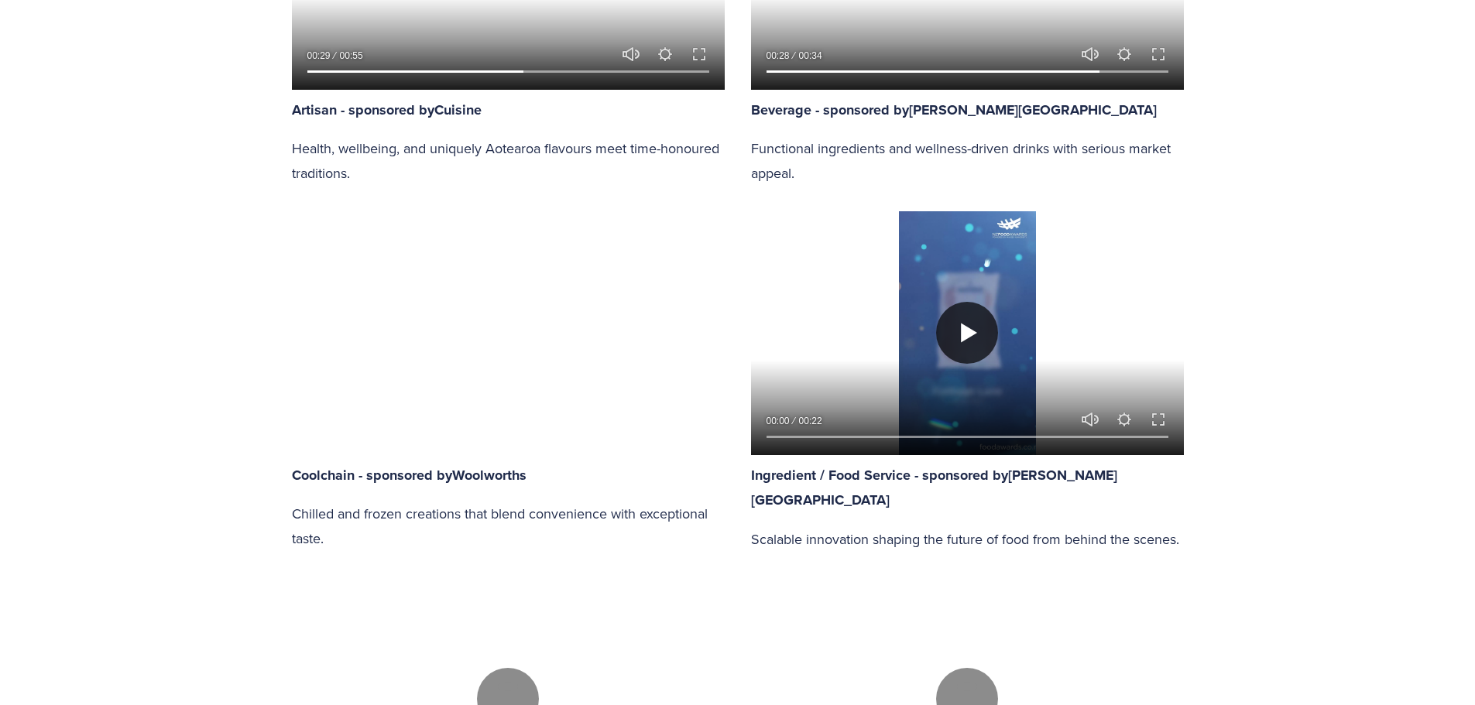
click at [969, 331] on button "Play" at bounding box center [967, 333] width 62 height 62
type input "2.26"
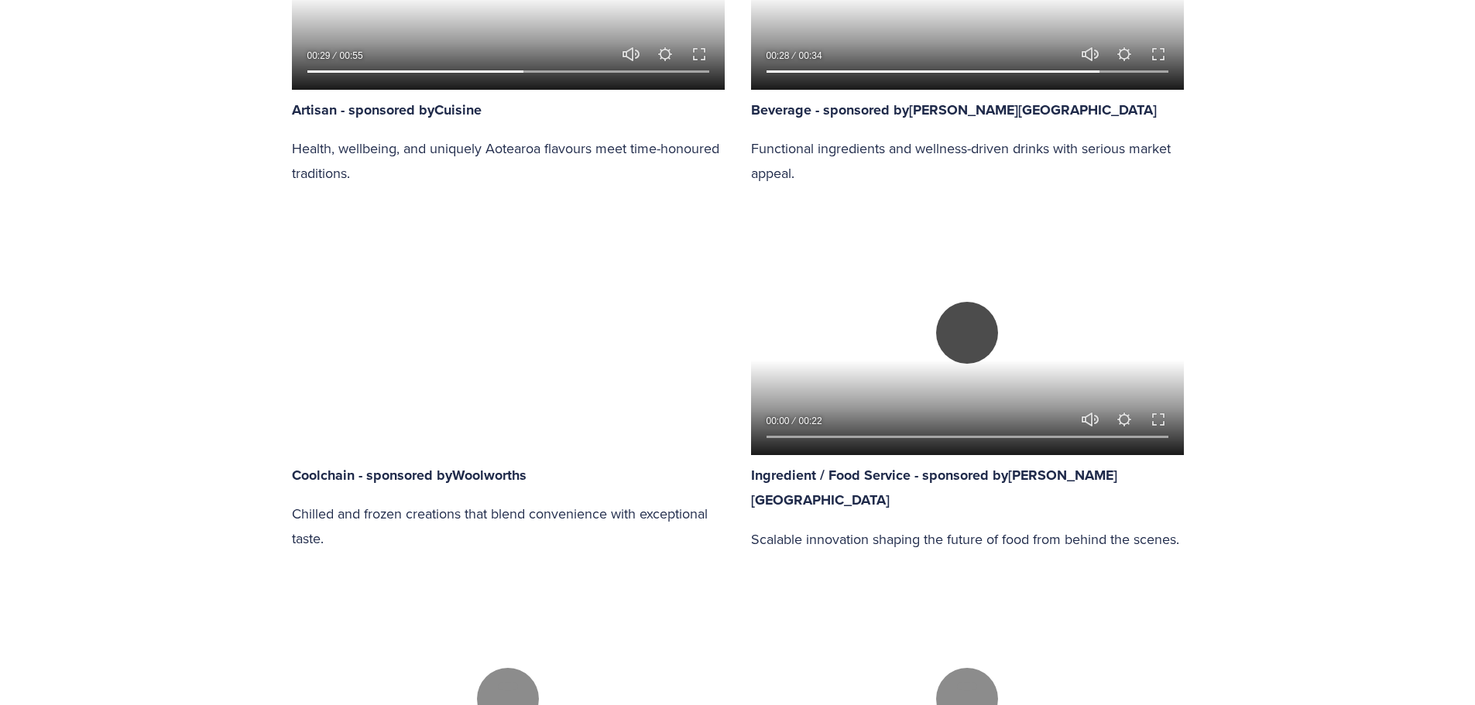
type input "0.79"
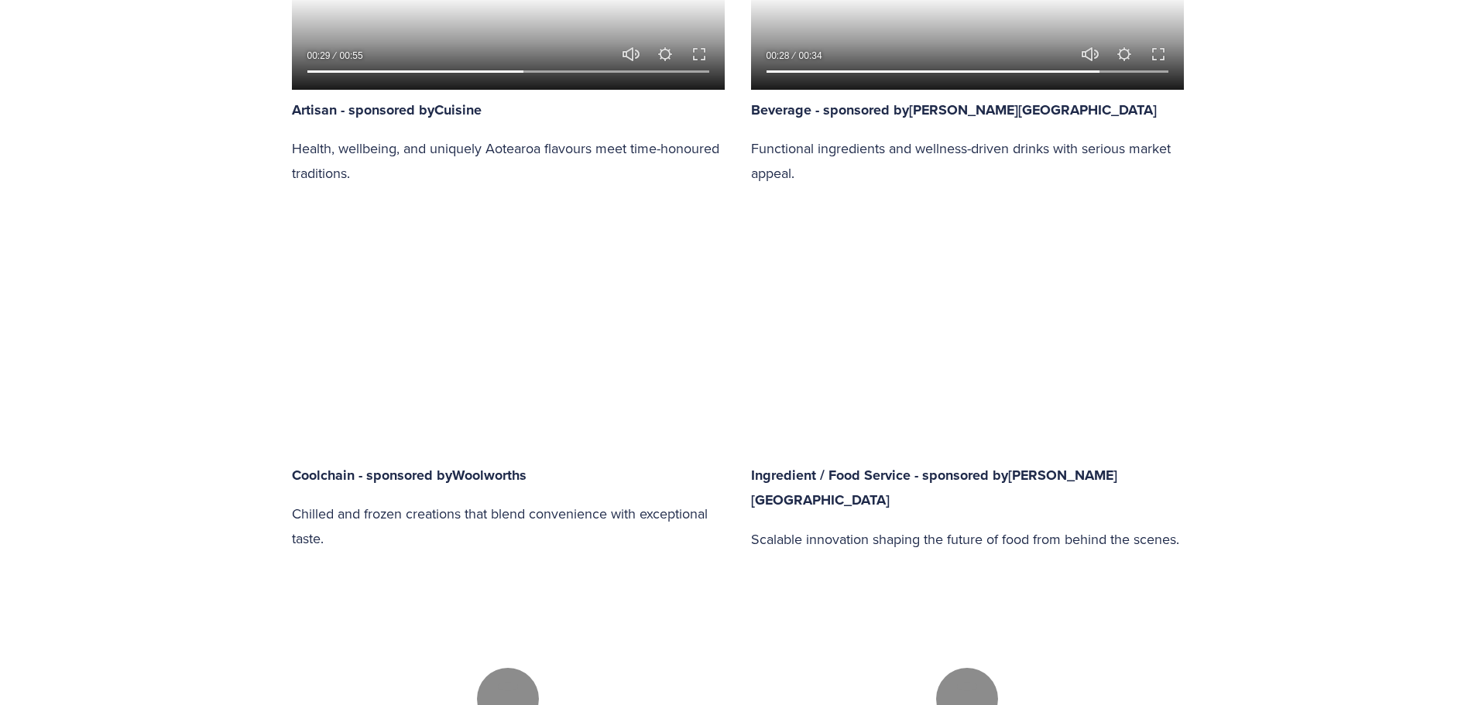
scroll to position [1393, 0]
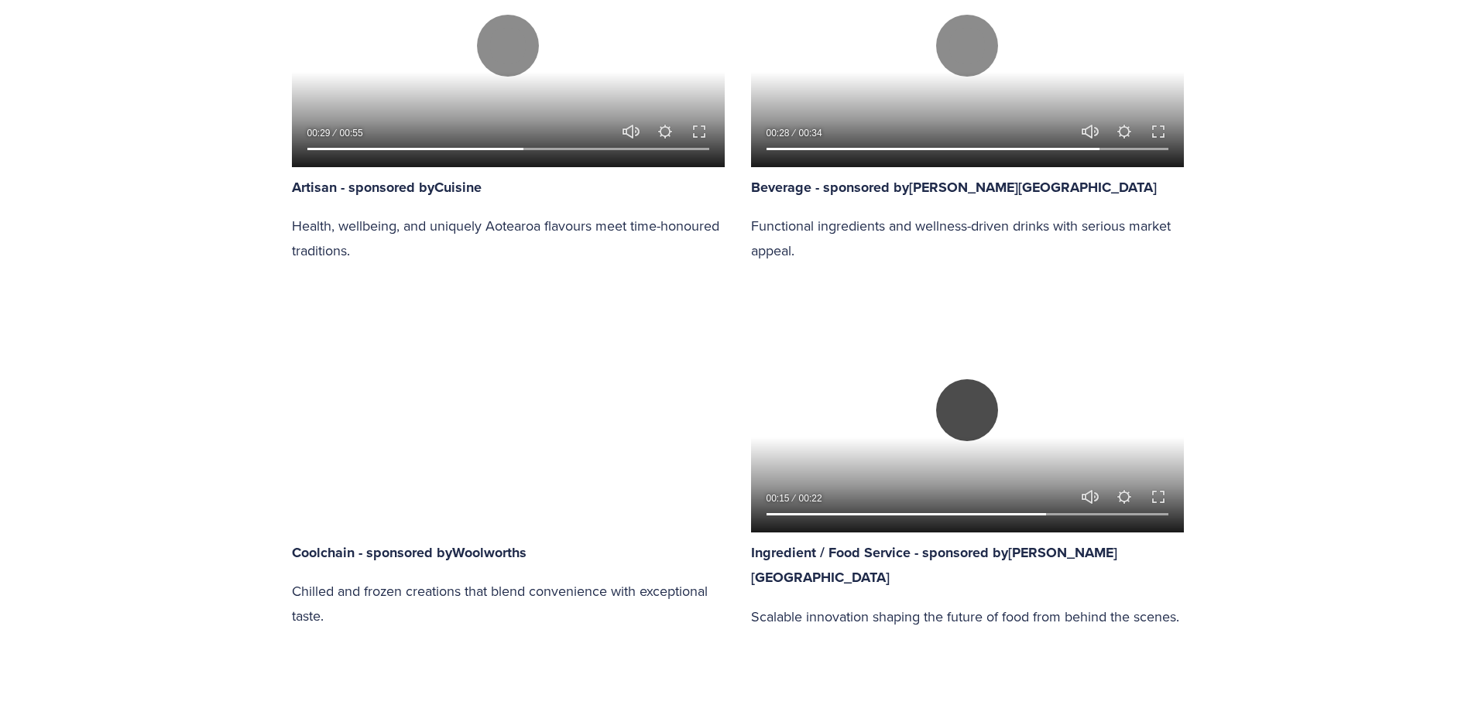
click at [952, 413] on button "Play" at bounding box center [967, 410] width 62 height 62
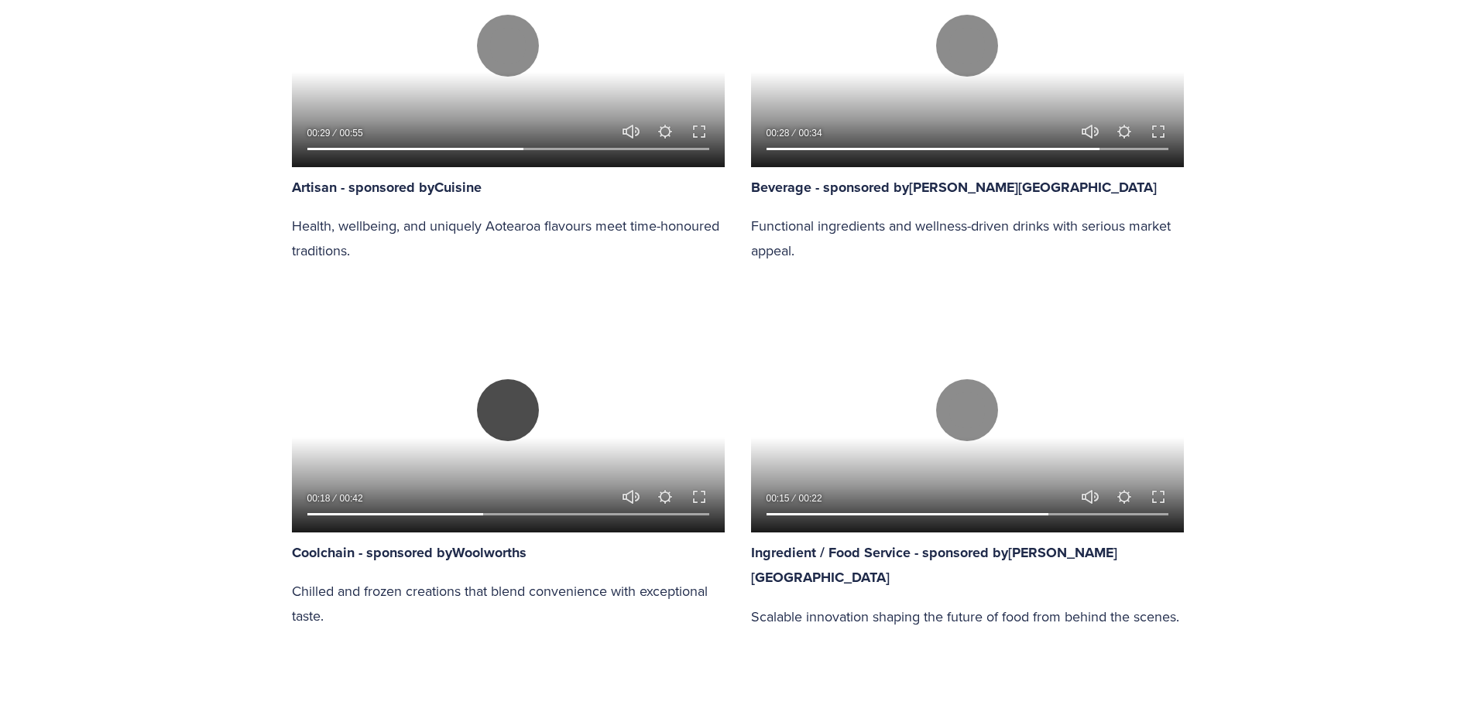
drag, startPoint x: 502, startPoint y: 405, endPoint x: 639, endPoint y: 409, distance: 137.1
click at [639, 409] on div "Play 00:18 00:42 Unmute Mute Settings Speed Normal Speed Go back to previous me…" at bounding box center [508, 410] width 433 height 243
drag, startPoint x: 481, startPoint y: 406, endPoint x: 533, endPoint y: 411, distance: 51.3
click at [488, 406] on button "Play" at bounding box center [508, 410] width 62 height 62
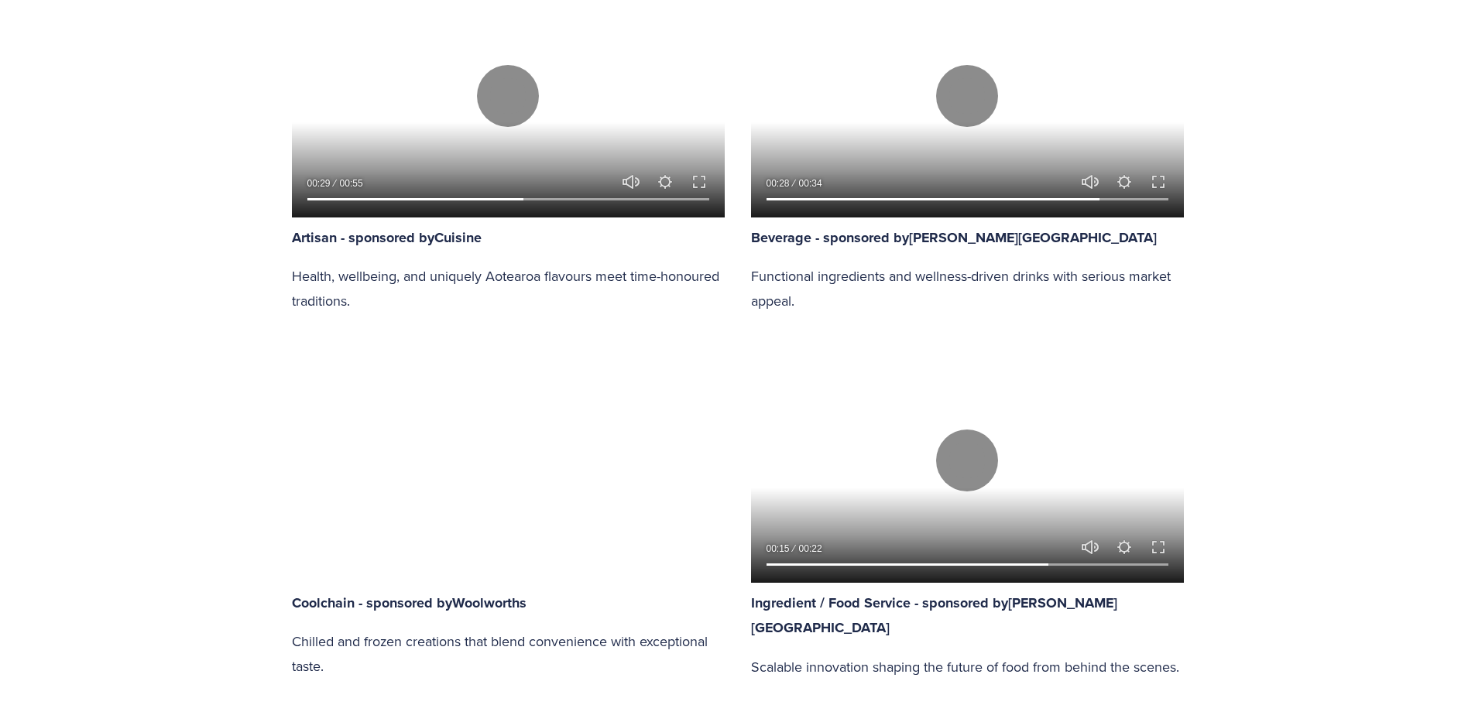
scroll to position [1316, 0]
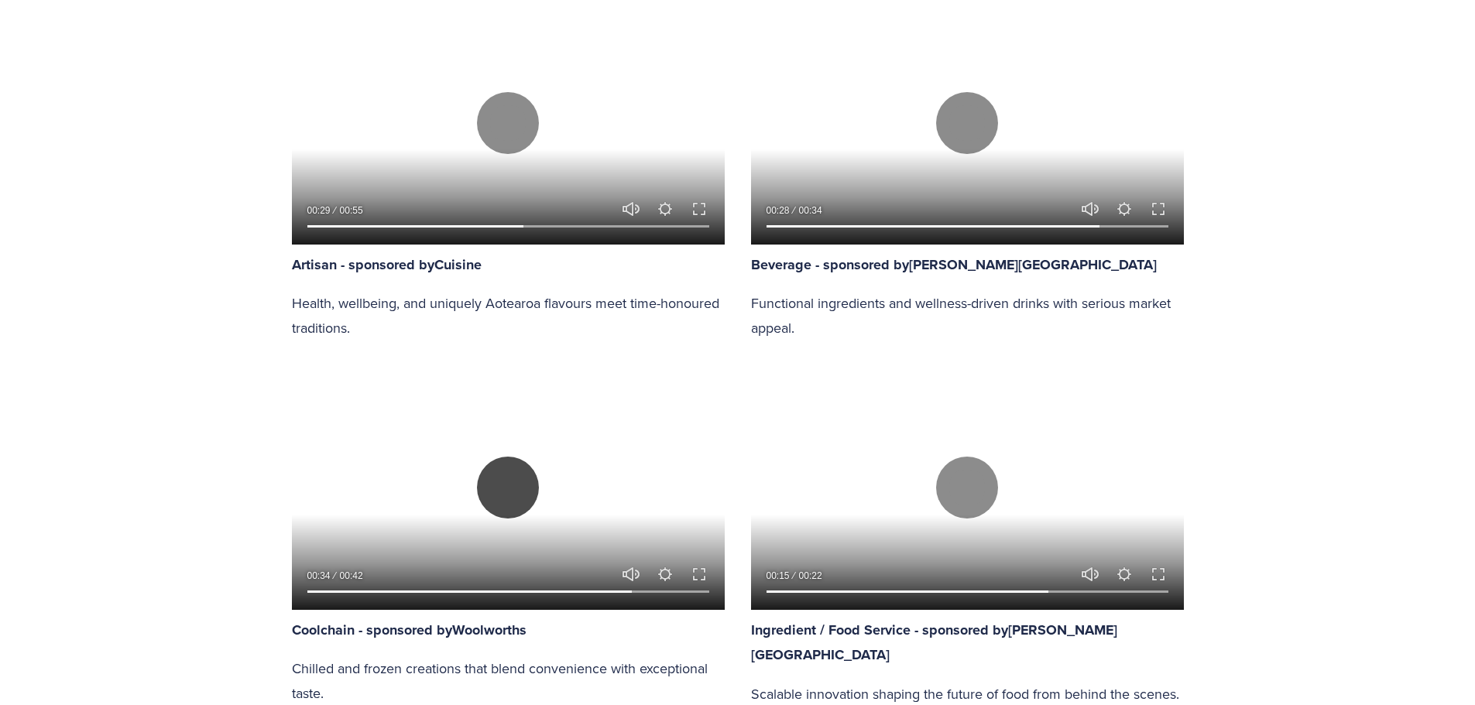
click at [505, 492] on button "Play" at bounding box center [508, 488] width 62 height 62
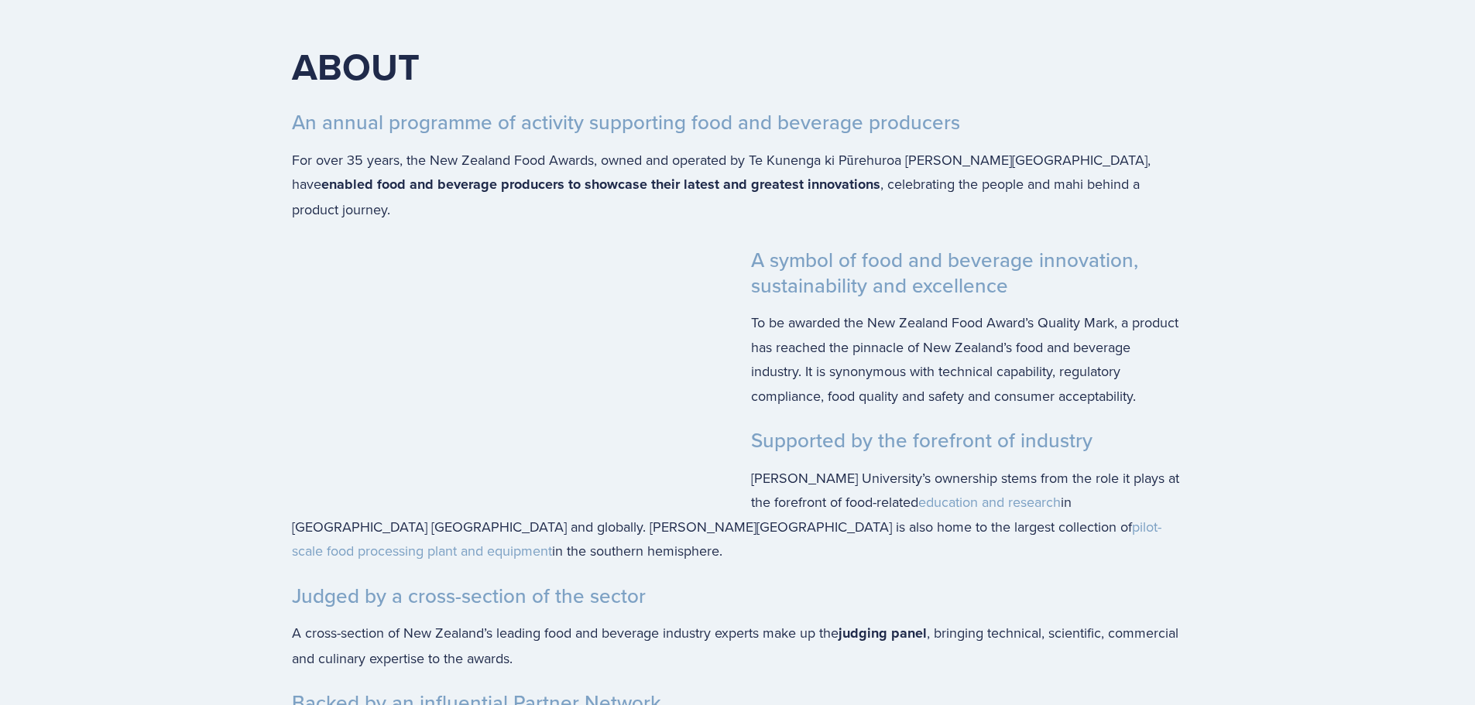
scroll to position [3483, 0]
